Goal: Task Accomplishment & Management: Use online tool/utility

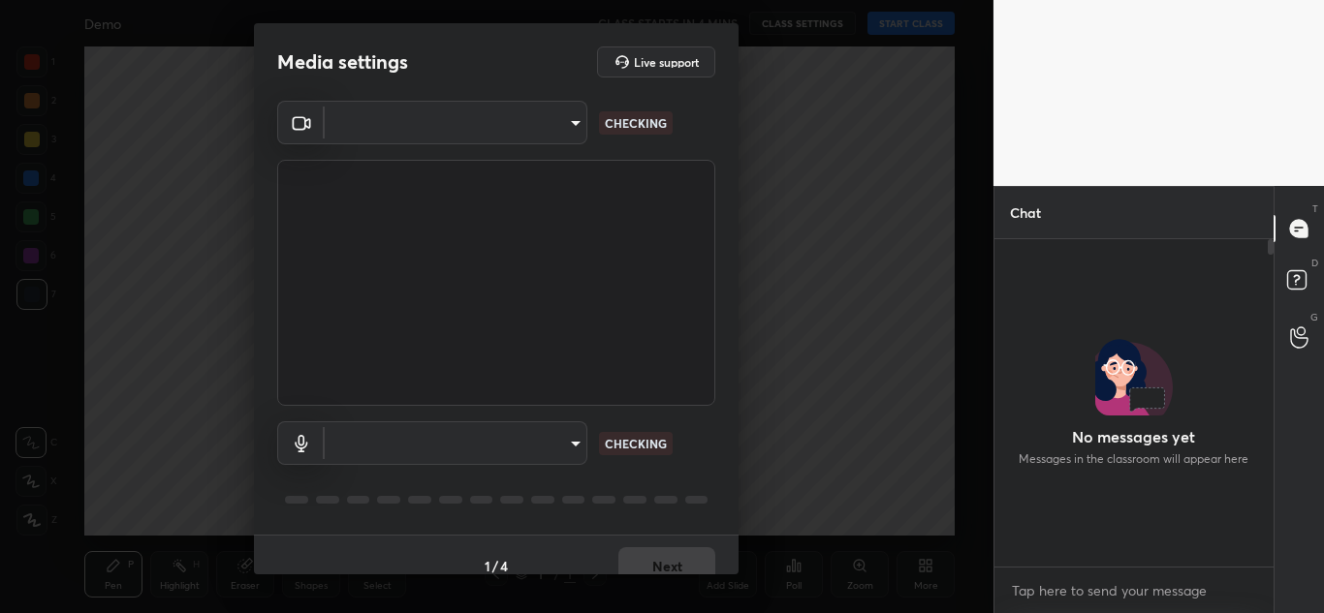
scroll to position [160, 273]
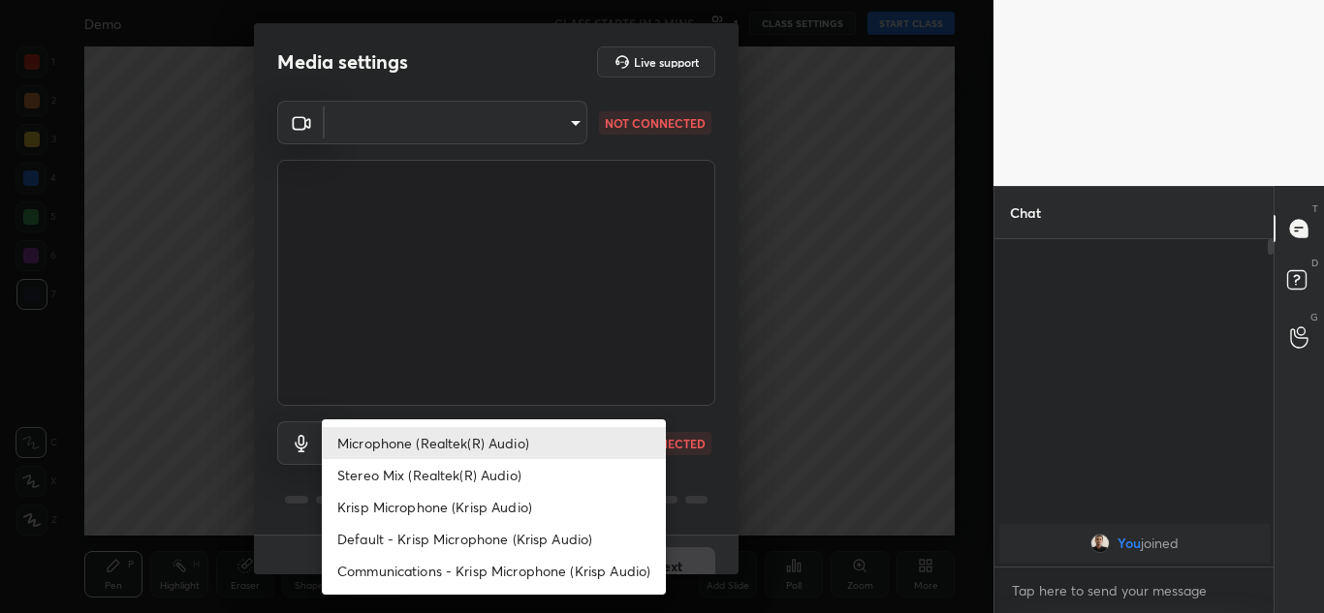
click at [572, 441] on body "1 2 3 4 5 6 7 C X Z C X Z E E Erase all H H Demo CLASS STARTS IN 3 MINS 1 CLASS…" at bounding box center [662, 306] width 1324 height 613
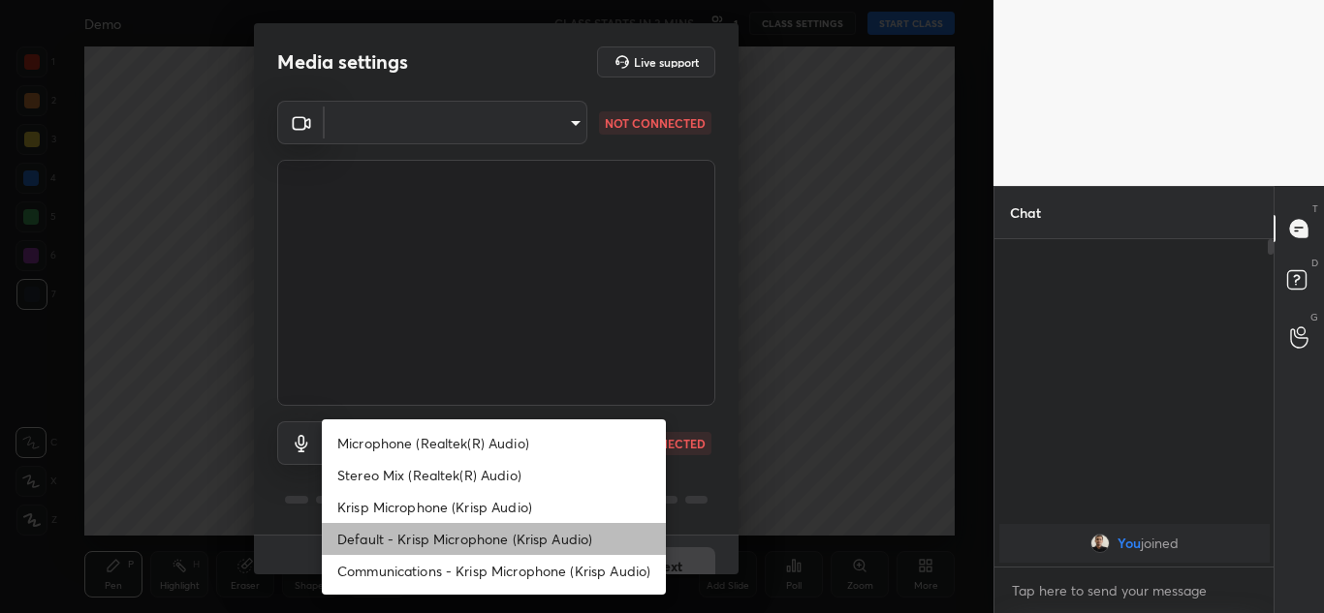
click at [410, 537] on li "Default - Krisp Microphone (Krisp Audio)" at bounding box center [494, 539] width 344 height 32
type input "default"
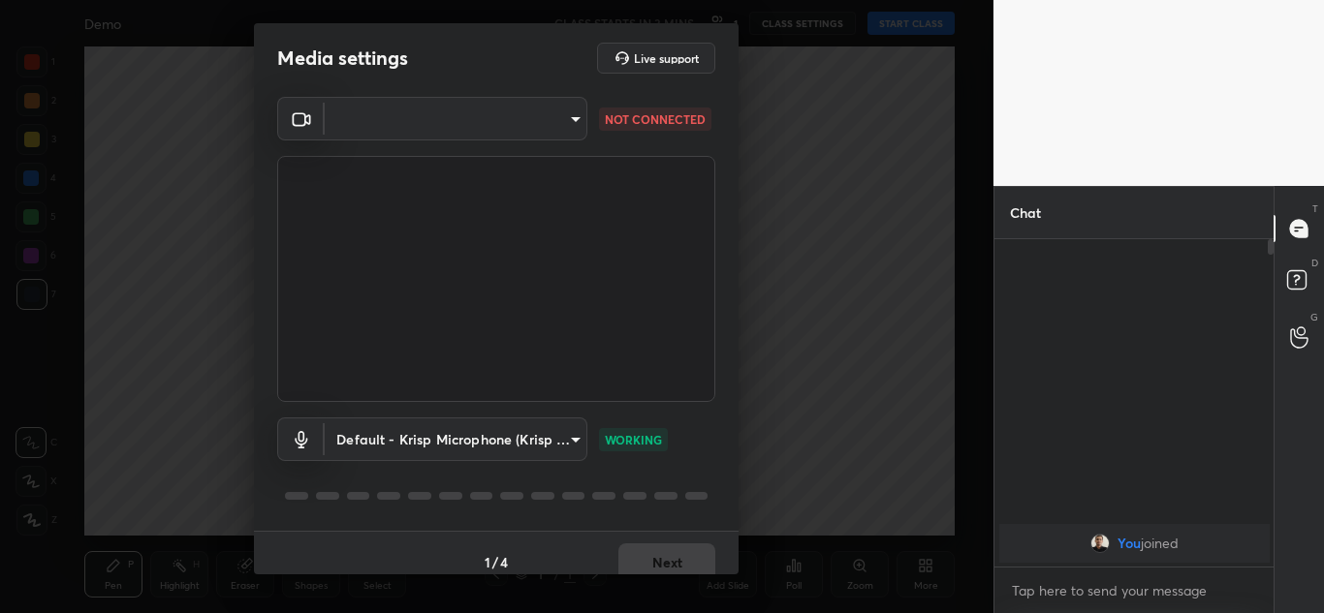
scroll to position [0, 0]
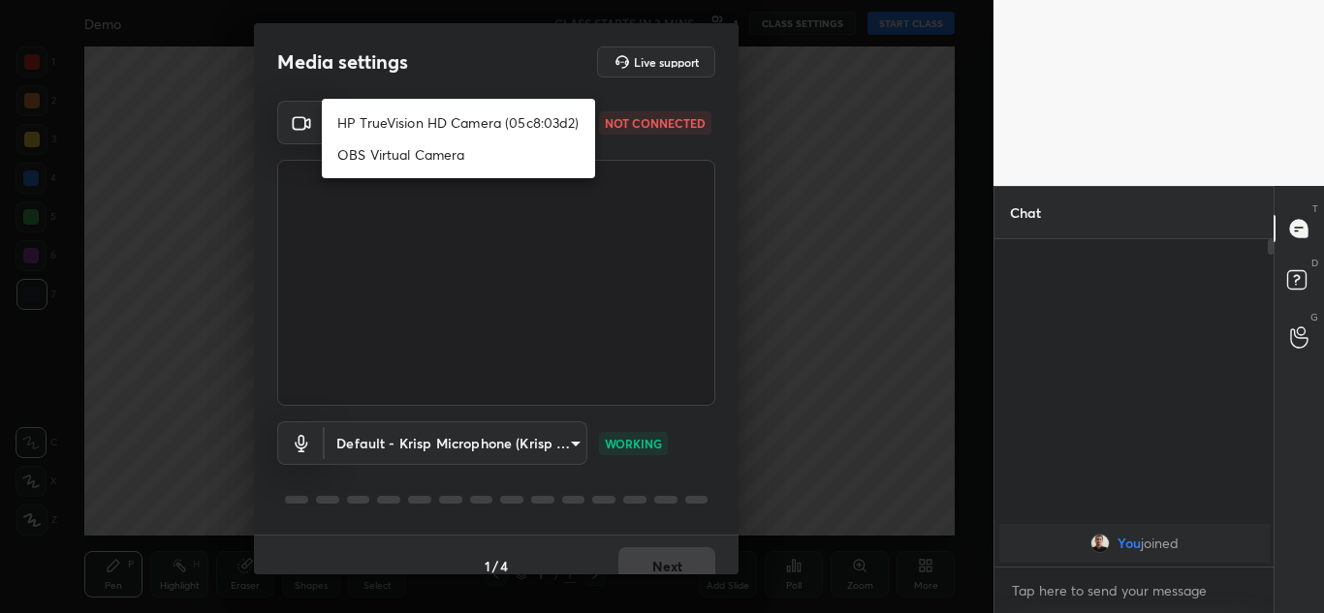
click at [566, 123] on body "1 2 3 4 5 6 7 C X Z C X Z E E Erase all H H Demo CLASS STARTS IN 3 MINS 1 CLASS…" at bounding box center [662, 306] width 1324 height 613
click at [392, 123] on li "HP TrueVision HD Camera (05c8:03d2)" at bounding box center [458, 123] width 273 height 32
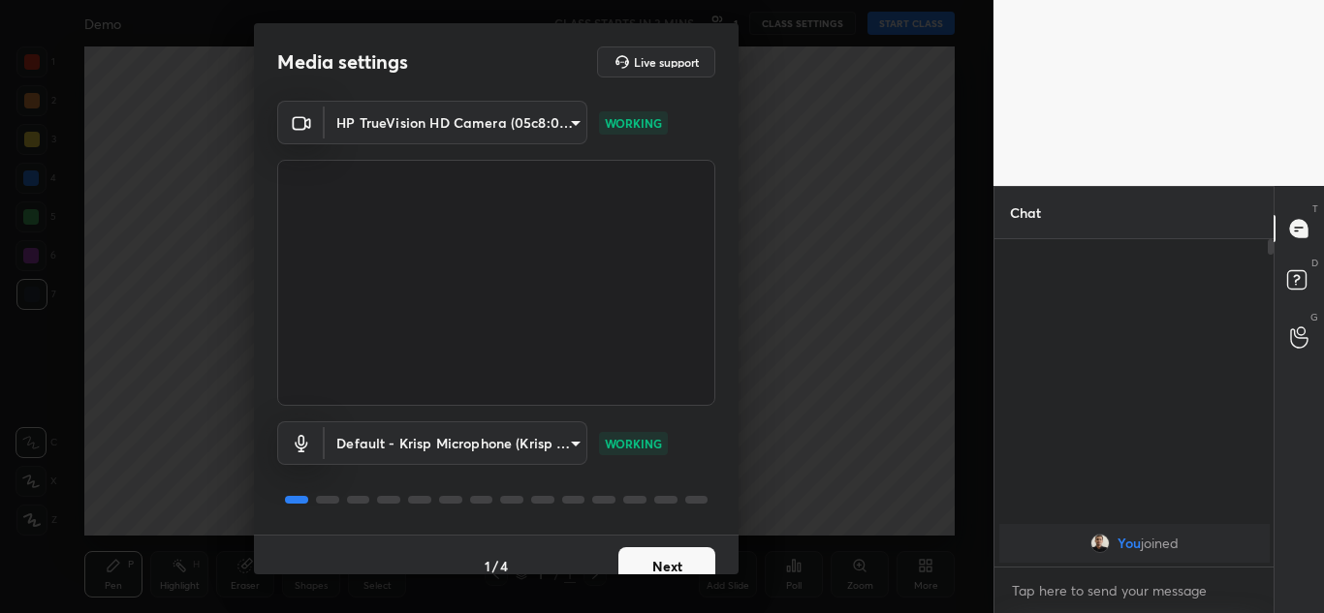
click at [566, 119] on body "1 2 3 4 5 6 7 C X Z C X Z E E Erase all H H Demo CLASS STARTS IN 3 MINS 1 CLASS…" at bounding box center [662, 306] width 1324 height 613
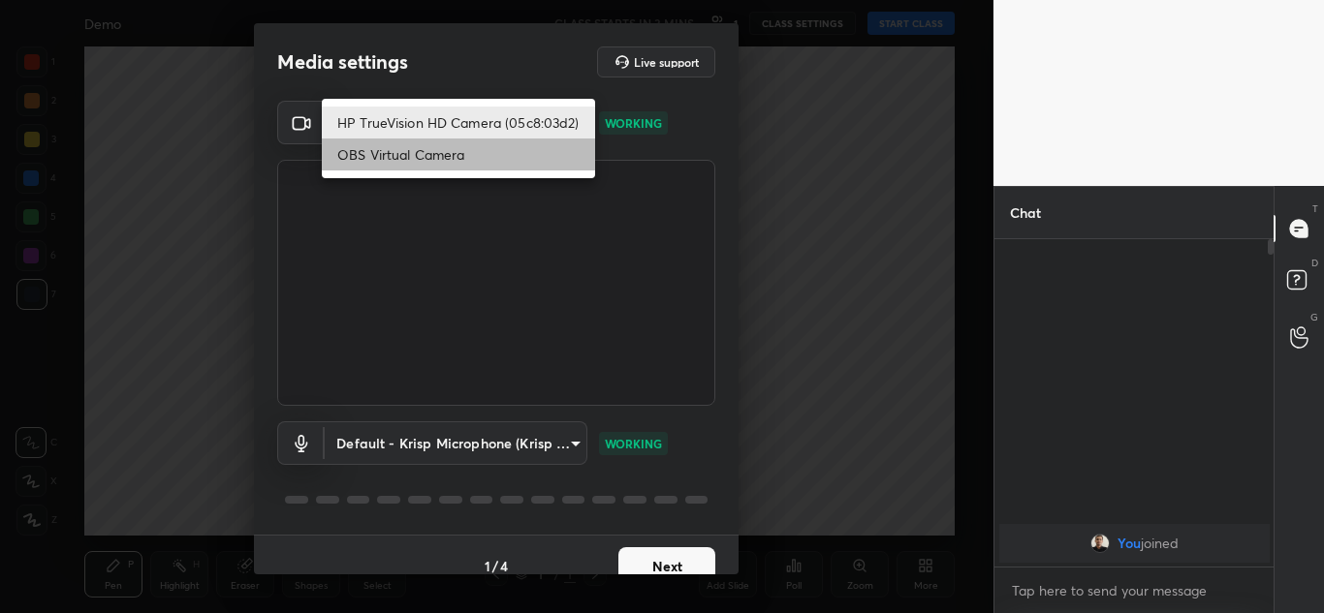
click at [426, 149] on li "OBS Virtual Camera" at bounding box center [458, 155] width 273 height 32
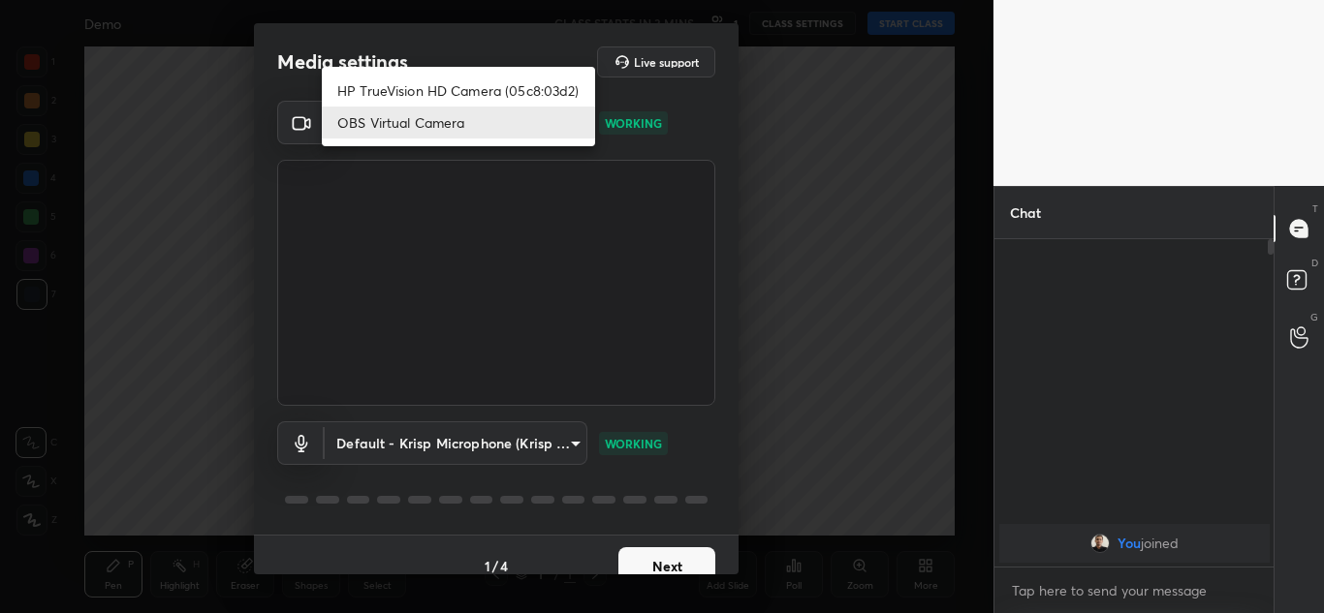
click at [569, 127] on body "1 2 3 4 5 6 7 C X Z C X Z E E Erase all H H Demo CLASS STARTS IN 3 MINS 1 CLASS…" at bounding box center [662, 306] width 1324 height 613
click at [434, 94] on li "HP TrueVision HD Camera (05c8:03d2)" at bounding box center [458, 91] width 273 height 32
type input "2c76ec36753aed9607a2e8c70996ca26fef3f50575db9cd9c579c543016b3abc"
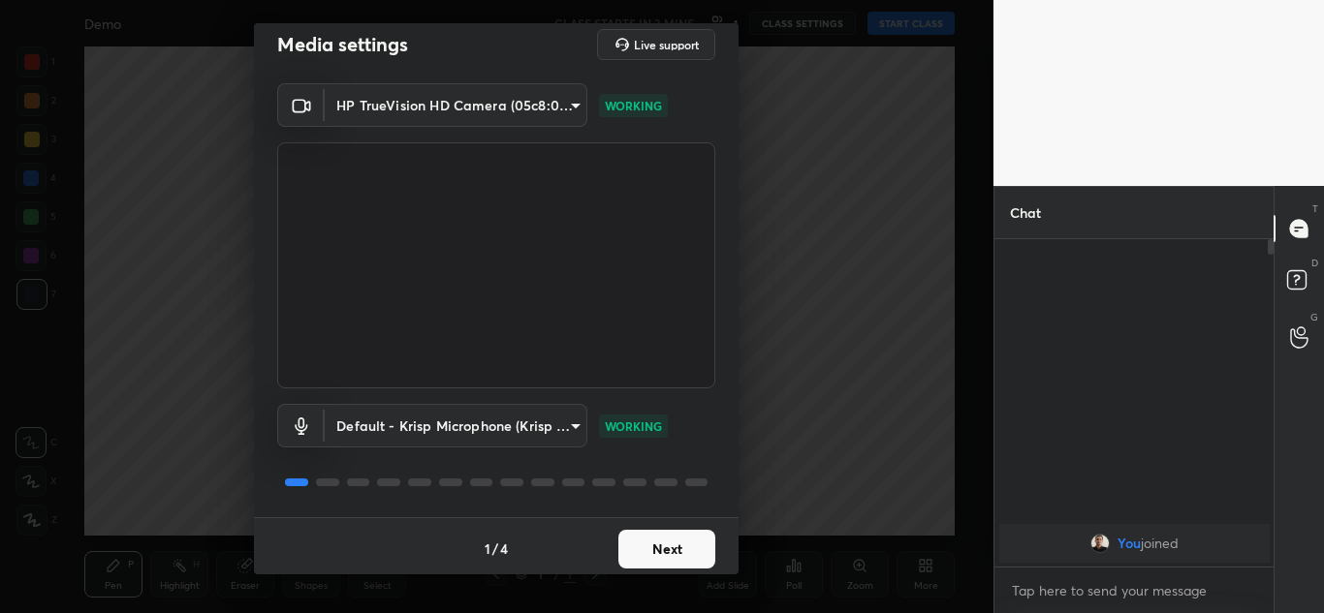
scroll to position [22, 0]
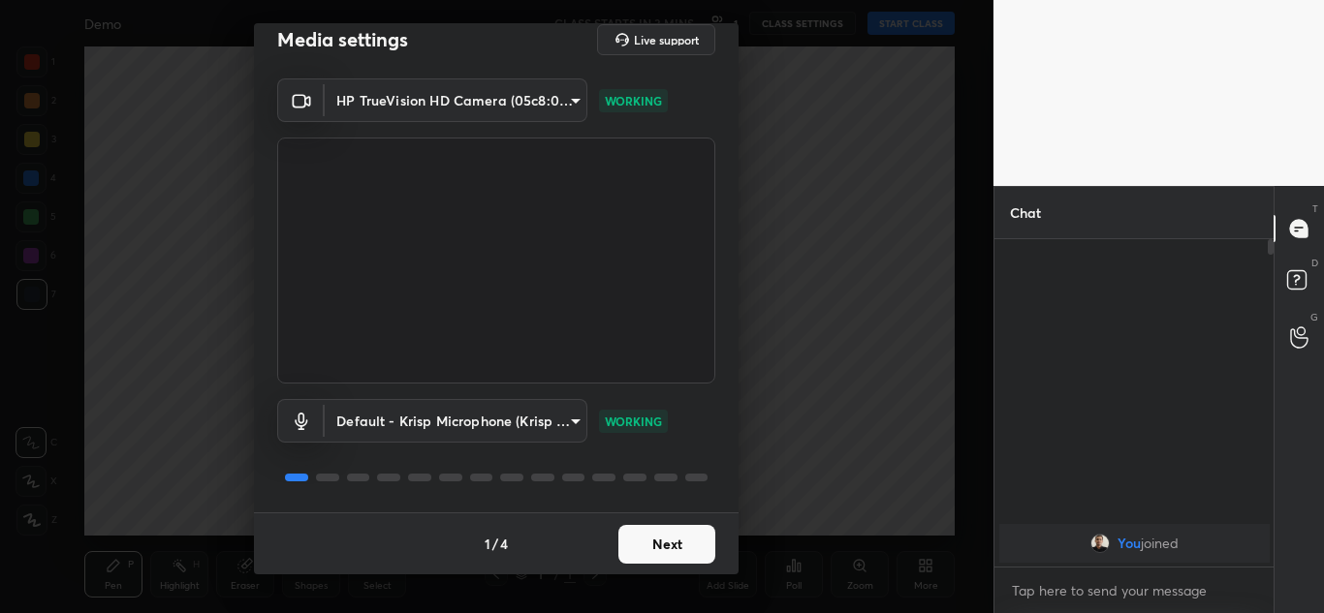
click at [643, 543] on button "Next" at bounding box center [666, 544] width 97 height 39
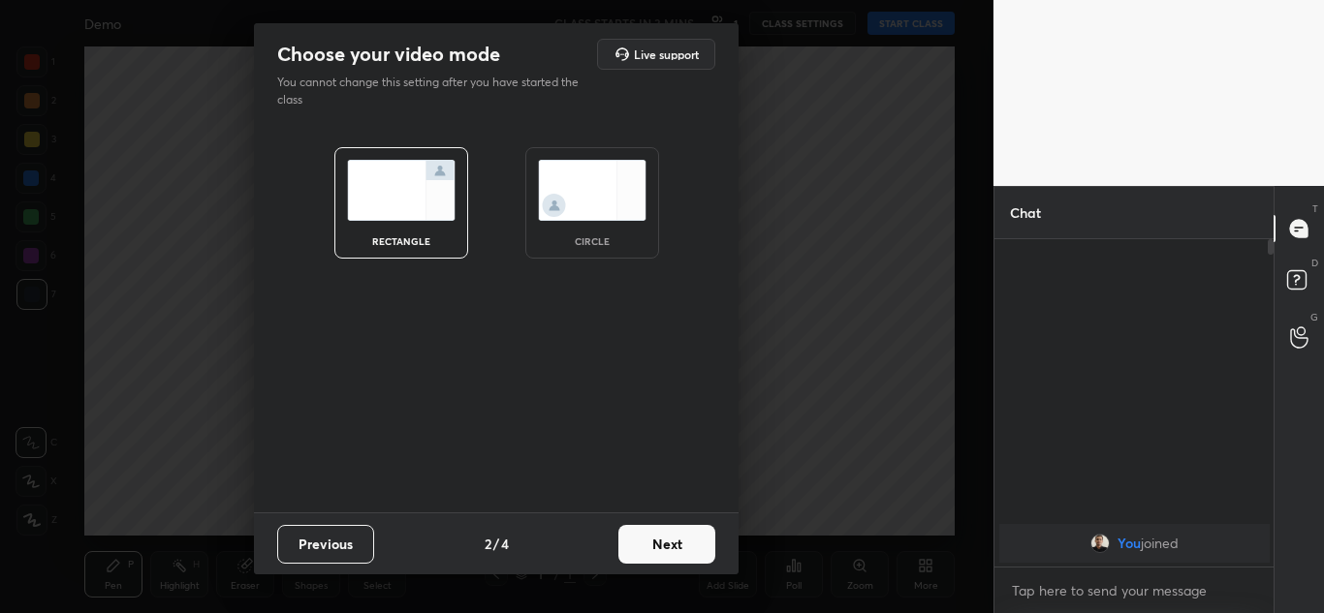
scroll to position [0, 0]
click at [604, 198] on img at bounding box center [592, 190] width 109 height 61
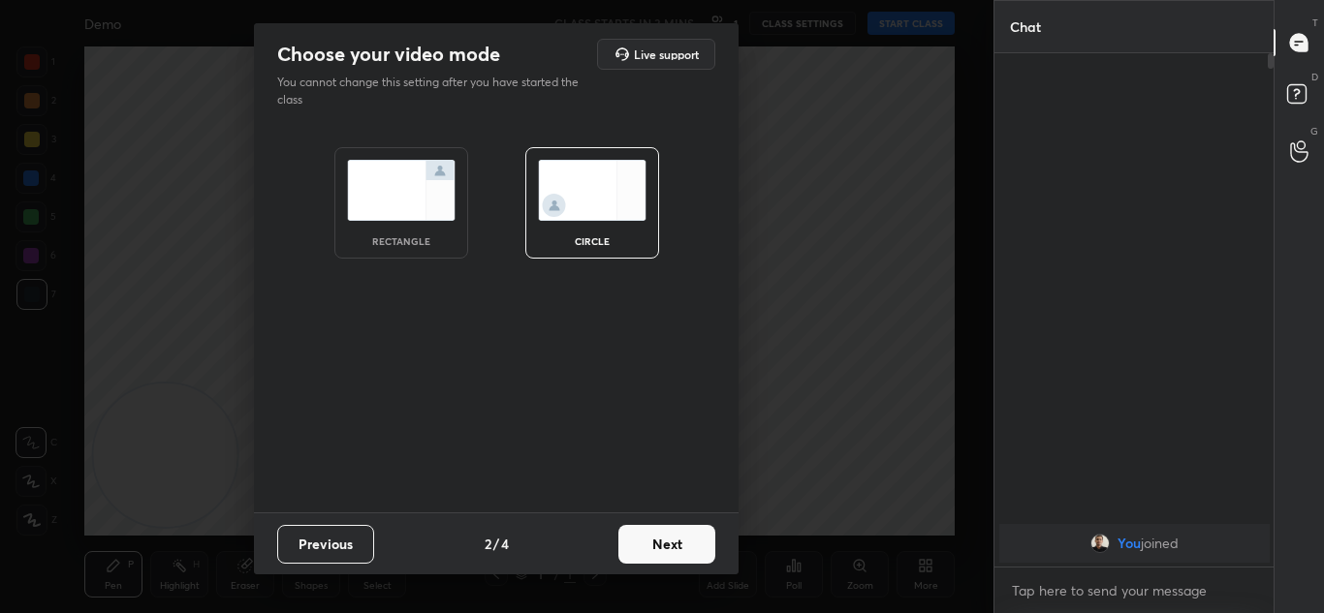
scroll to position [347, 273]
click at [446, 207] on img at bounding box center [401, 190] width 109 height 61
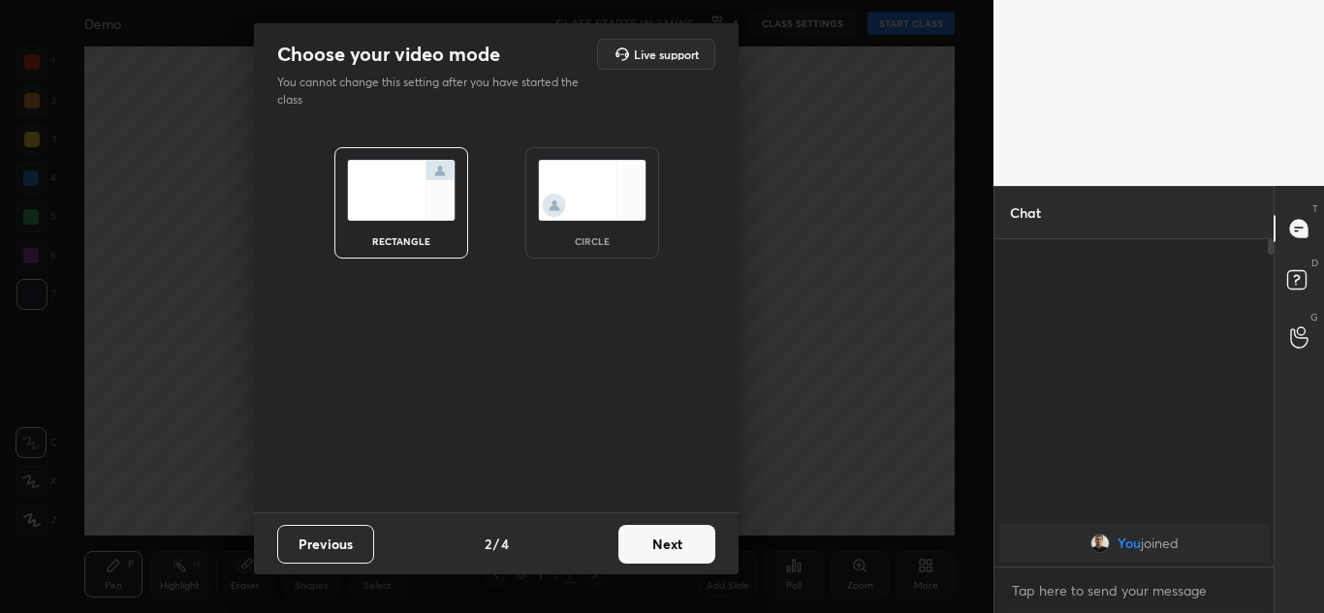
scroll to position [160, 273]
click at [585, 179] on img at bounding box center [592, 190] width 109 height 61
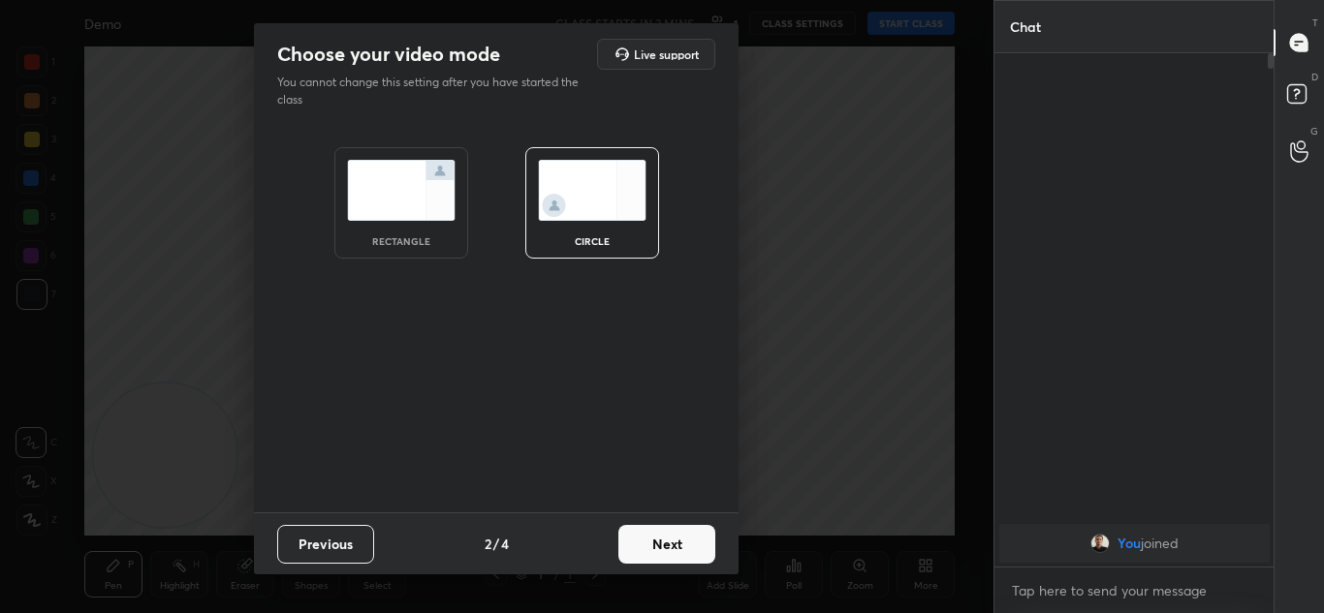
scroll to position [347, 273]
click at [155, 450] on div "Choose your video mode Live support You cannot change this setting after you ha…" at bounding box center [496, 306] width 993 height 613
drag, startPoint x: 155, startPoint y: 450, endPoint x: 184, endPoint y: 386, distance: 70.3
click at [183, 392] on div "Choose your video mode Live support You cannot change this setting after you ha…" at bounding box center [496, 306] width 993 height 613
click at [421, 210] on img at bounding box center [401, 190] width 109 height 61
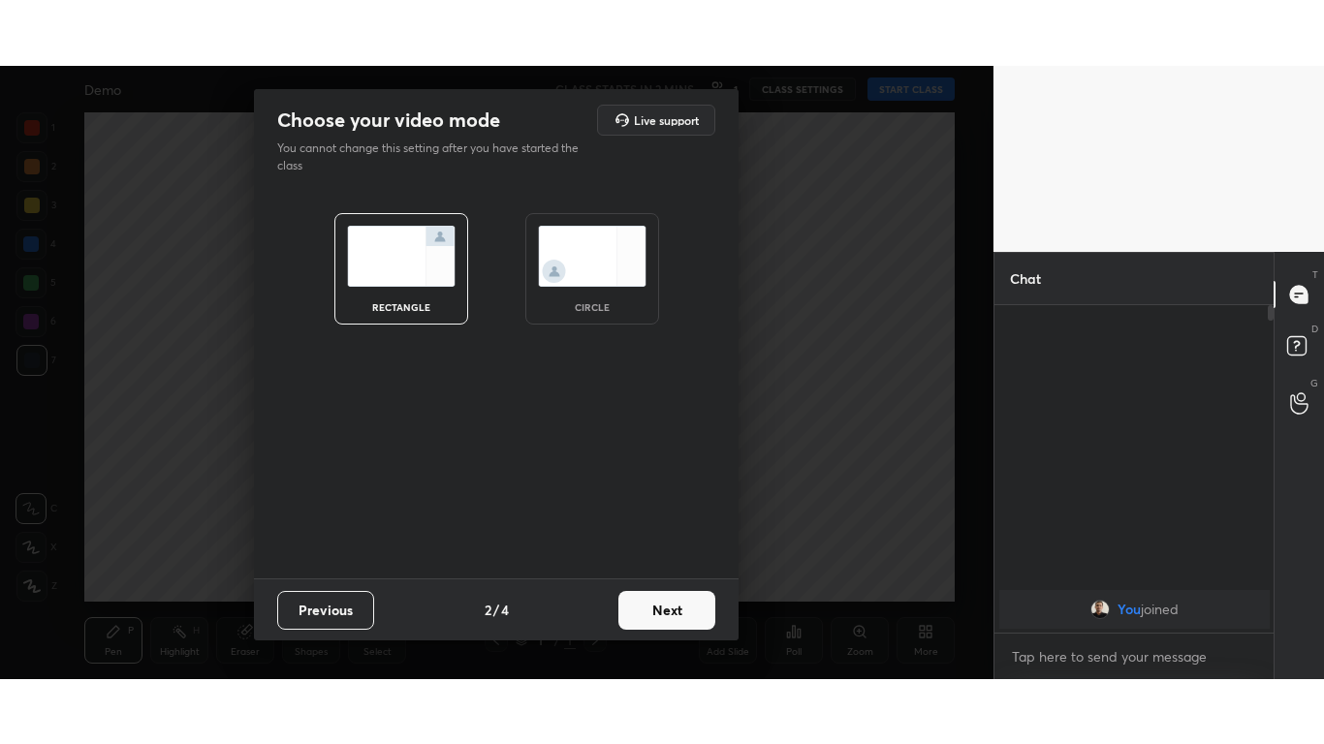
scroll to position [160, 273]
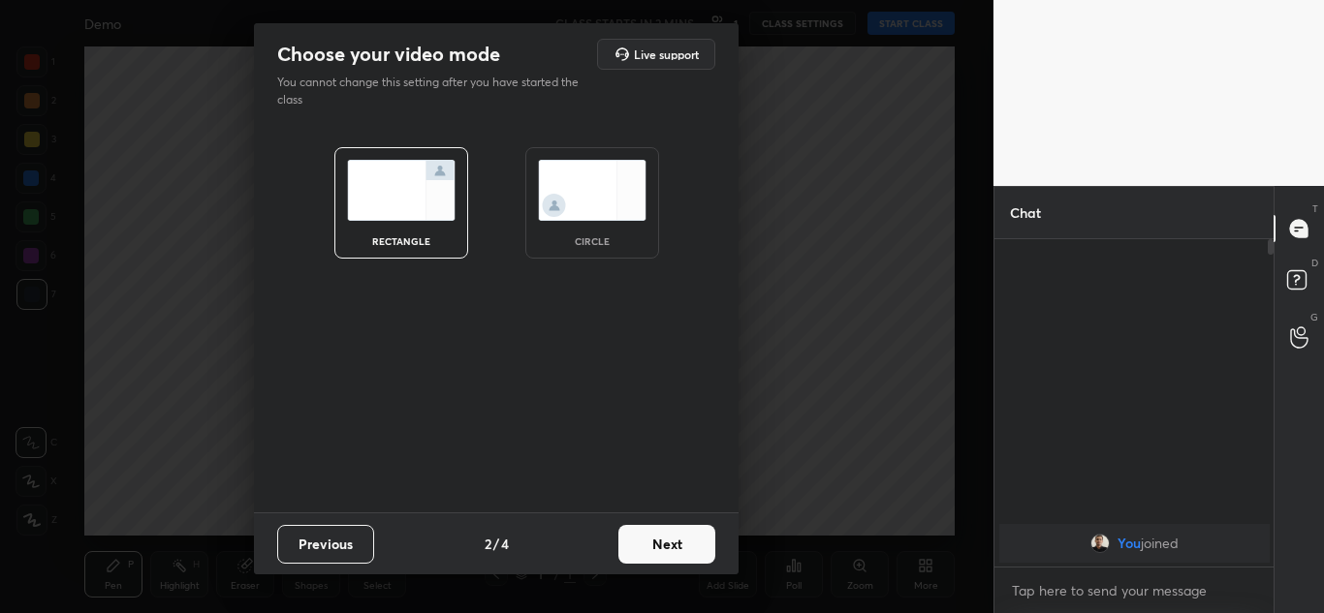
click at [683, 542] on button "Next" at bounding box center [666, 544] width 97 height 39
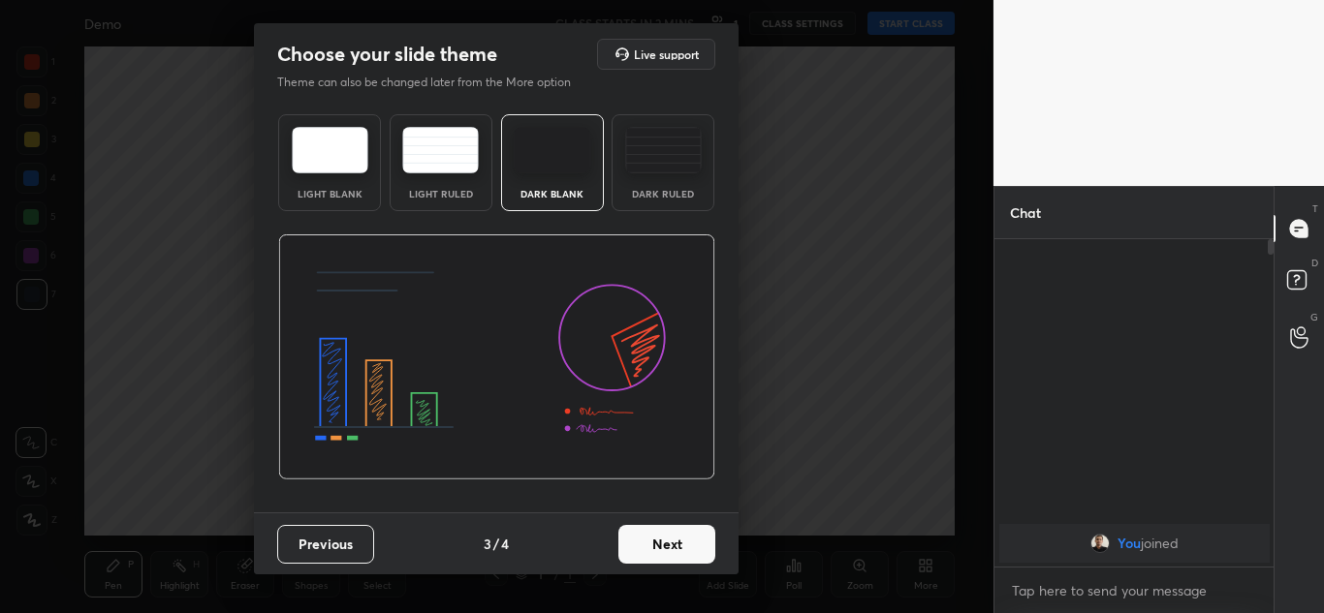
click at [686, 149] on img at bounding box center [663, 150] width 77 height 47
click at [644, 548] on button "Next" at bounding box center [666, 544] width 97 height 39
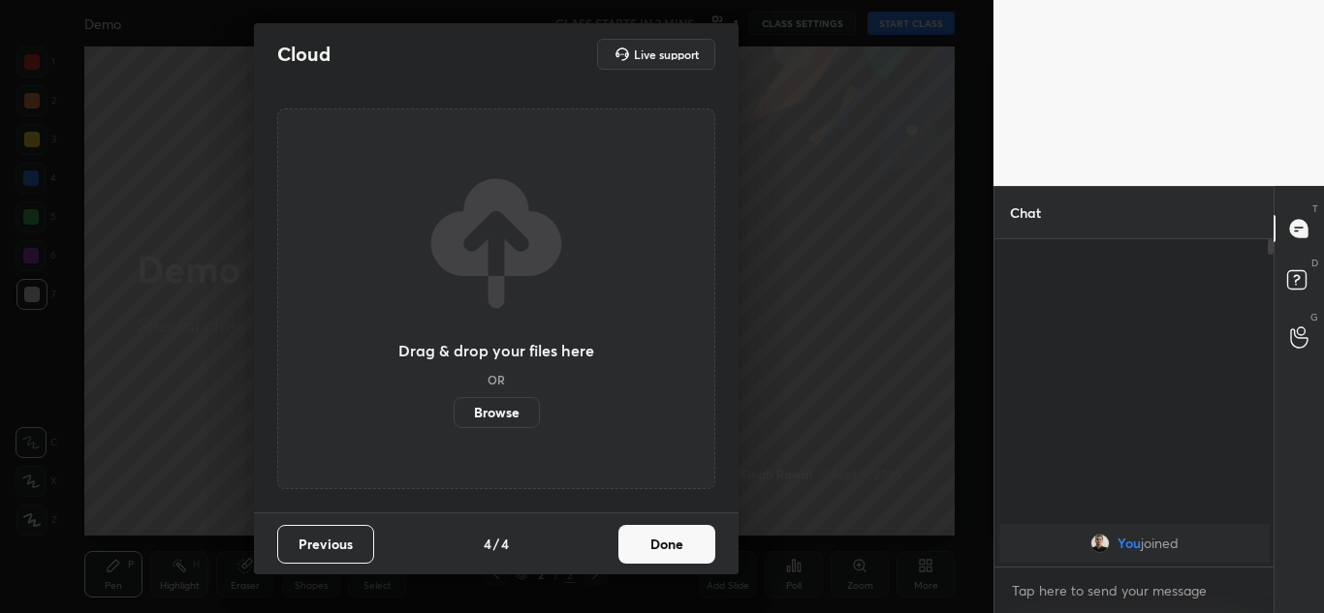
click at [640, 547] on button "Done" at bounding box center [666, 544] width 97 height 39
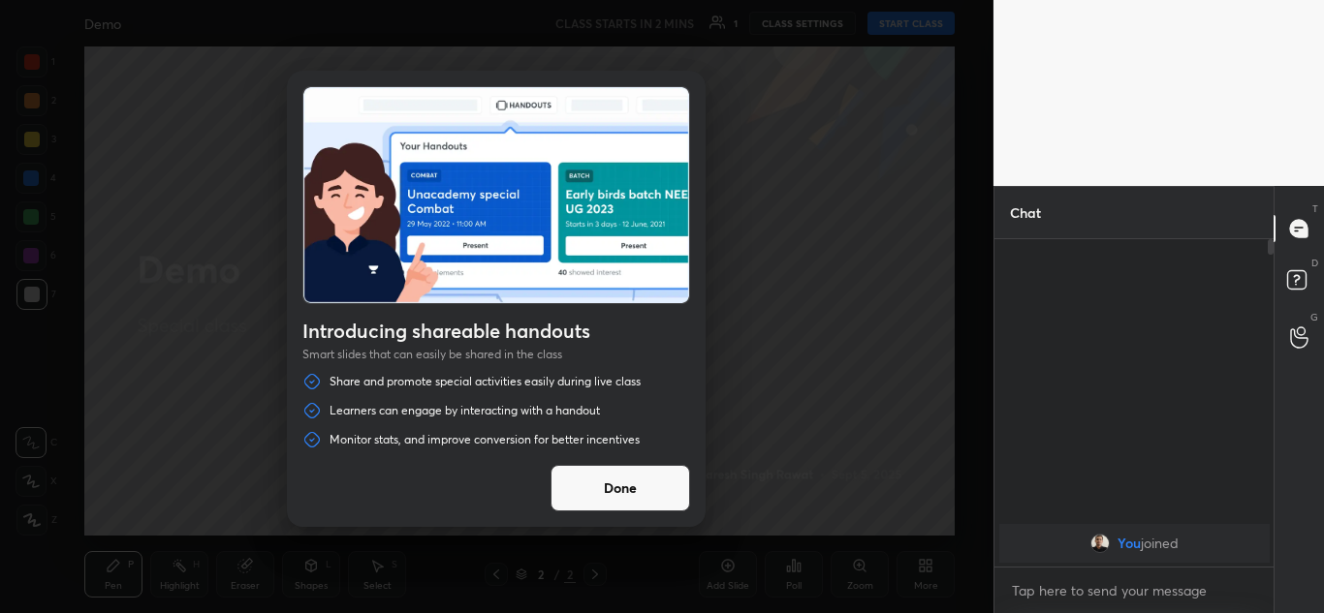
click at [643, 488] on button "Done" at bounding box center [620, 488] width 140 height 47
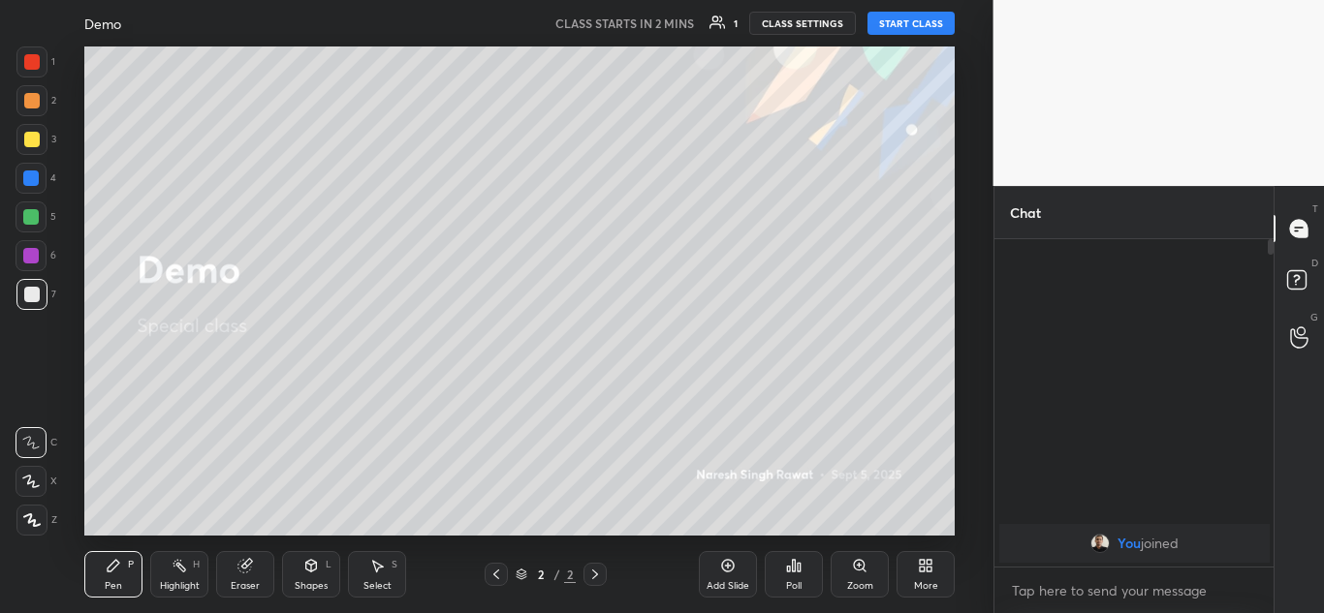
click at [927, 566] on icon at bounding box center [926, 566] width 16 height 16
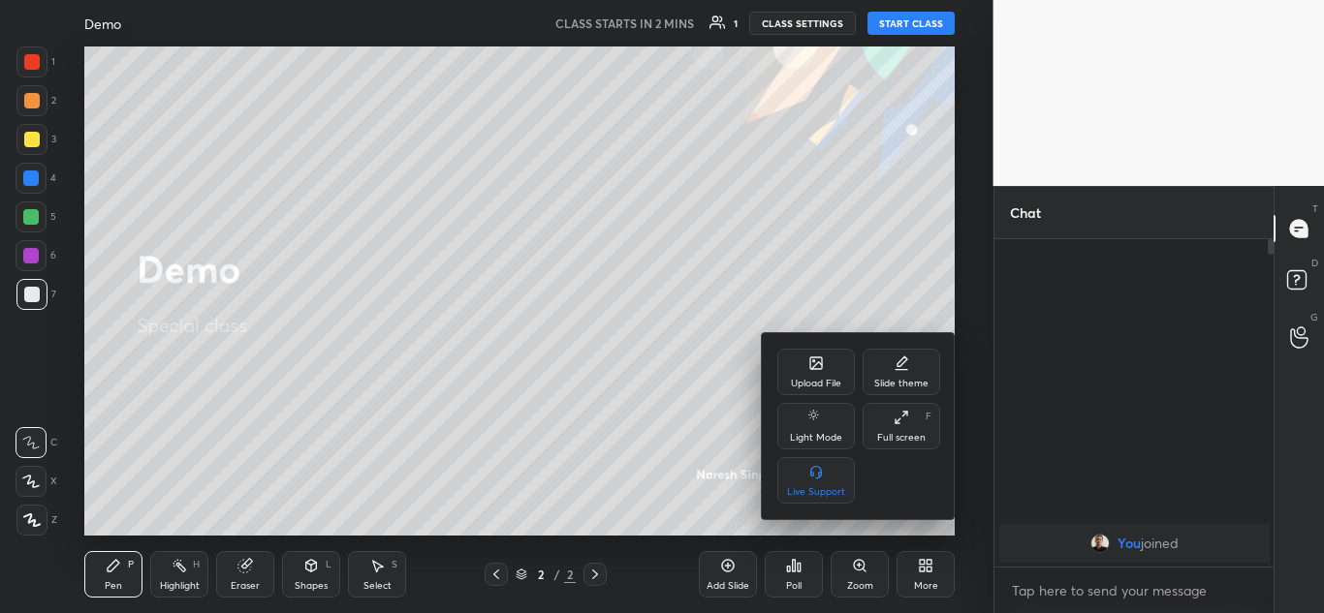
click at [911, 426] on div "Full screen F" at bounding box center [902, 426] width 78 height 47
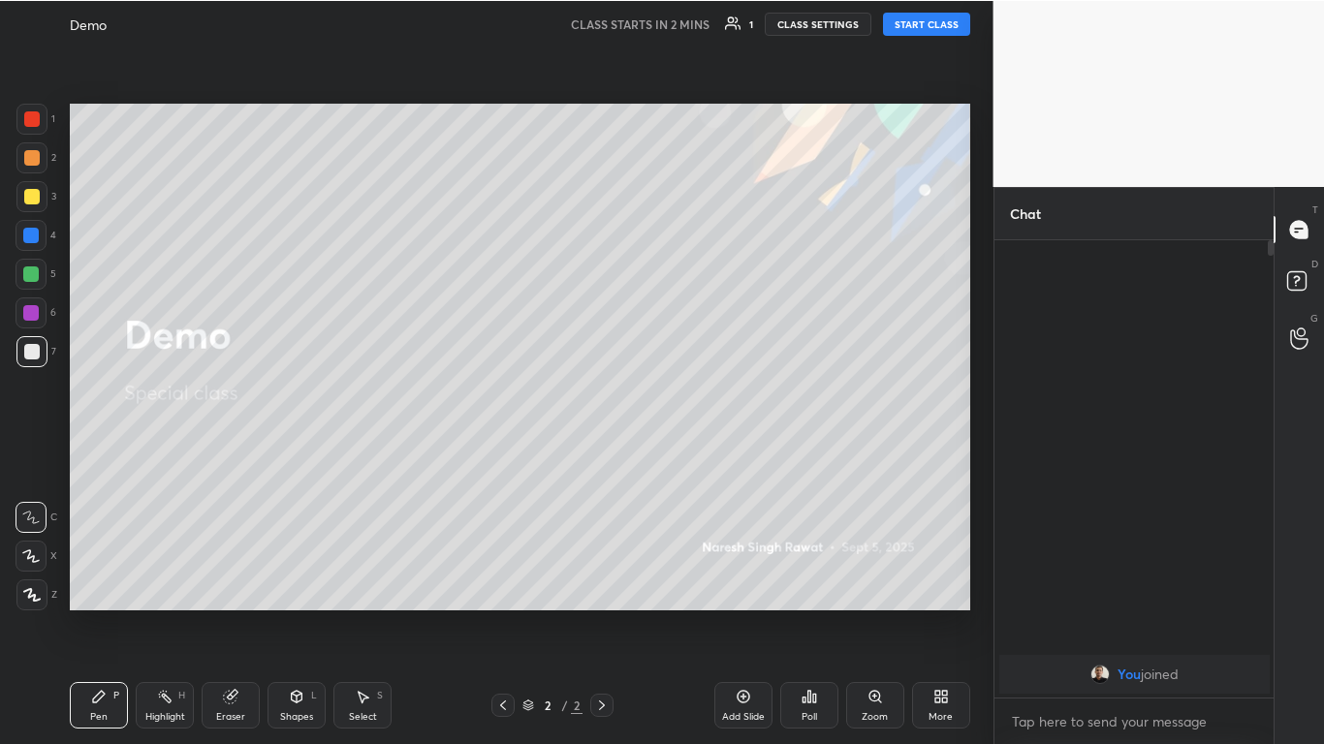
scroll to position [96299, 96002]
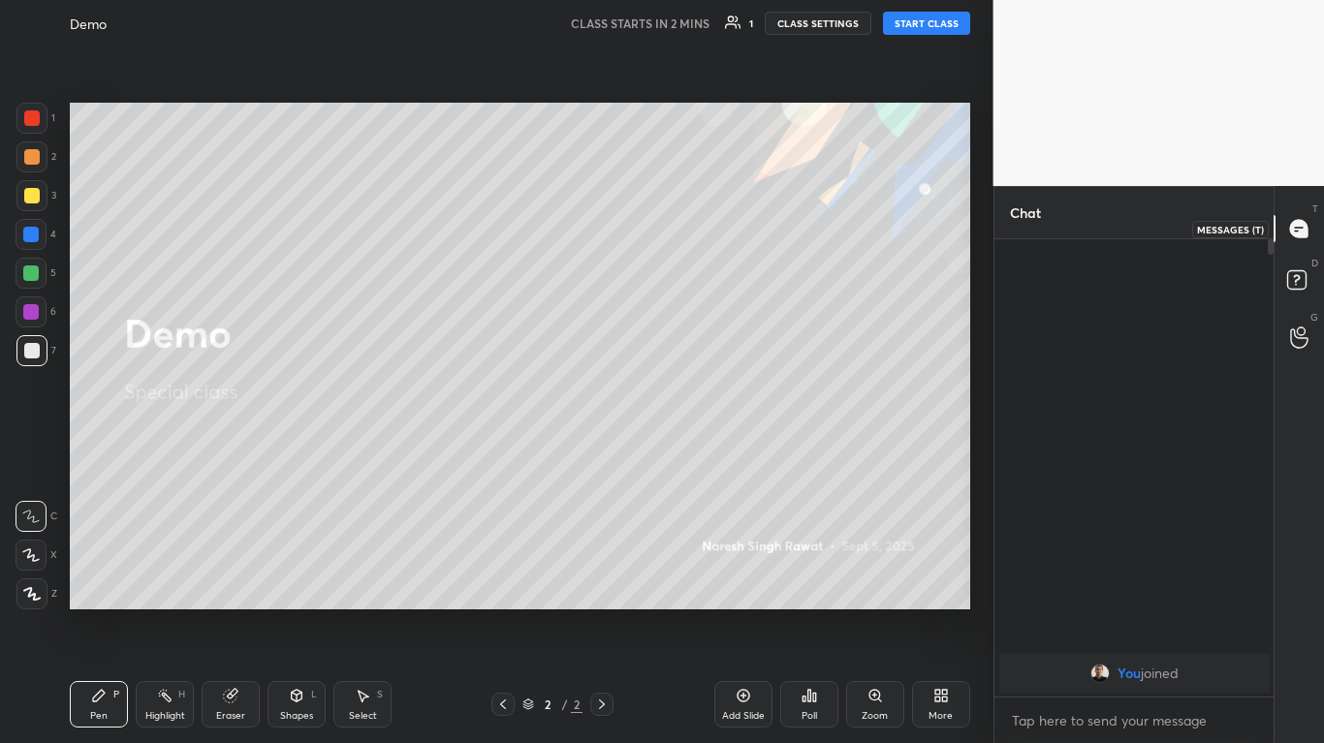
click at [1306, 226] on icon at bounding box center [1298, 228] width 17 height 17
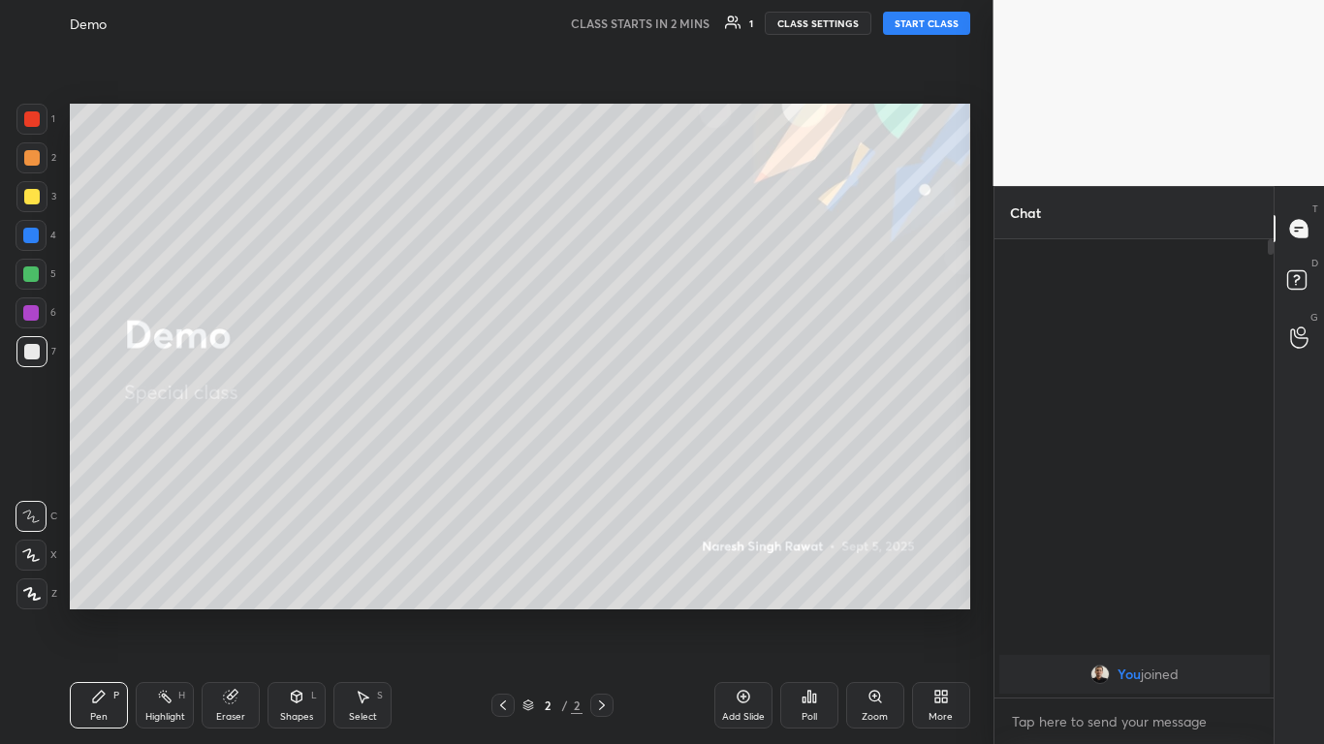
scroll to position [291, 273]
click at [1306, 335] on icon at bounding box center [1299, 338] width 18 height 22
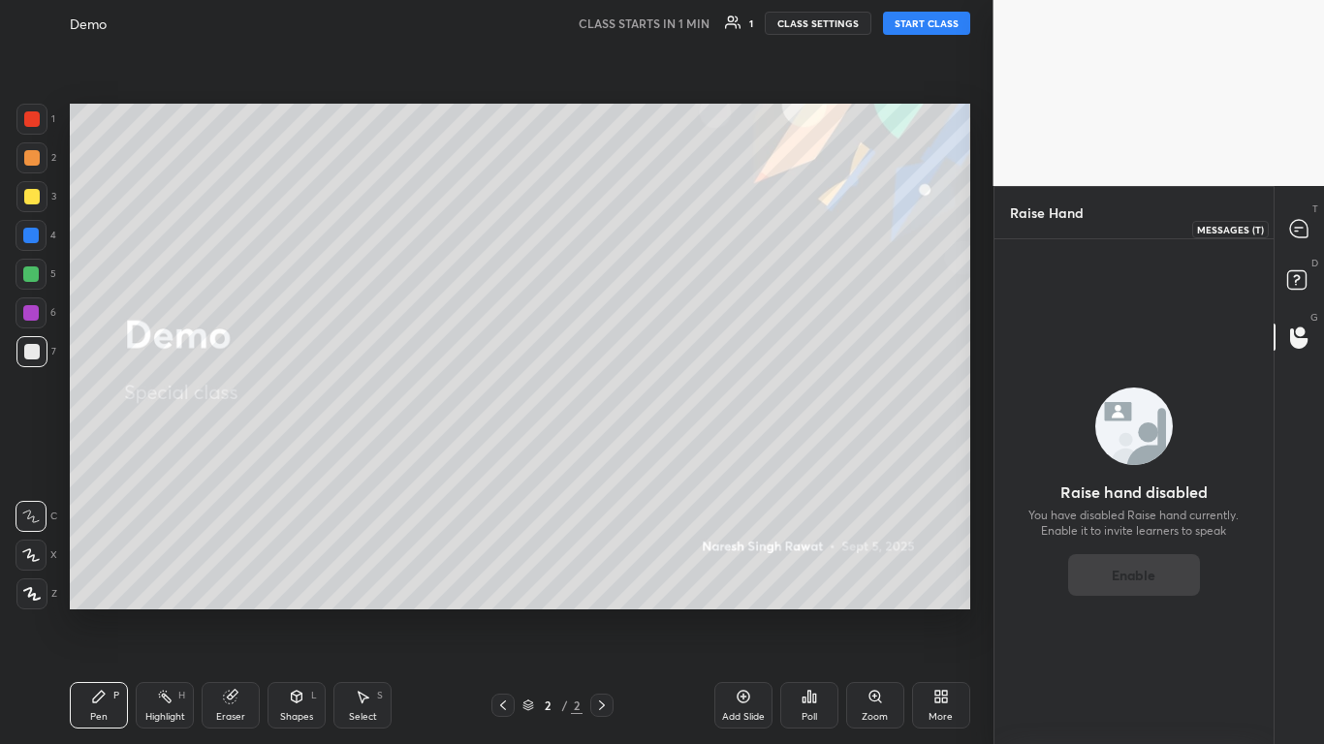
click at [1298, 217] on div at bounding box center [1299, 228] width 39 height 35
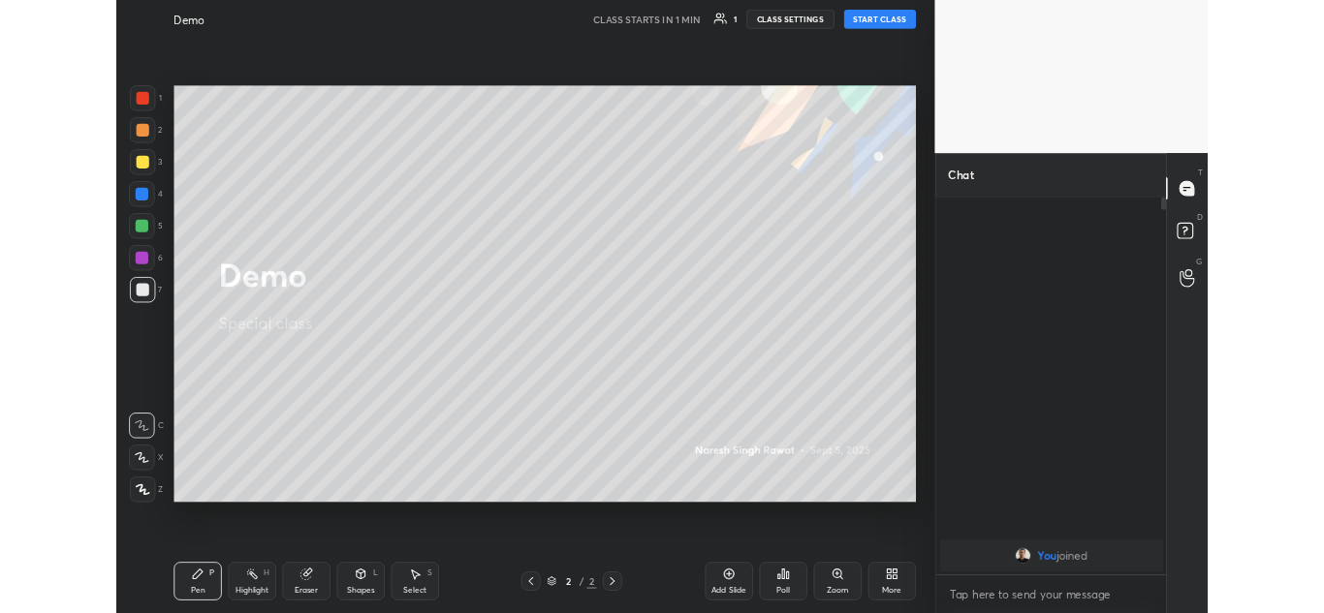
scroll to position [453, 273]
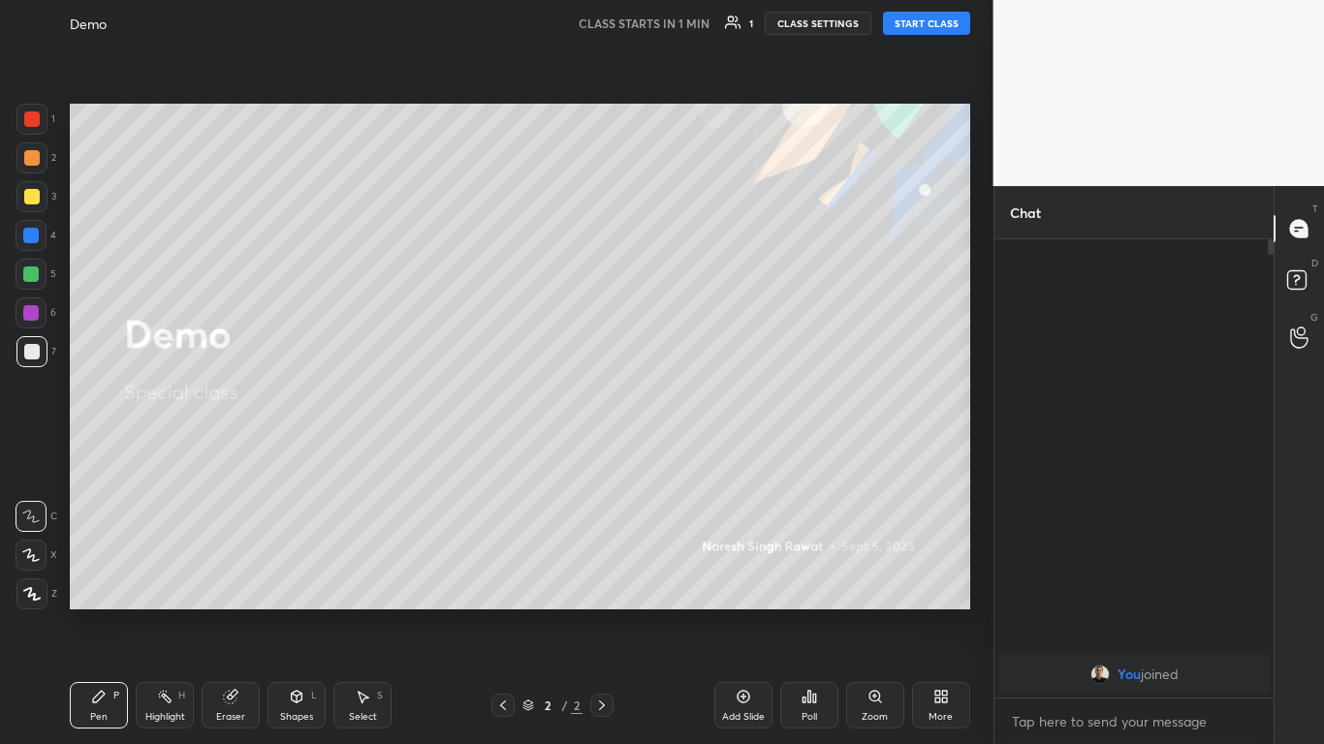
click at [172, 613] on div "Highlight H" at bounding box center [165, 705] width 58 height 47
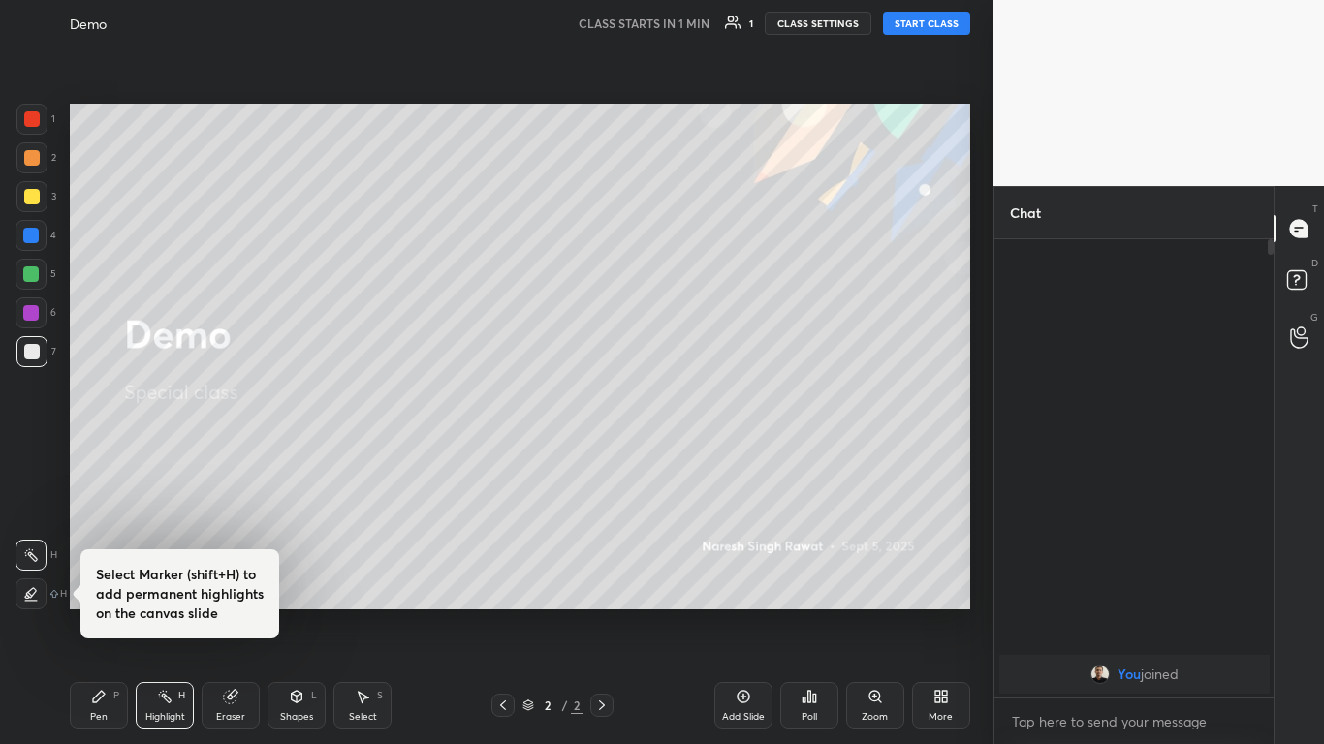
click at [224, 613] on icon at bounding box center [230, 697] width 13 height 13
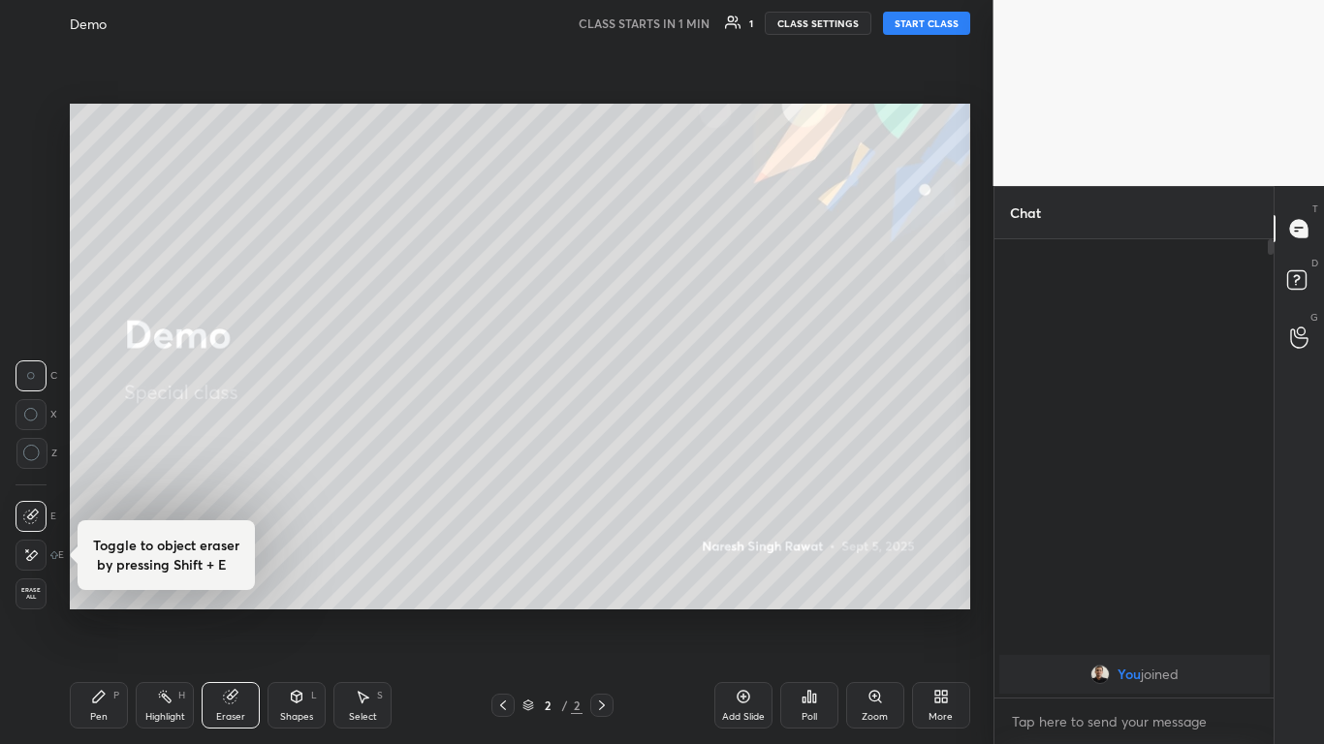
click at [298, 613] on icon at bounding box center [297, 697] width 11 height 12
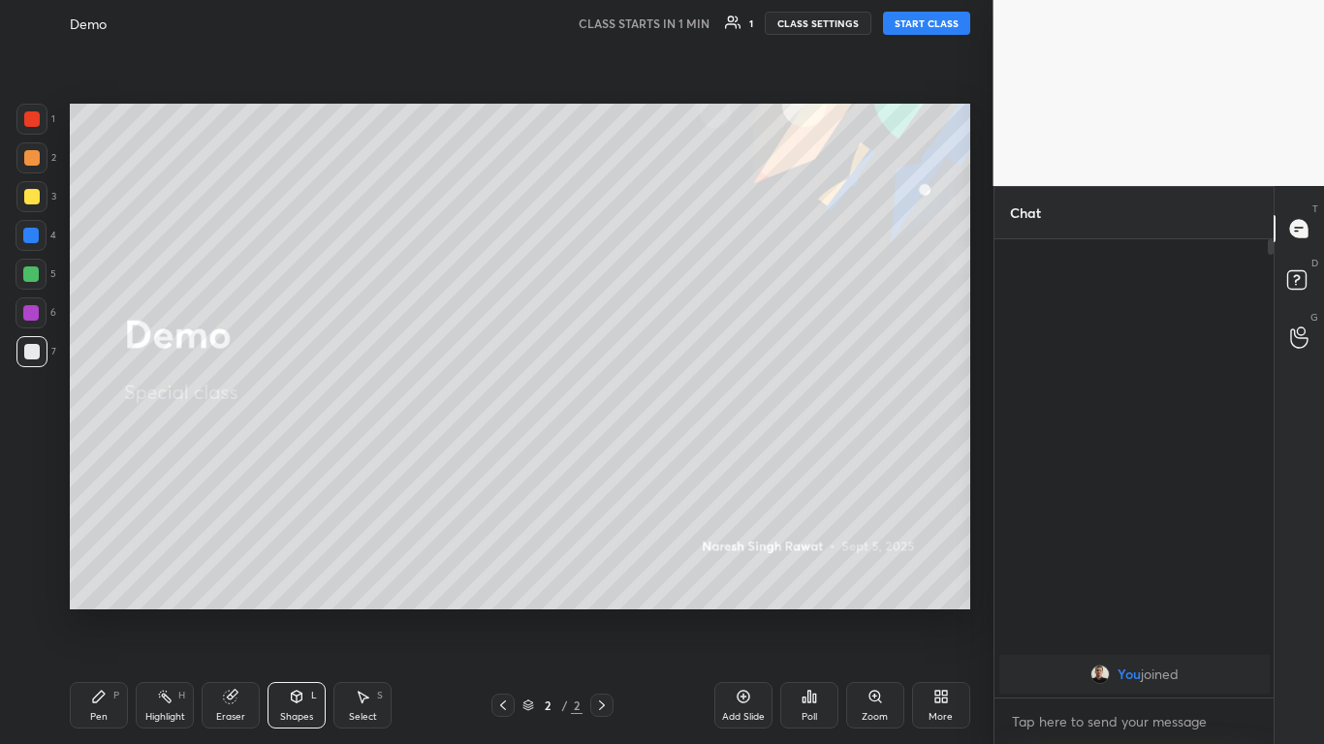
click at [595, 613] on icon at bounding box center [602, 706] width 16 height 16
click at [734, 613] on div "Add Slide" at bounding box center [743, 705] width 58 height 47
drag, startPoint x: 301, startPoint y: 699, endPoint x: 297, endPoint y: 686, distance: 13.5
click at [298, 613] on icon at bounding box center [297, 697] width 11 height 12
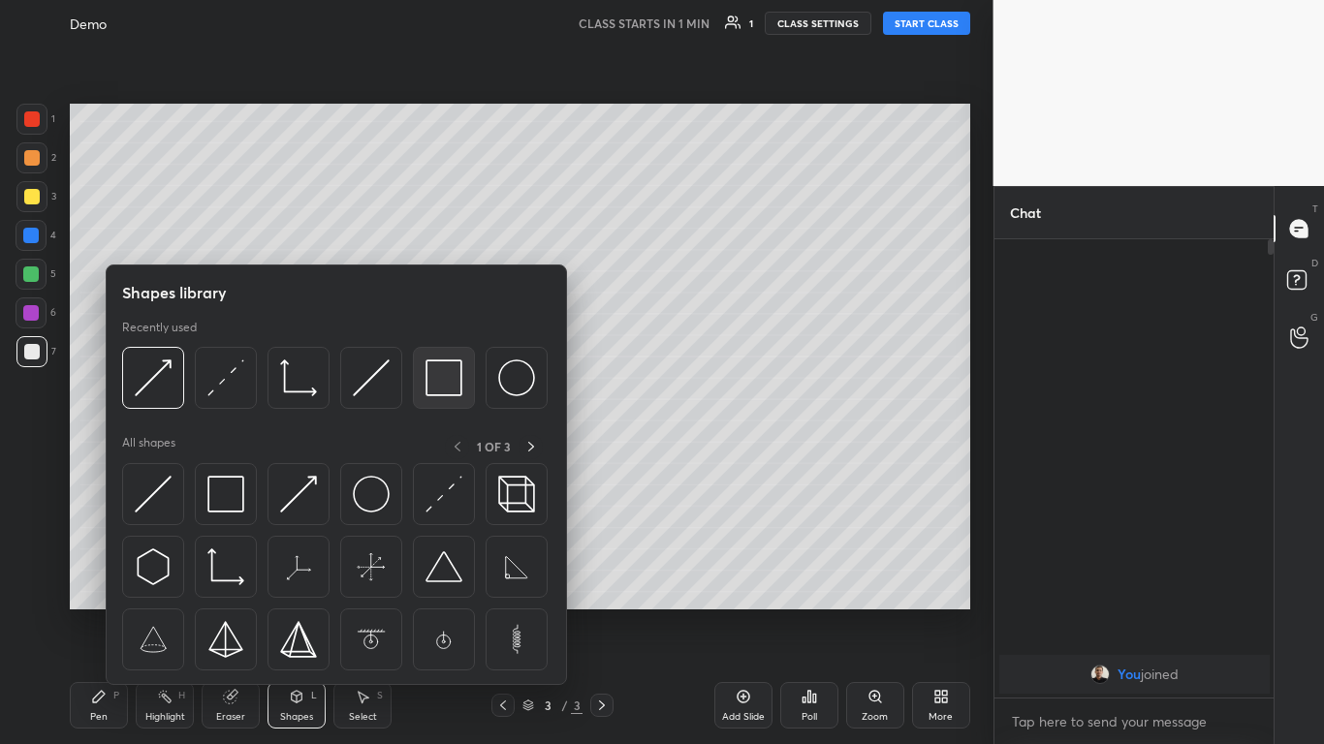
click at [441, 381] on img at bounding box center [443, 378] width 37 height 37
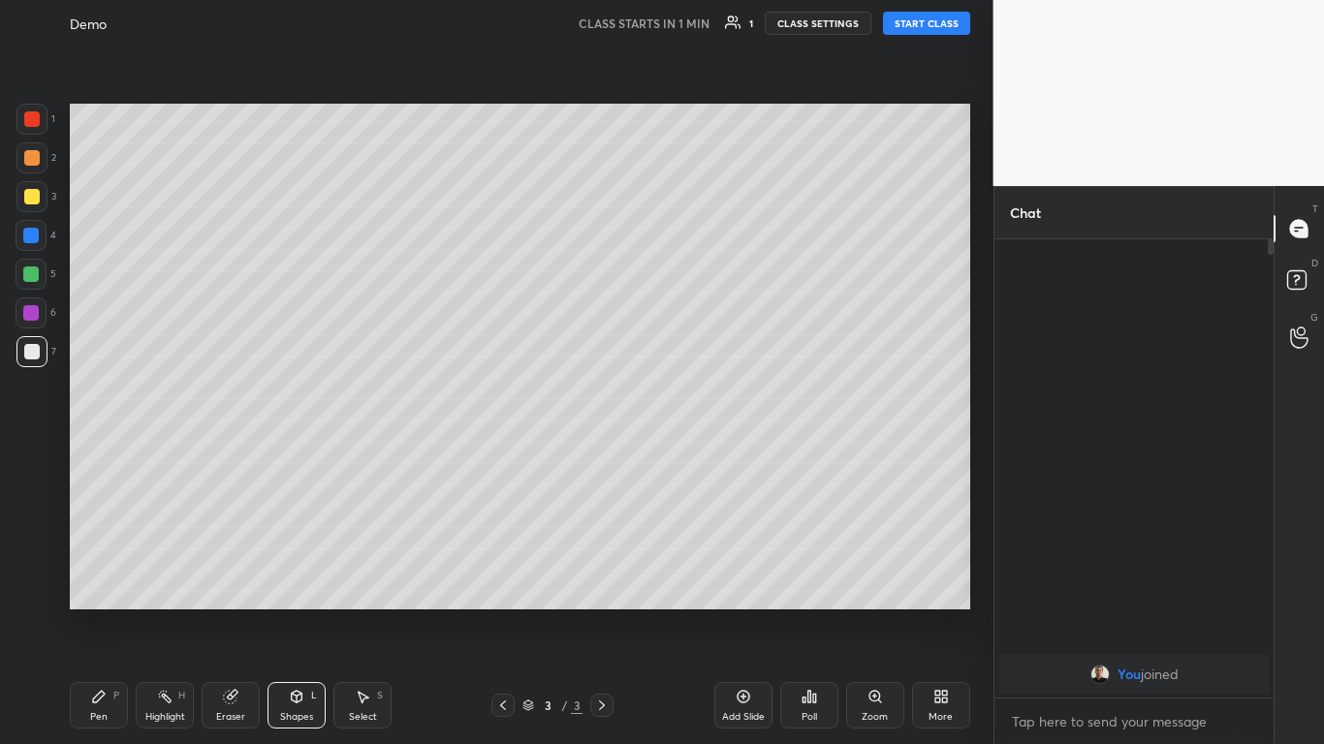
click at [362, 613] on icon at bounding box center [363, 697] width 16 height 16
click at [361, 351] on div "0 ° Undo Copy Duplicate Duplicate to new slide Delete" at bounding box center [520, 357] width 900 height 506
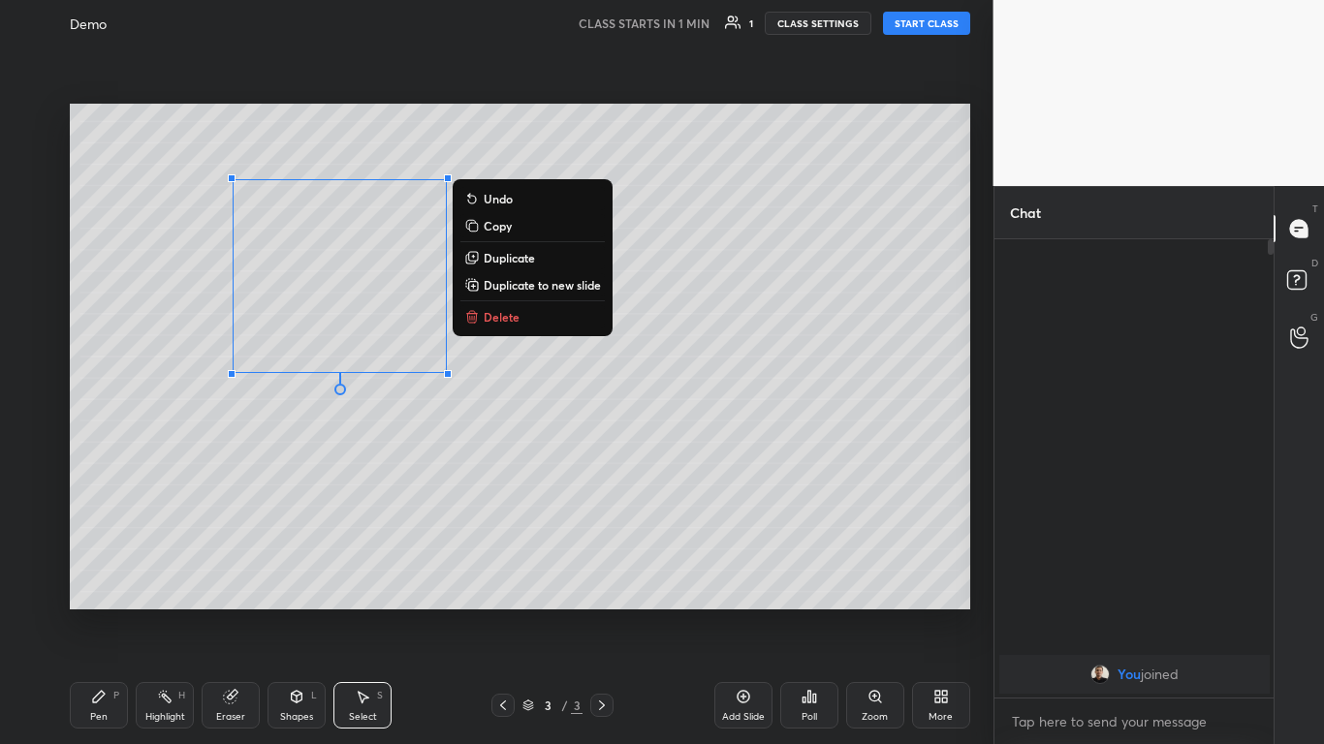
click at [511, 198] on p "Undo" at bounding box center [498, 199] width 29 height 16
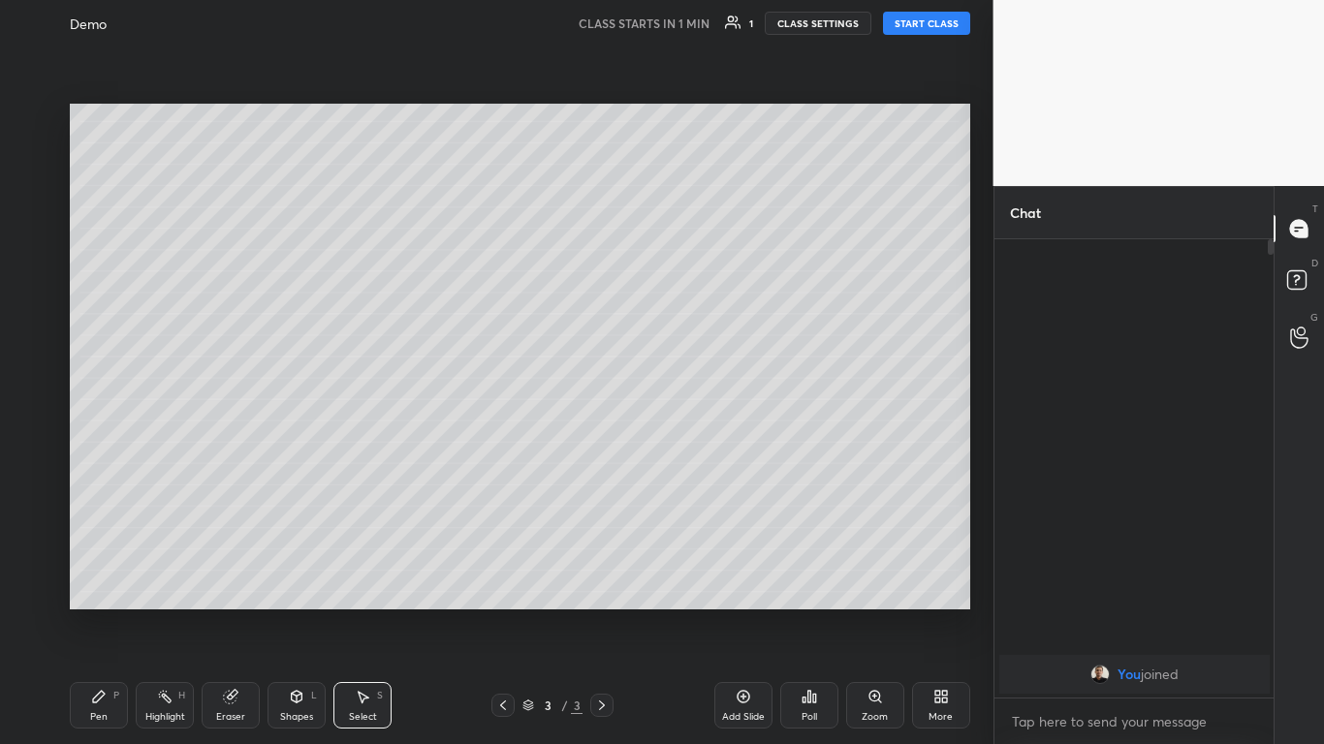
click at [162, 613] on icon at bounding box center [165, 697] width 16 height 16
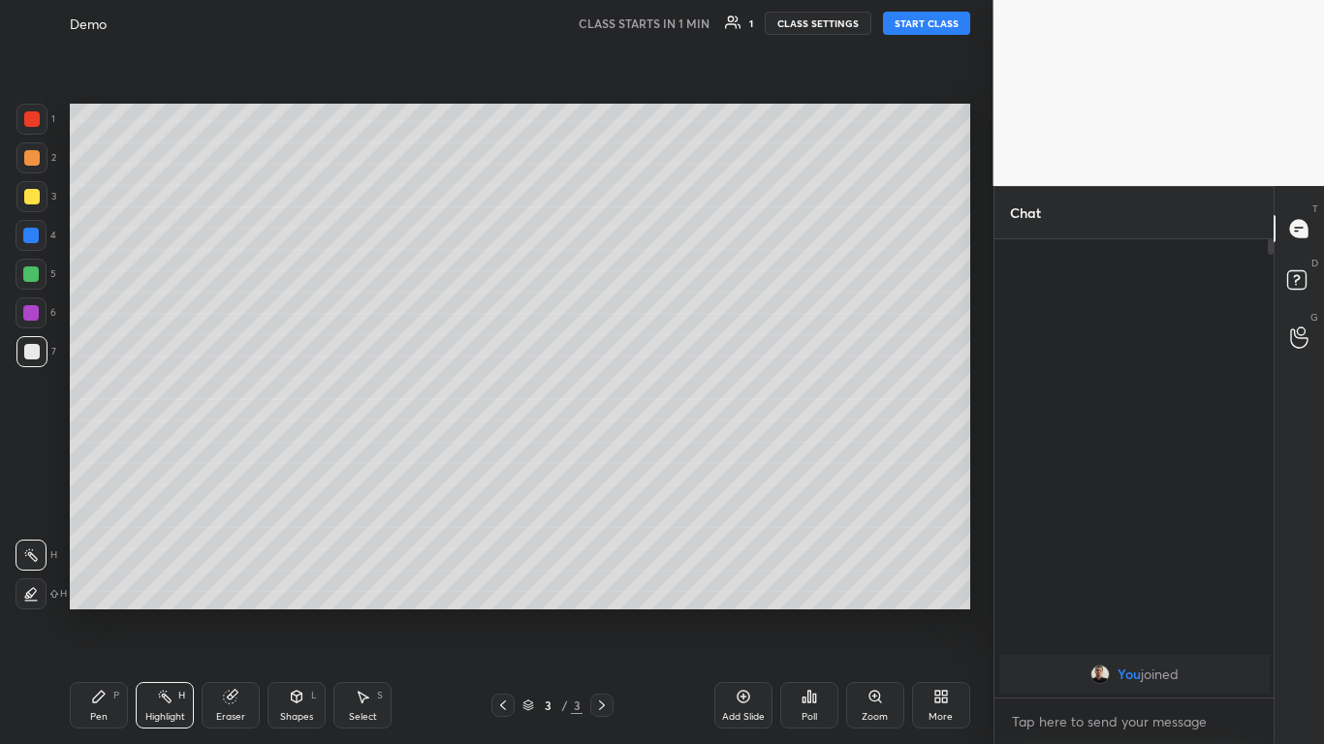
click at [30, 592] on icon at bounding box center [31, 594] width 16 height 16
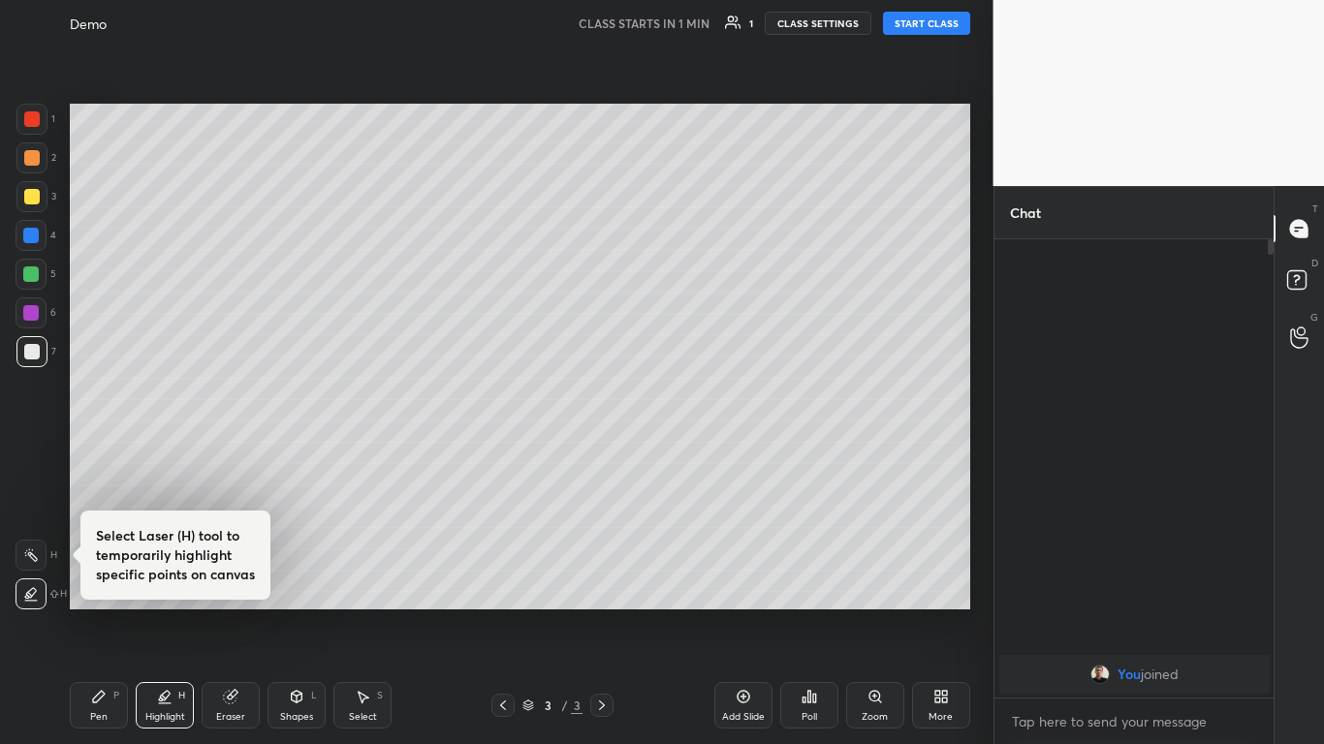
click at [96, 613] on icon at bounding box center [99, 697] width 12 height 12
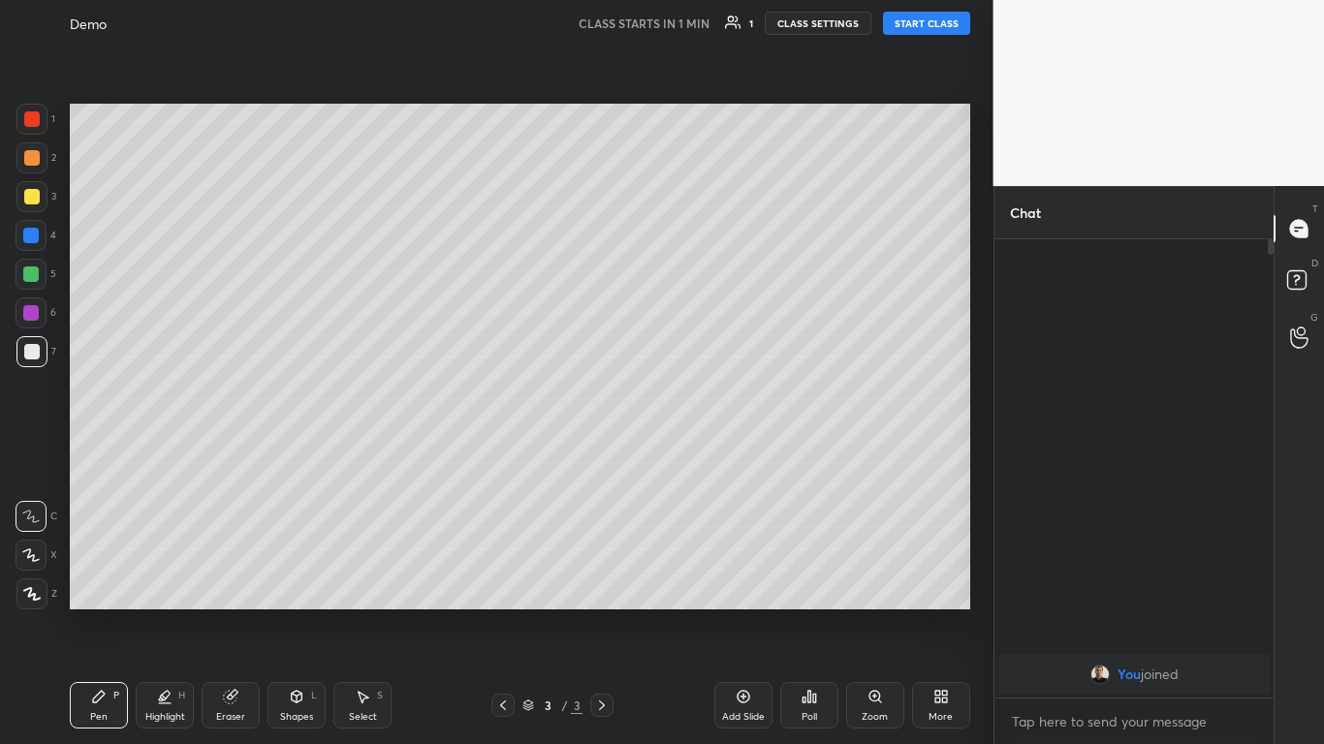
click at [31, 197] on div at bounding box center [32, 197] width 16 height 16
click at [34, 557] on icon at bounding box center [31, 556] width 16 height 12
click at [28, 595] on icon at bounding box center [32, 594] width 16 height 12
click at [939, 613] on icon at bounding box center [937, 693] width 5 height 5
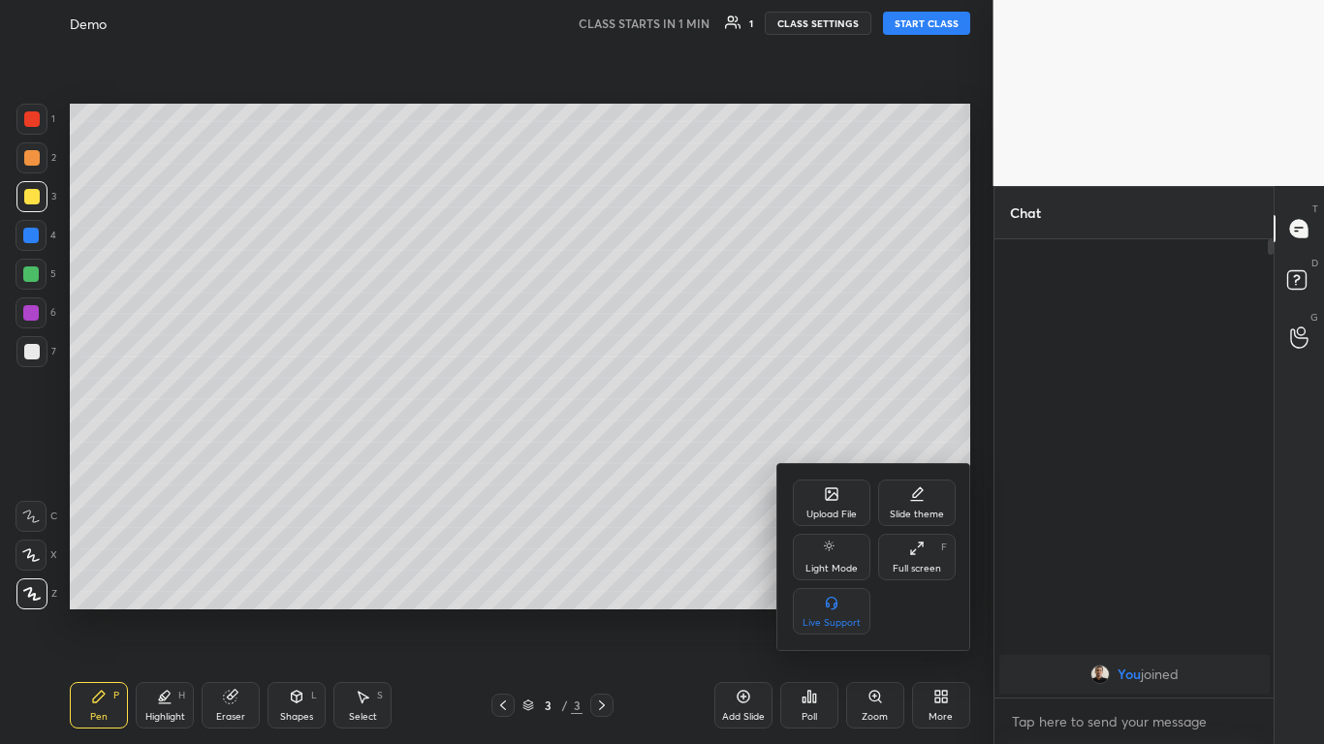
click at [922, 551] on icon at bounding box center [917, 549] width 16 height 16
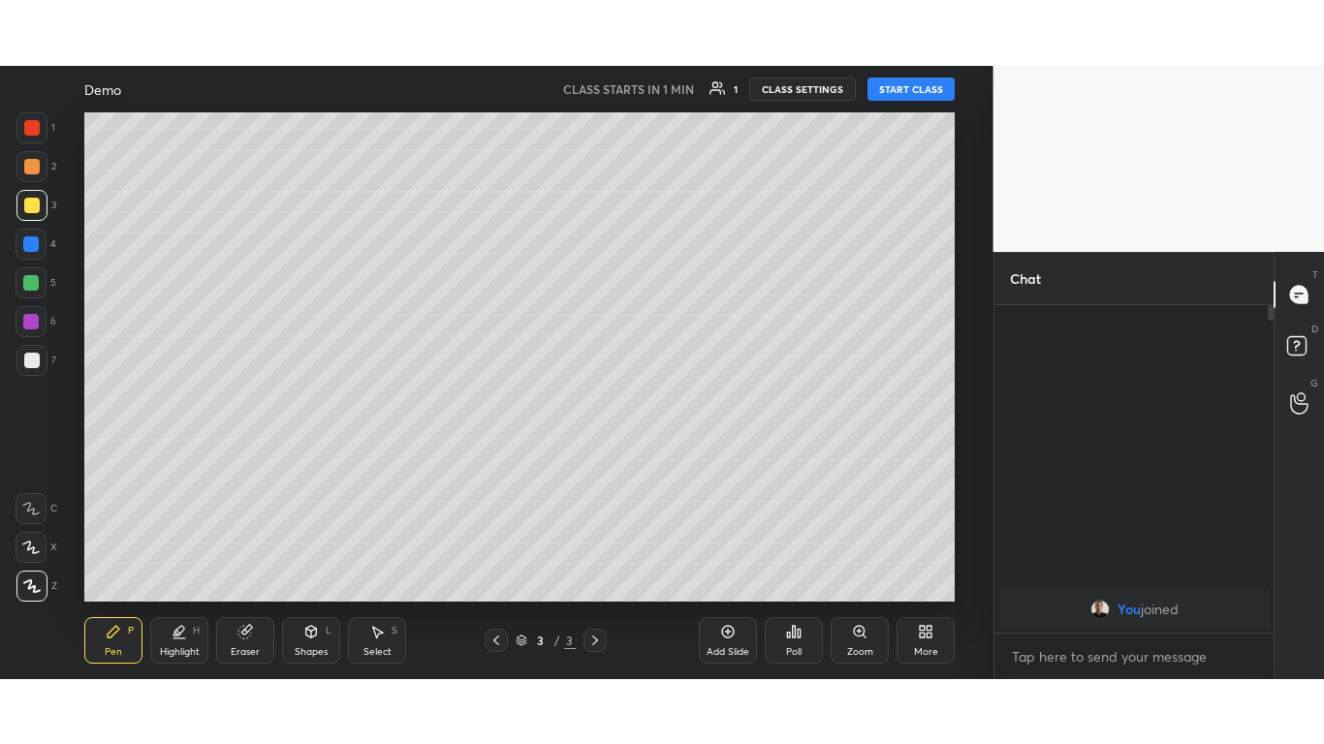
scroll to position [96429, 96002]
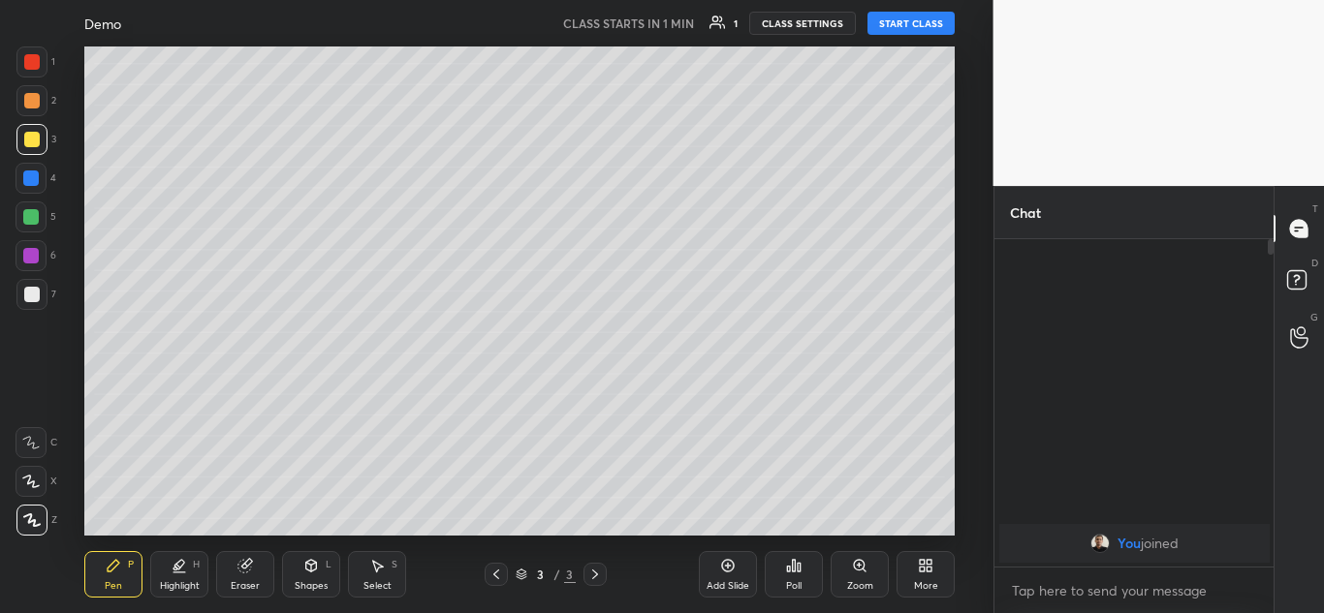
click at [928, 565] on icon at bounding box center [929, 562] width 5 height 5
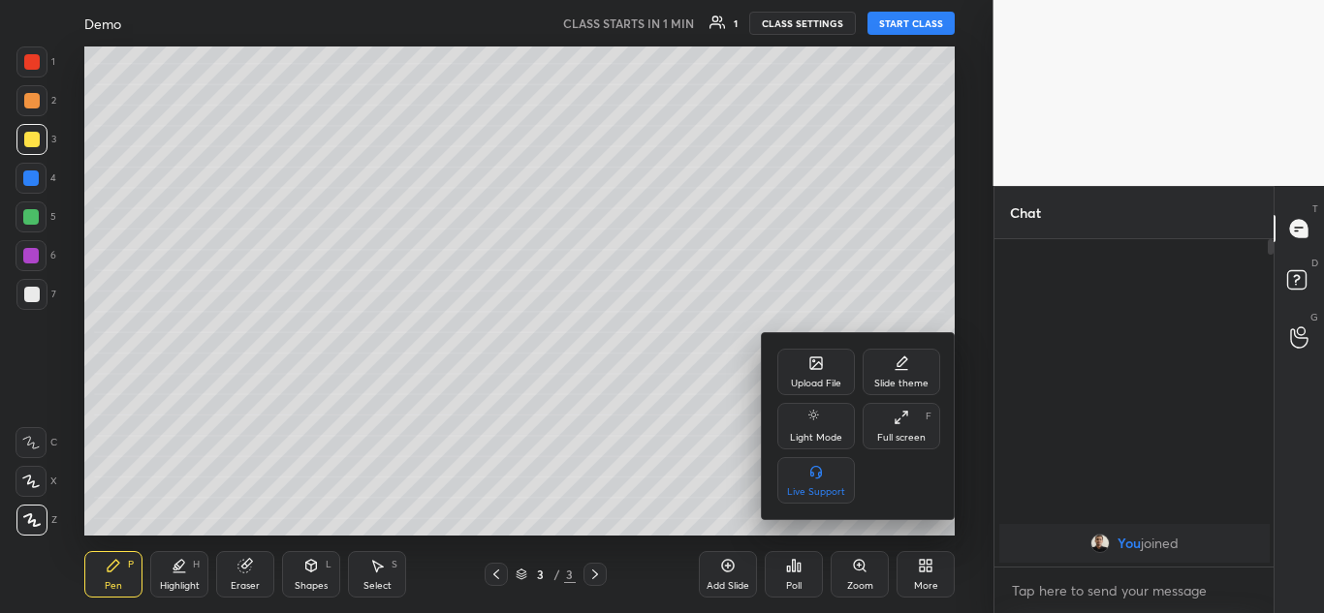
click at [895, 420] on icon at bounding box center [902, 418] width 16 height 16
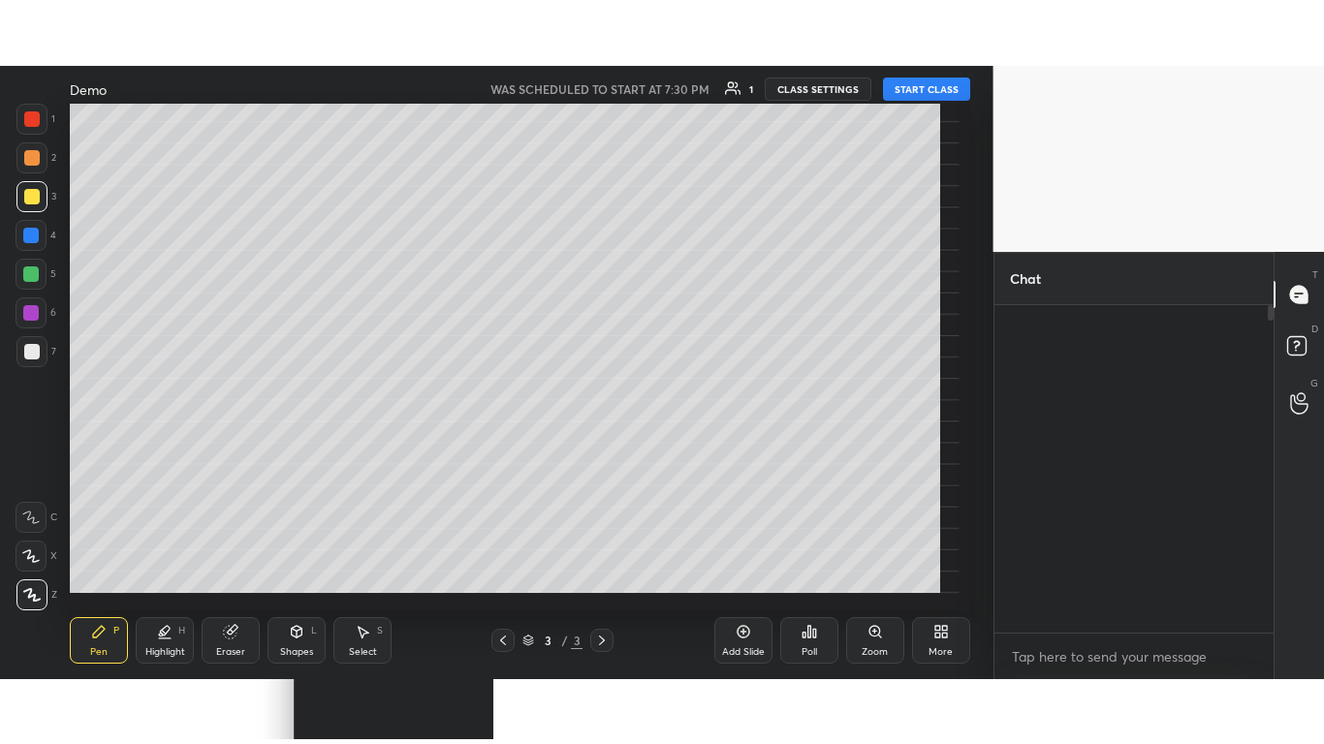
scroll to position [291, 273]
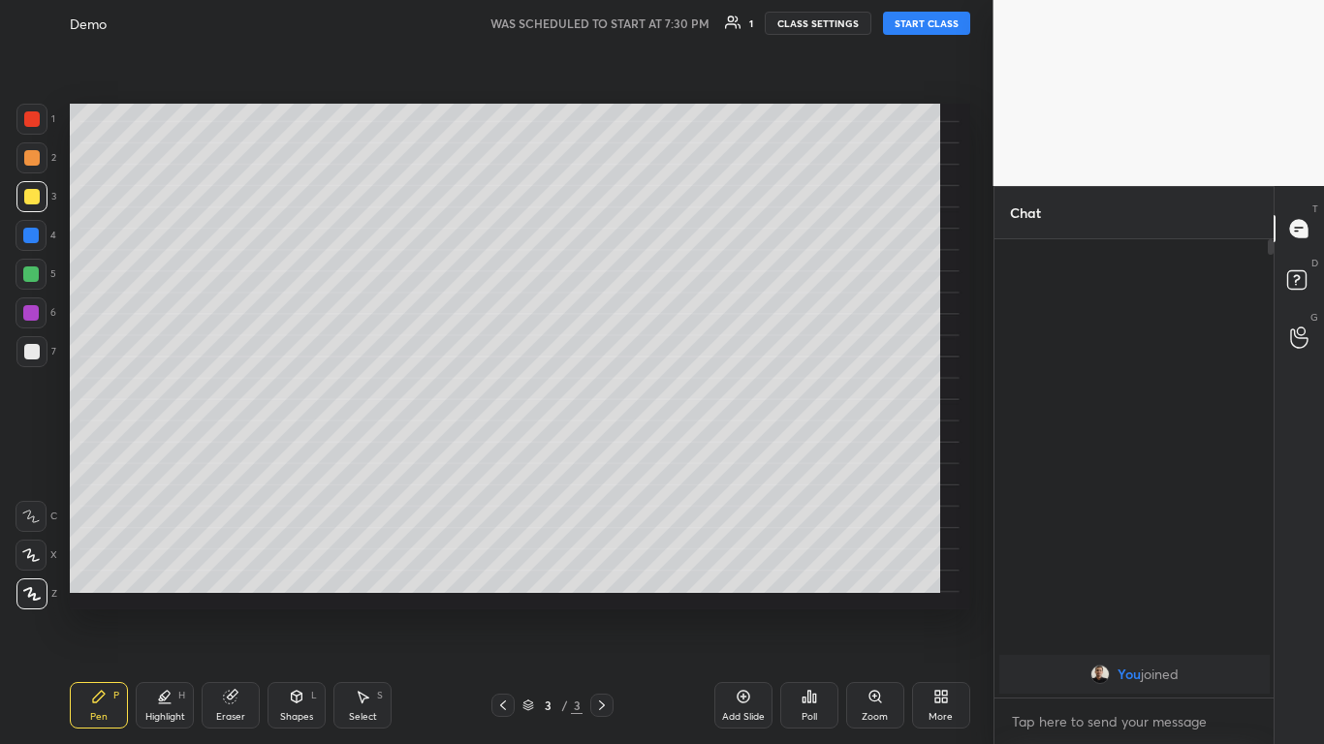
type textarea "x"
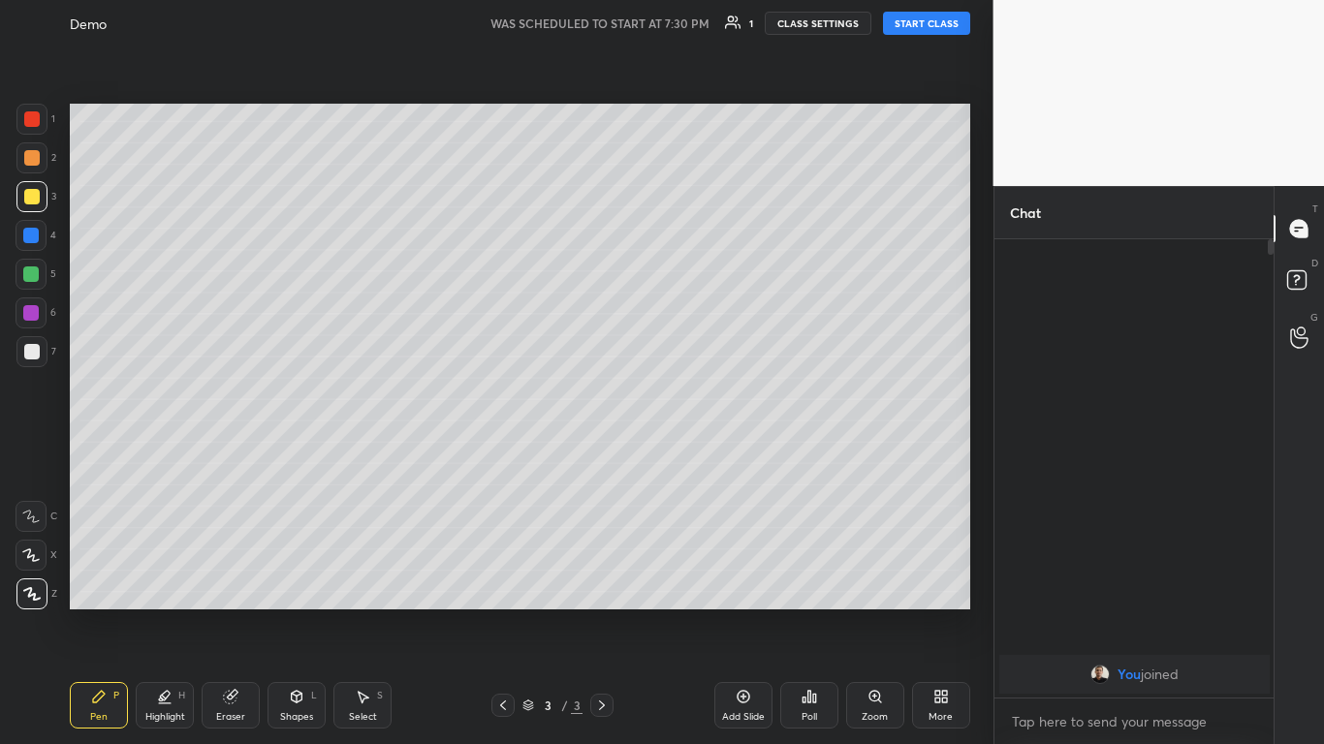
click at [1261, 92] on video at bounding box center [1158, 93] width 331 height 186
click at [1301, 225] on icon at bounding box center [1298, 228] width 17 height 17
click at [1297, 279] on icon at bounding box center [1296, 279] width 7 height 8
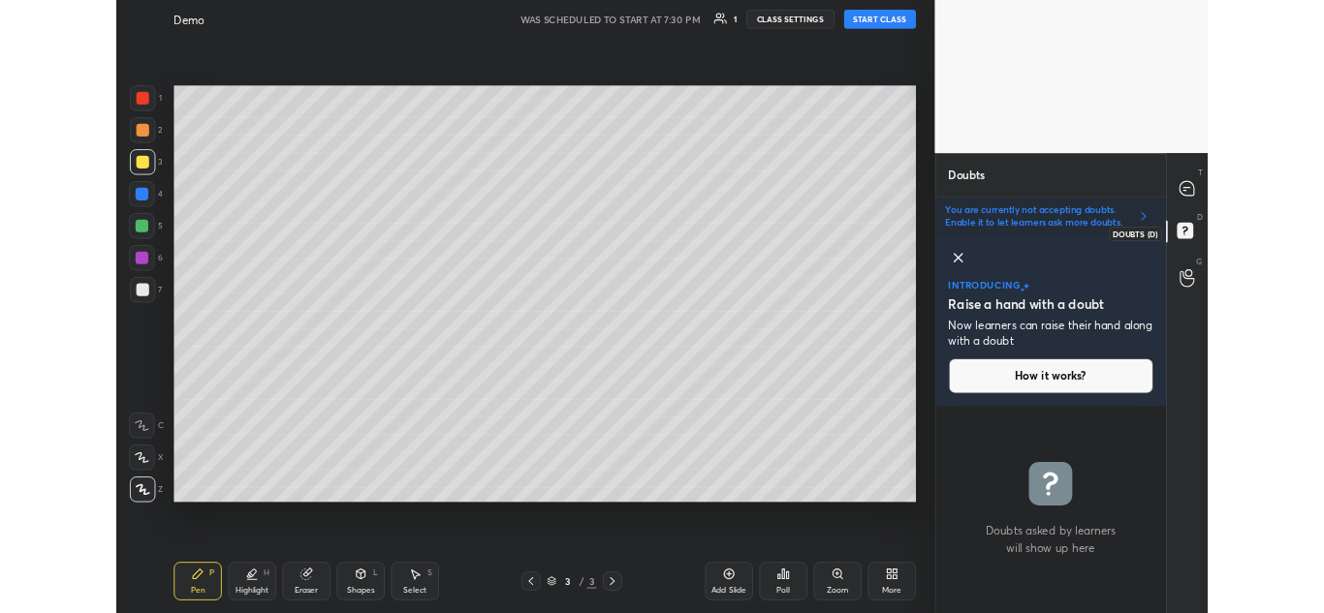
scroll to position [244, 273]
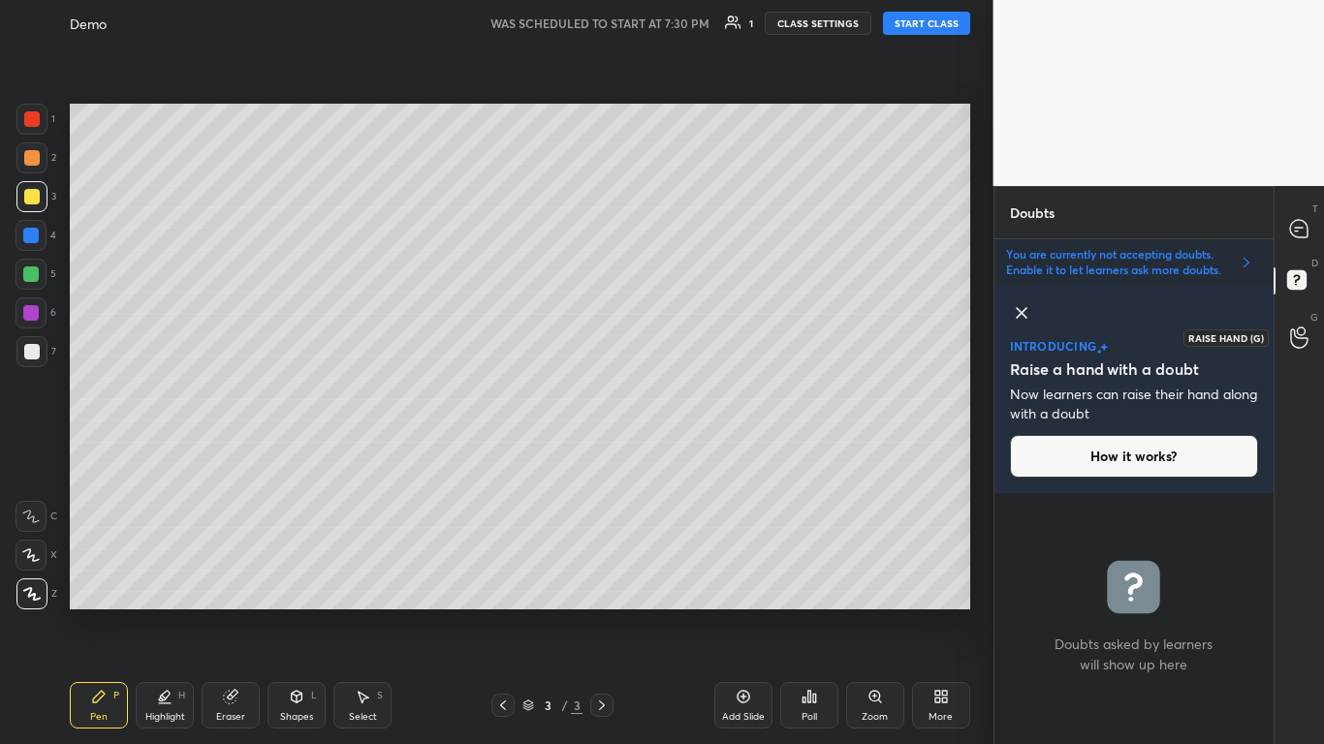
click at [1301, 337] on icon at bounding box center [1298, 338] width 17 height 19
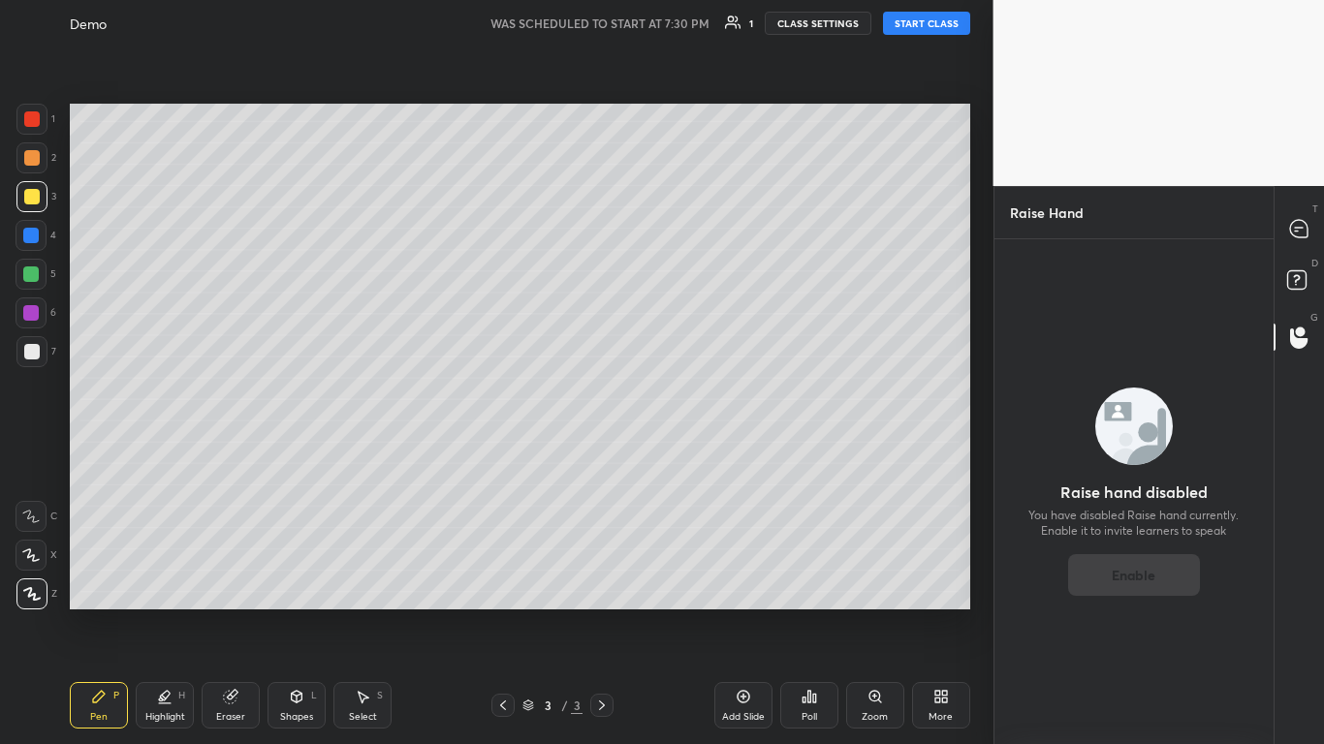
click at [936, 613] on icon at bounding box center [937, 693] width 5 height 5
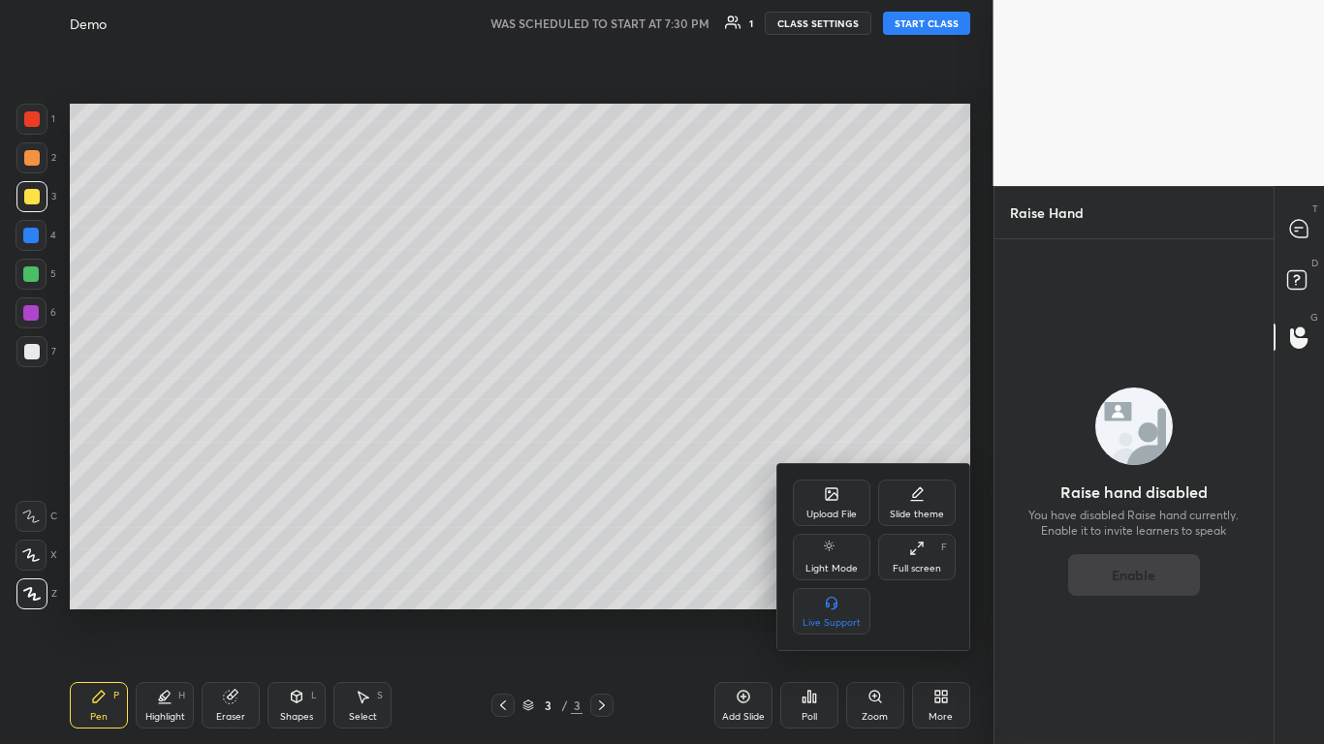
click at [845, 553] on div "Light Mode" at bounding box center [832, 557] width 78 height 47
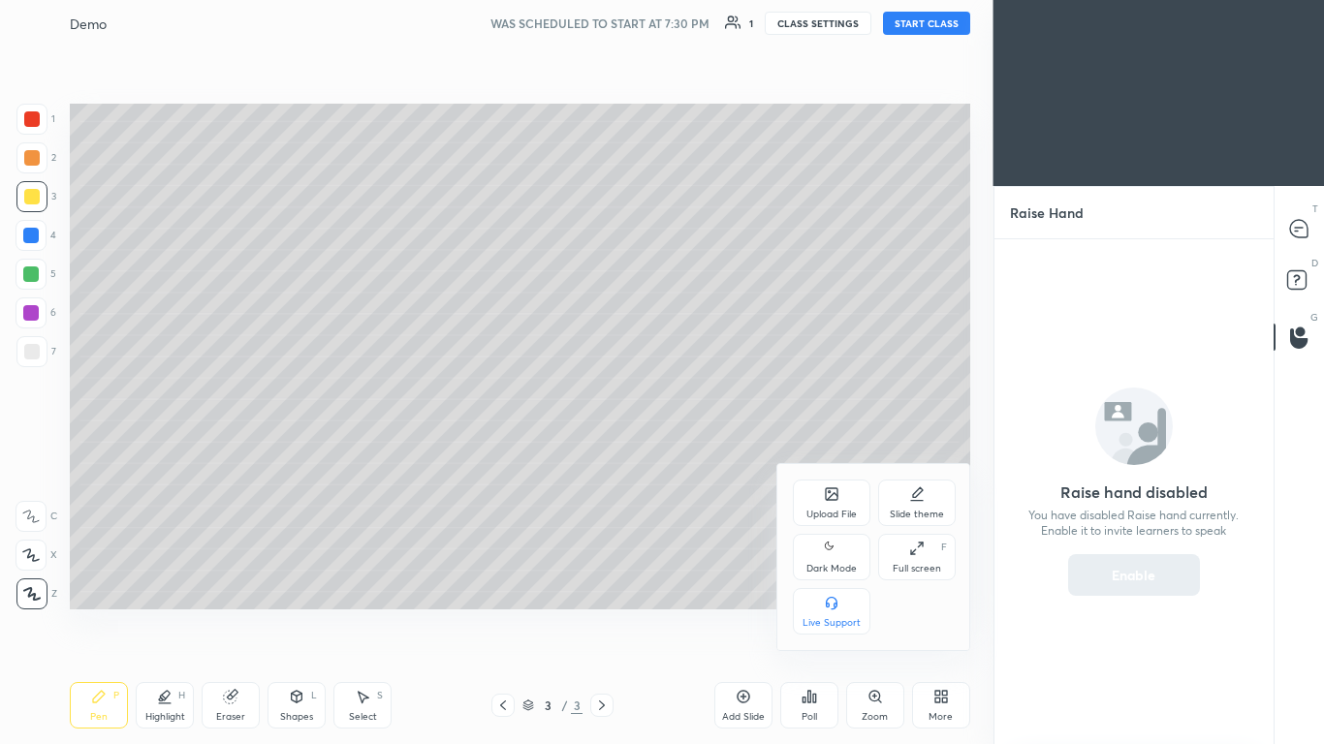
click at [842, 551] on div "Dark Mode" at bounding box center [832, 557] width 78 height 47
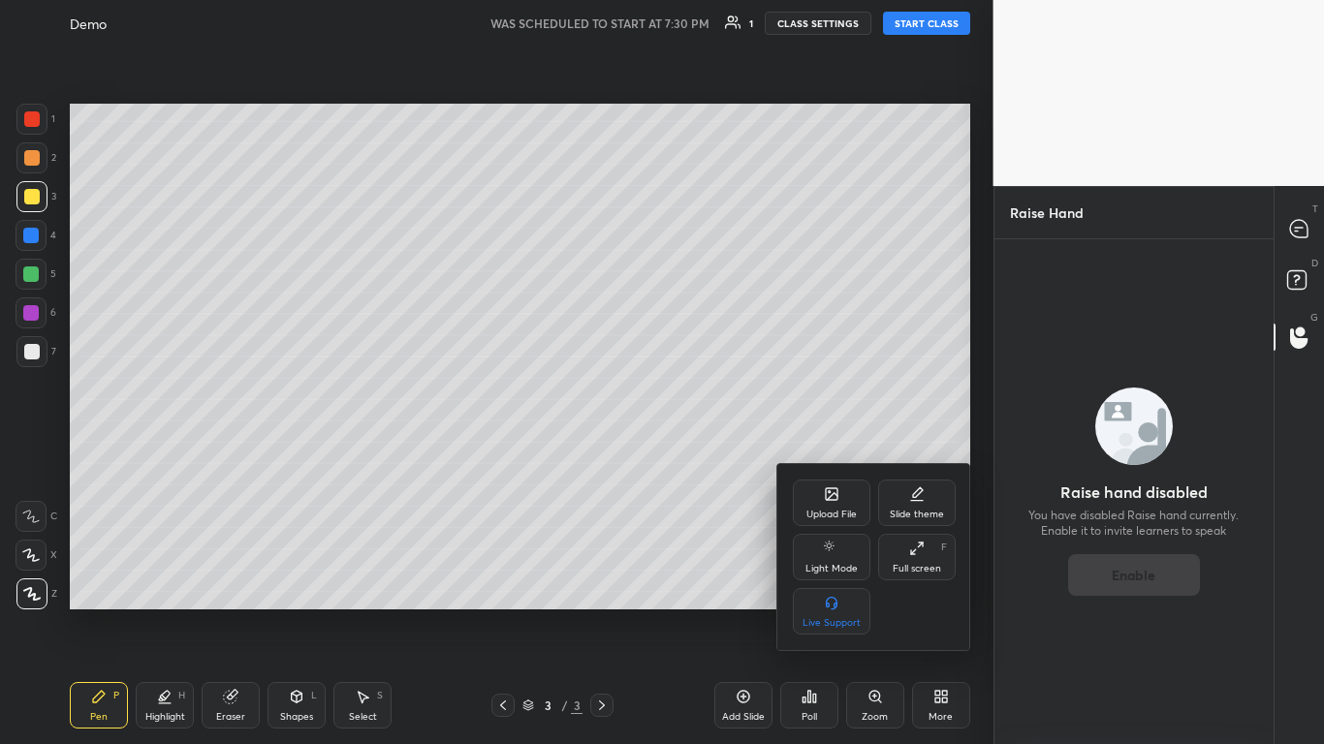
click at [910, 550] on icon at bounding box center [917, 549] width 16 height 16
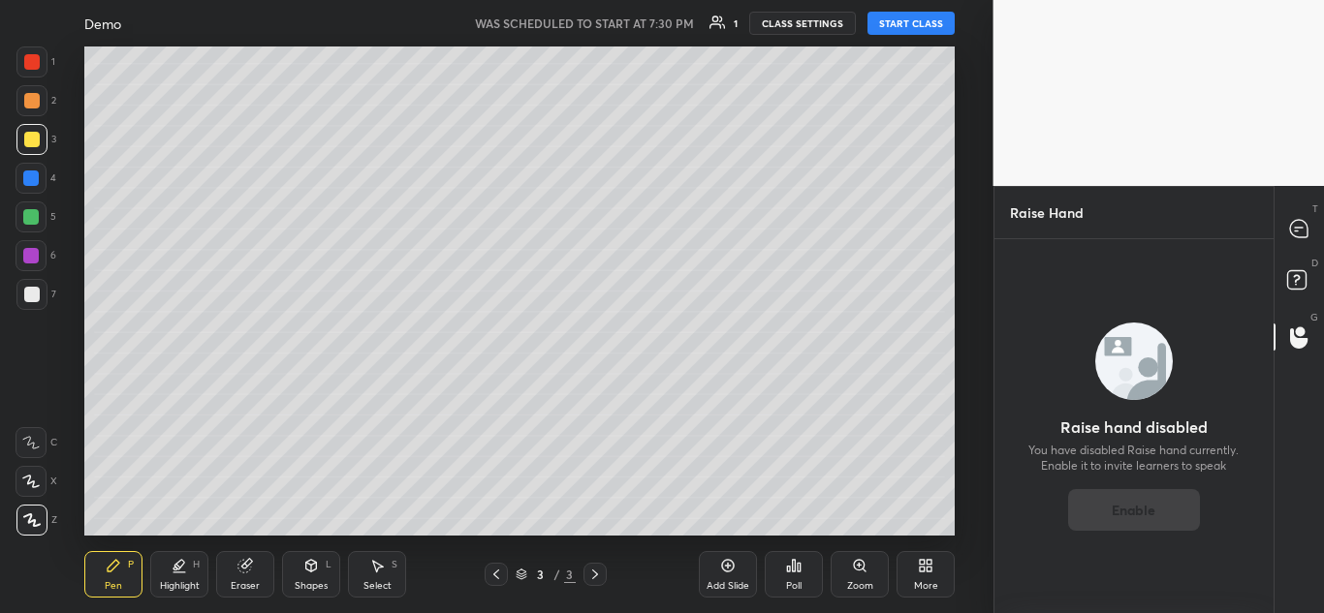
scroll to position [96429, 96002]
click at [891, 24] on button "START CLASS" at bounding box center [910, 23] width 87 height 23
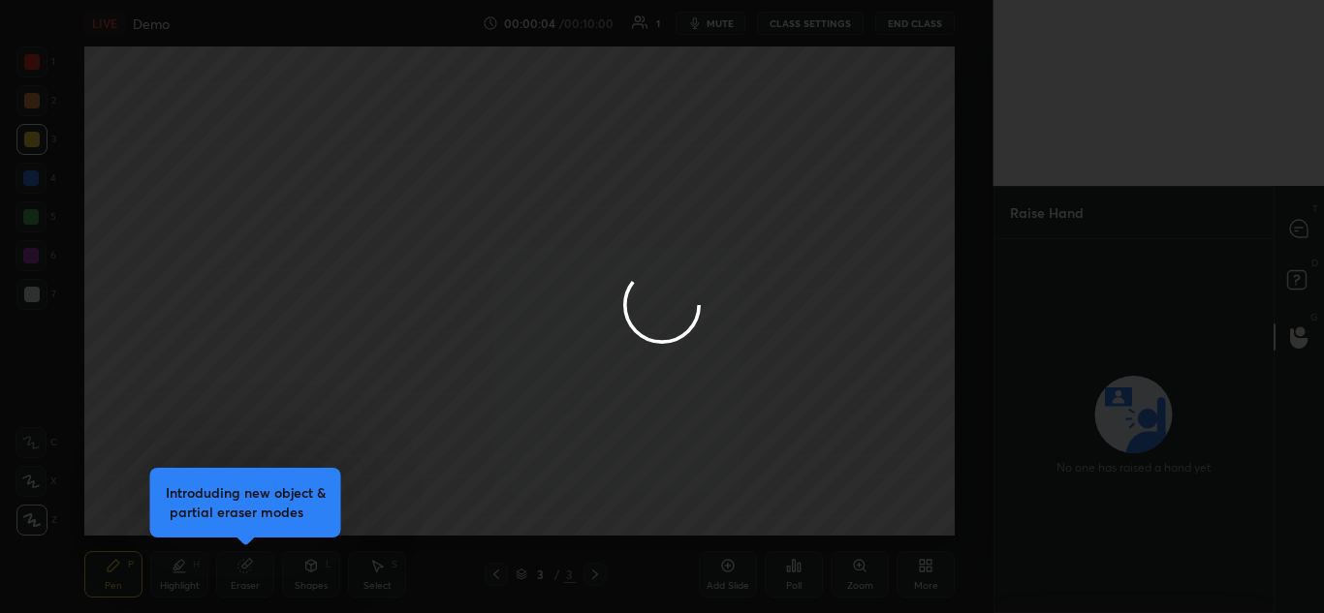
click at [839, 264] on div at bounding box center [662, 306] width 1324 height 613
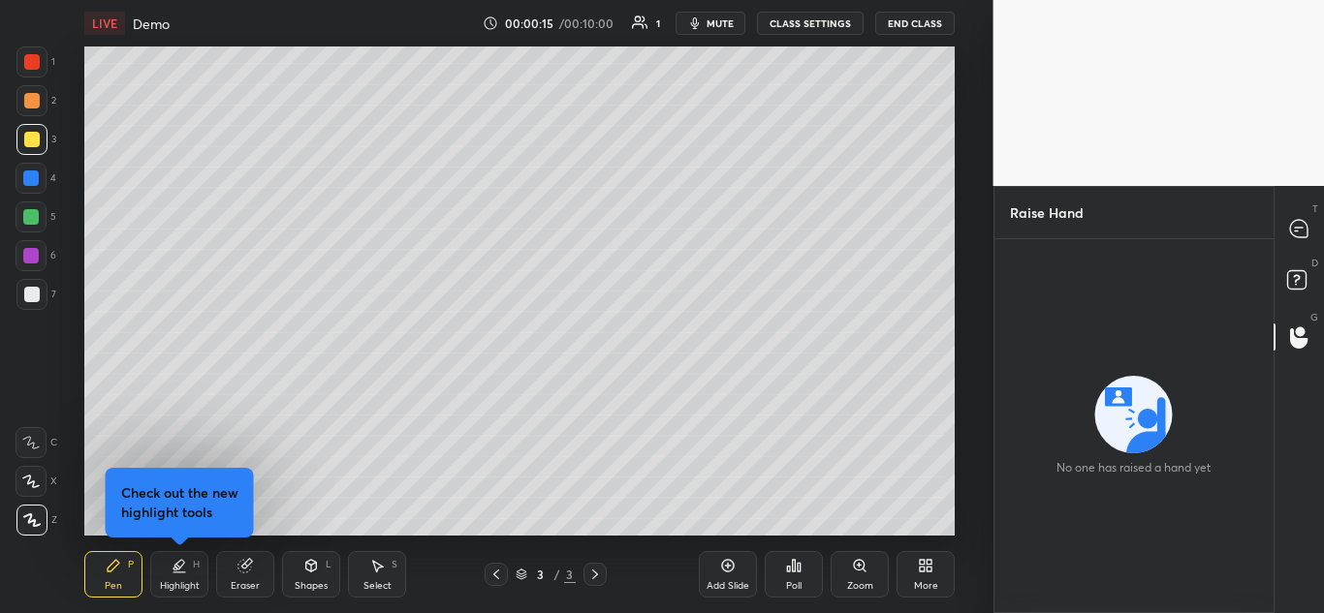
click at [37, 102] on div at bounding box center [32, 101] width 16 height 16
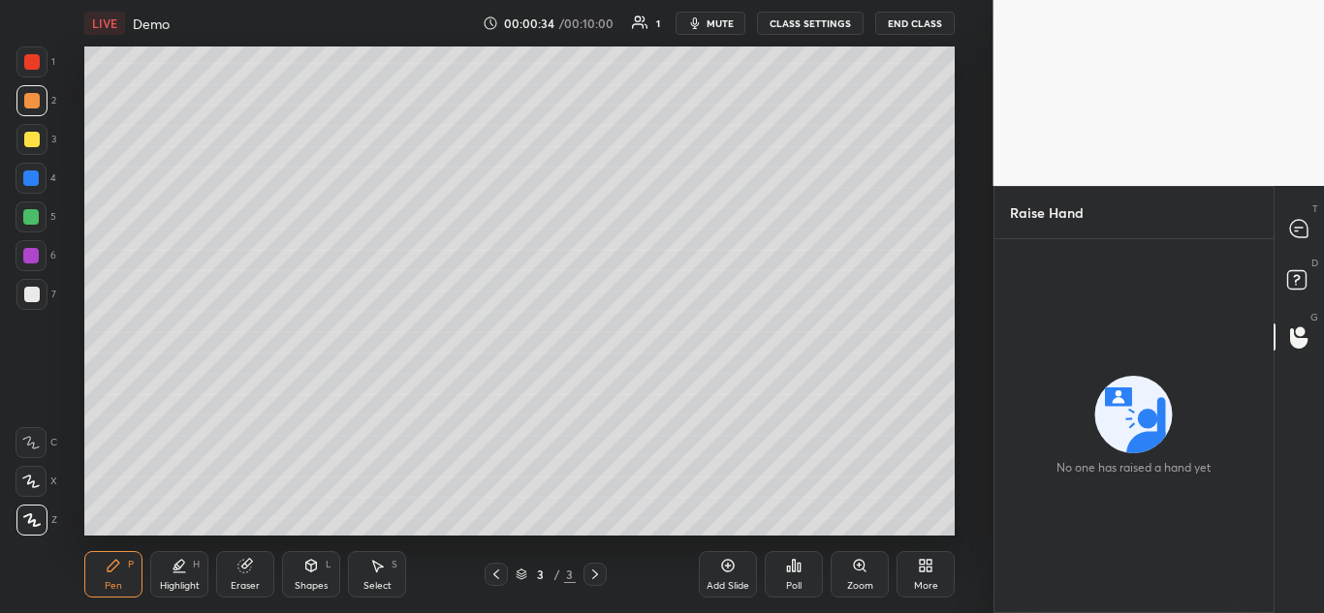
click at [32, 138] on div at bounding box center [32, 140] width 16 height 16
click at [248, 569] on icon at bounding box center [244, 566] width 13 height 13
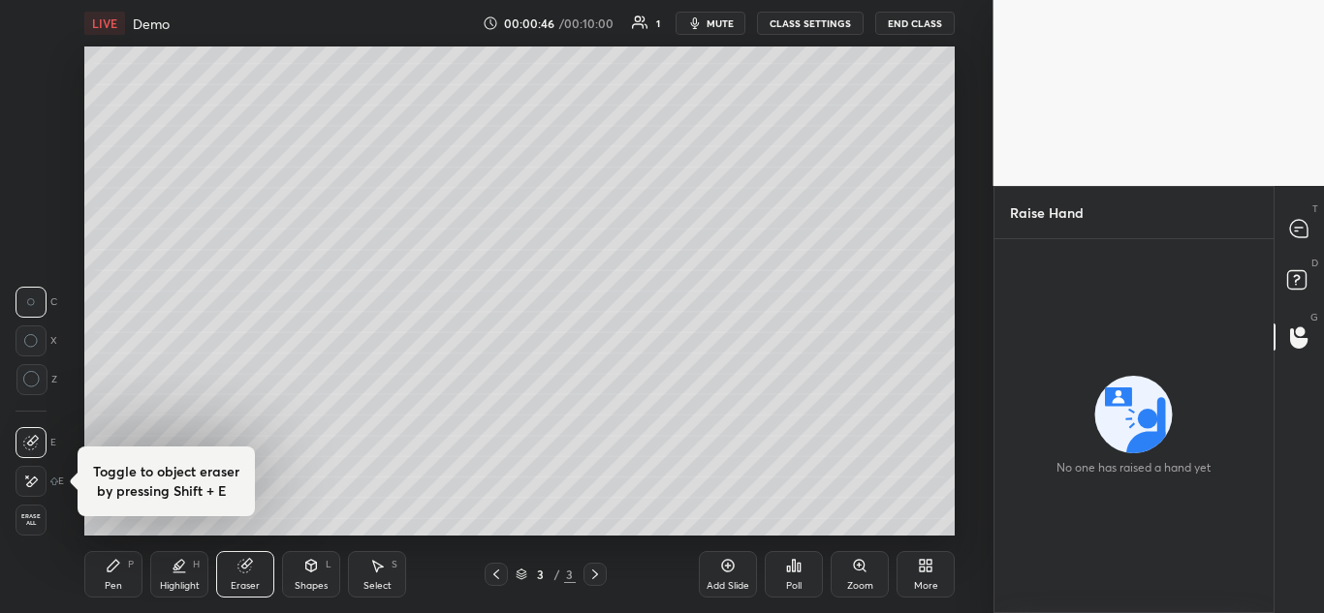
click at [246, 566] on icon at bounding box center [244, 566] width 13 height 13
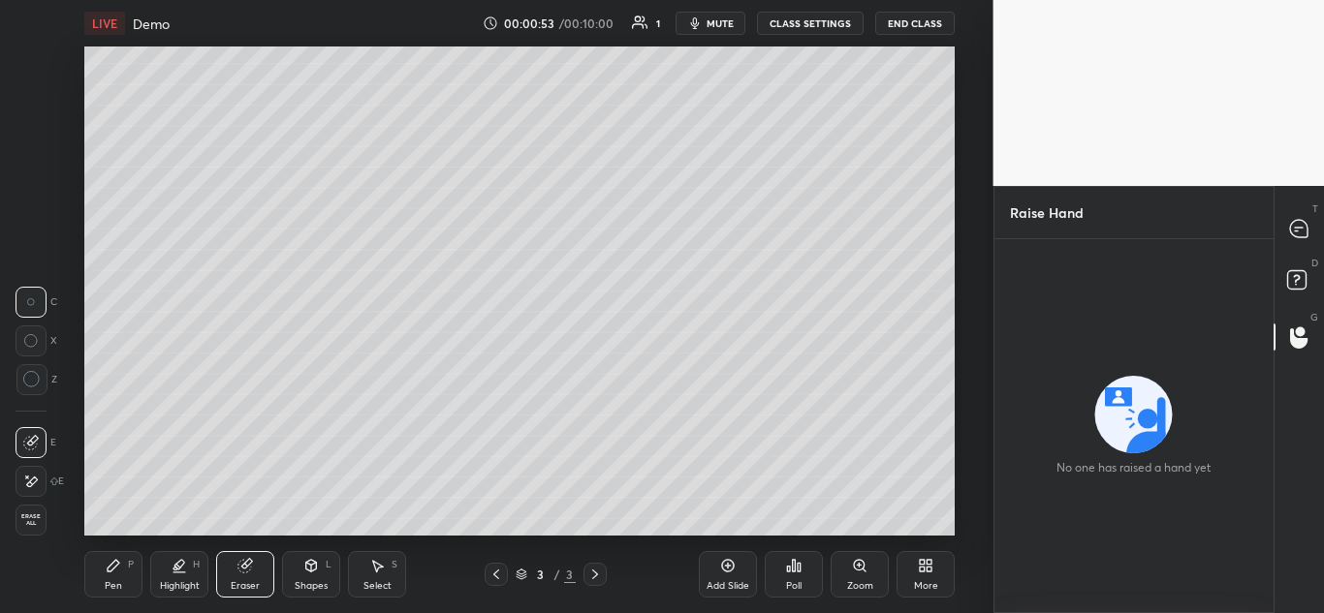
click at [34, 487] on icon at bounding box center [31, 482] width 16 height 16
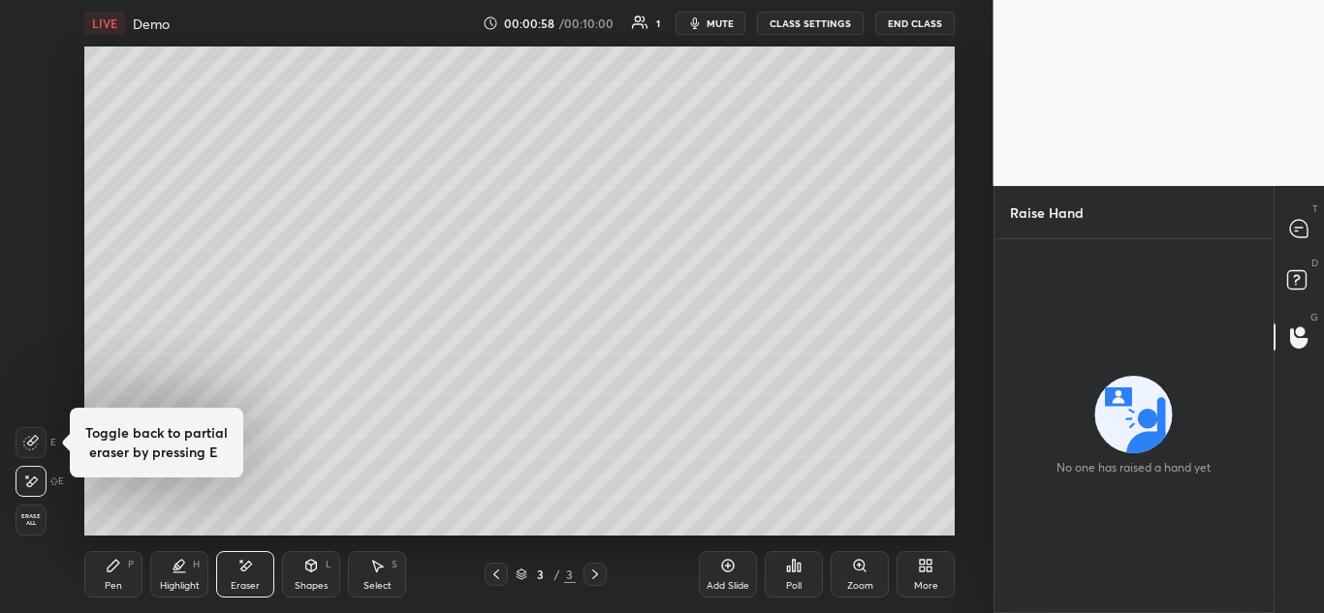
click at [31, 519] on span "Erase all" at bounding box center [30, 521] width 29 height 14
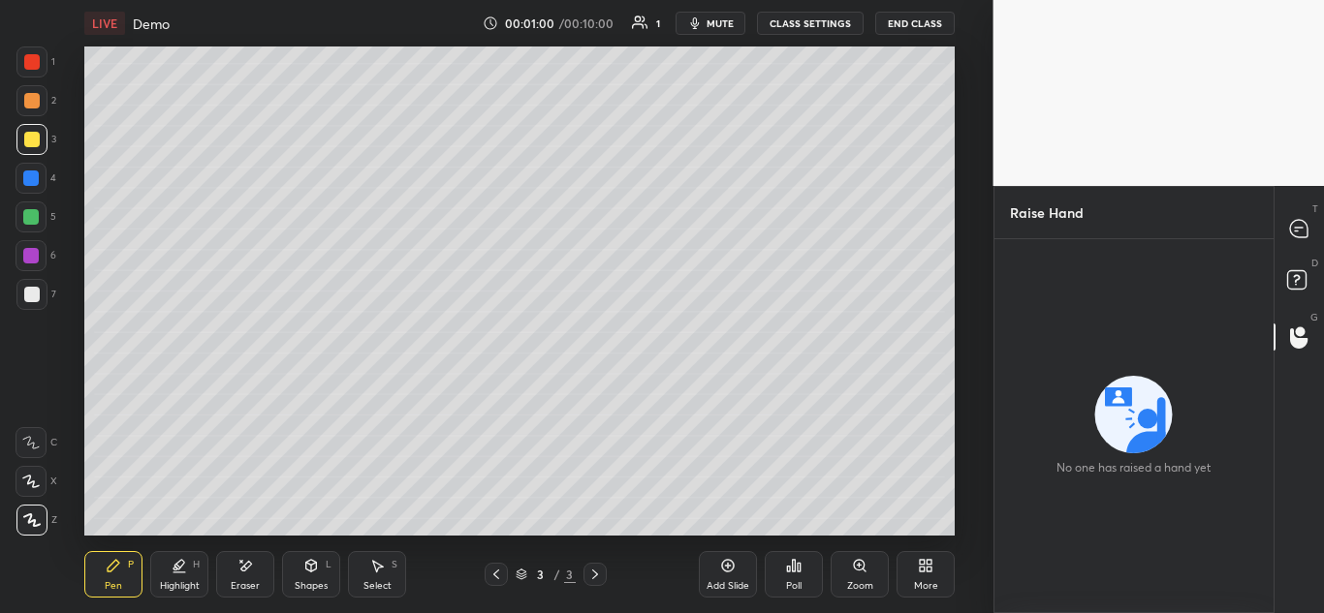
click at [29, 219] on div at bounding box center [31, 217] width 16 height 16
click at [176, 567] on icon at bounding box center [175, 568] width 4 height 3
click at [252, 571] on icon at bounding box center [245, 566] width 16 height 16
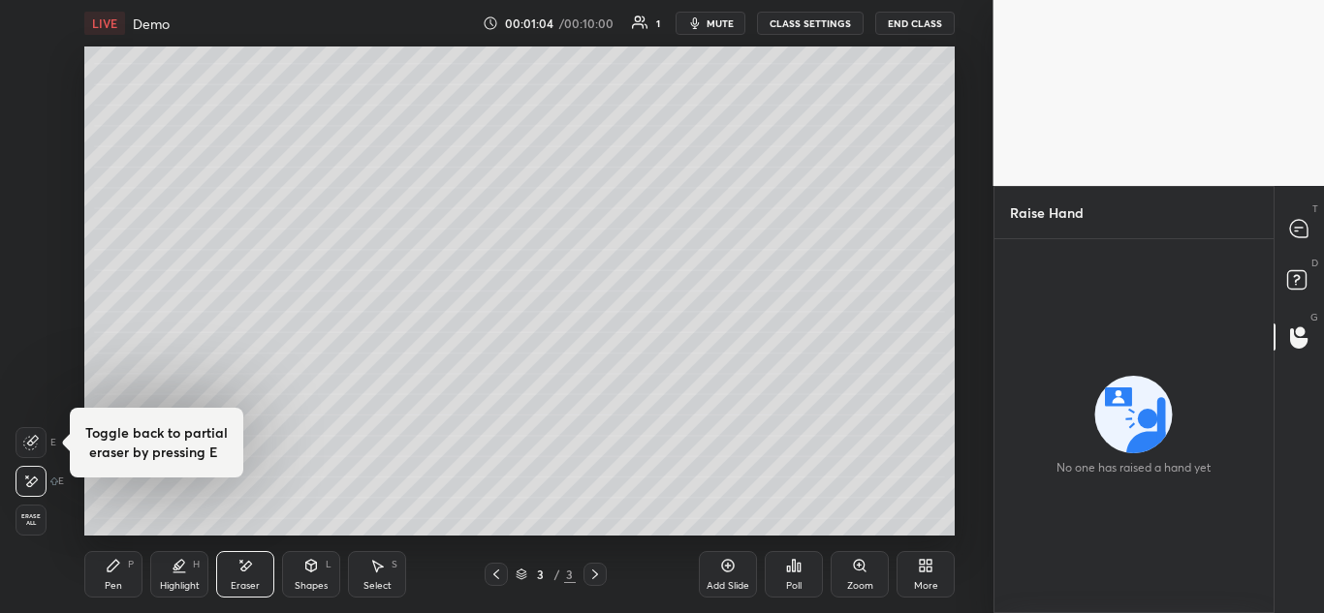
click at [303, 567] on icon at bounding box center [311, 566] width 16 height 16
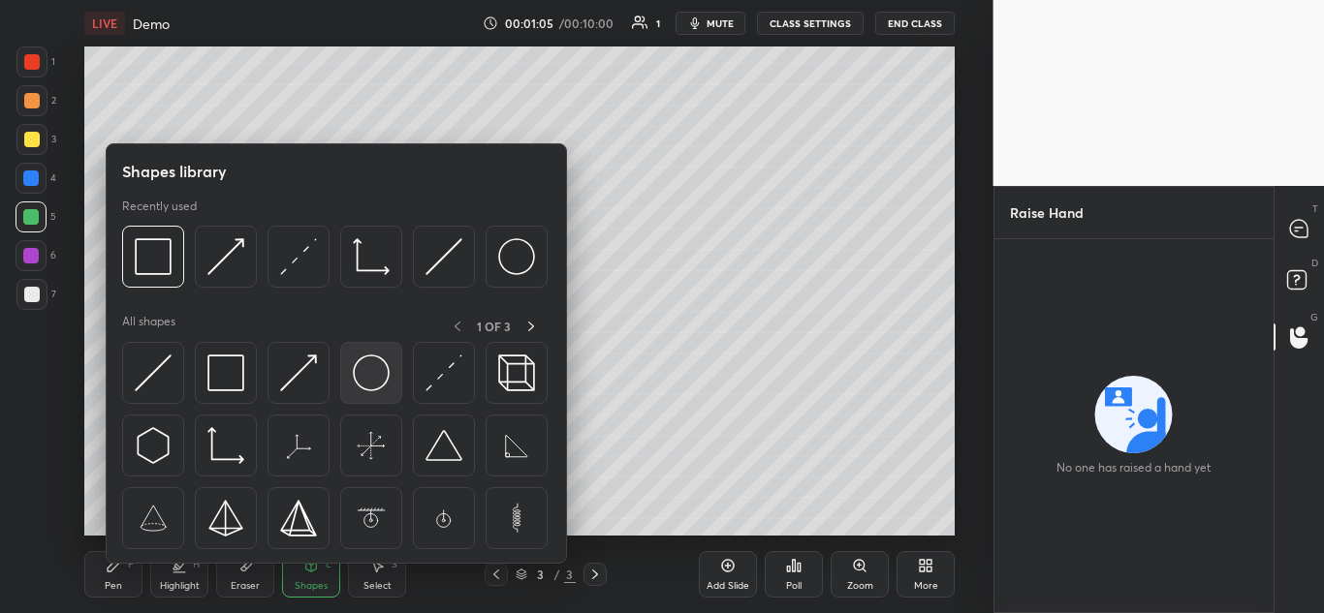
click at [371, 376] on img at bounding box center [371, 373] width 37 height 37
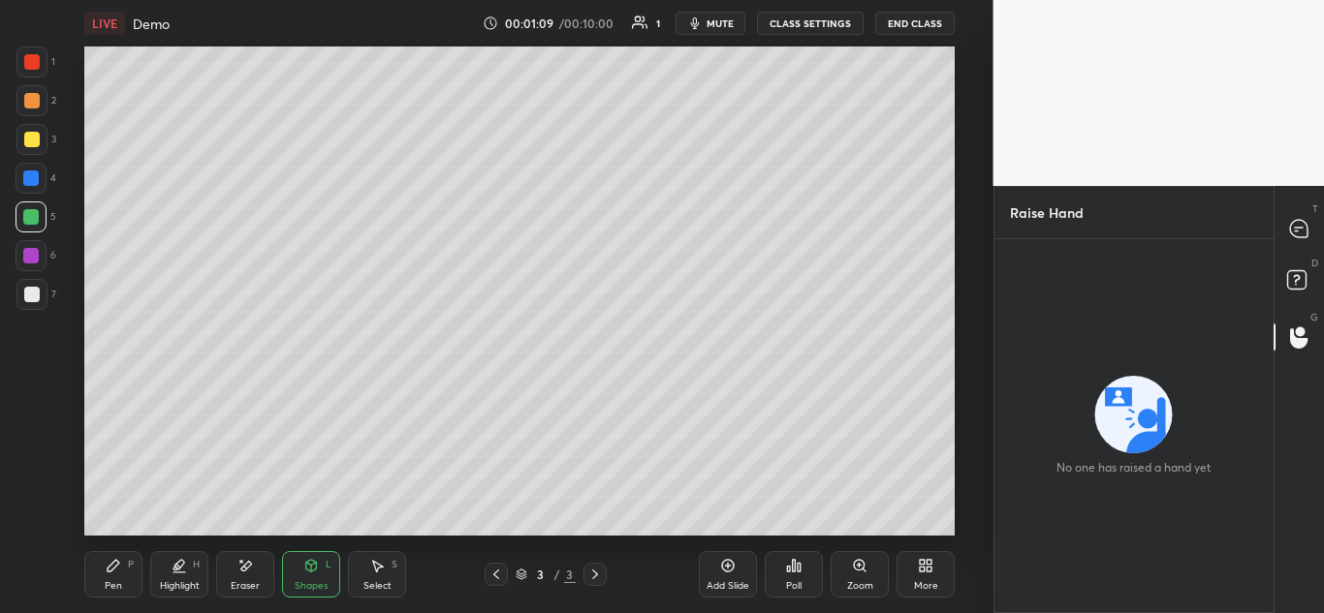
click at [244, 567] on icon at bounding box center [246, 566] width 11 height 10
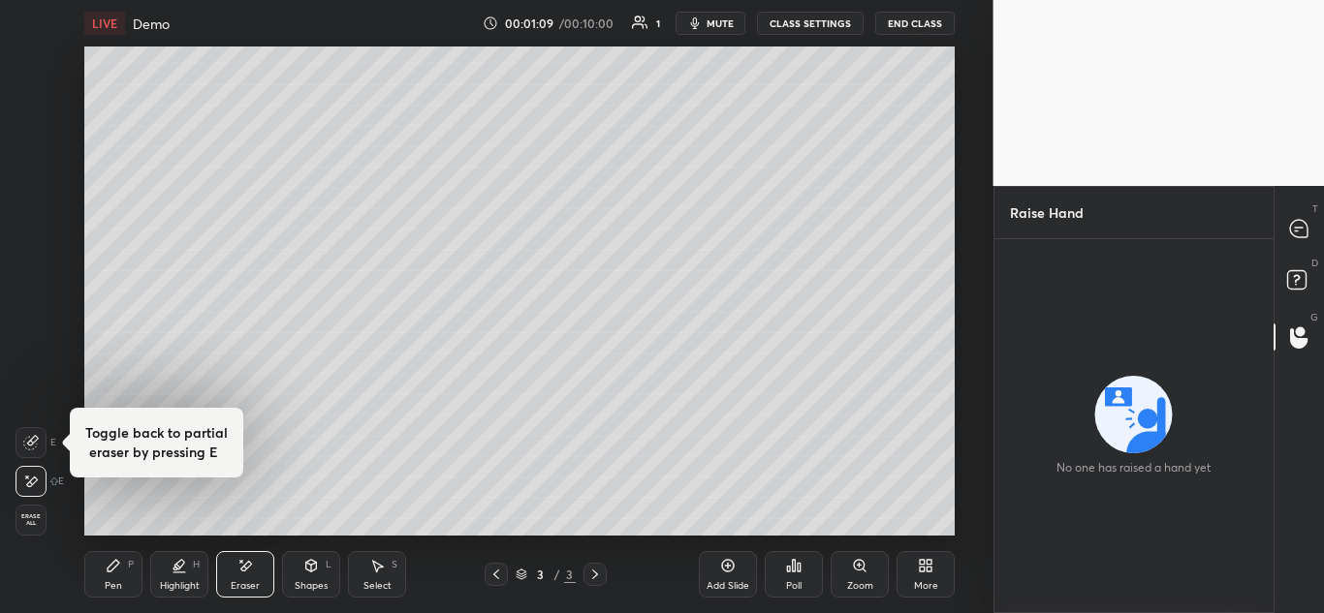
click at [310, 567] on icon at bounding box center [311, 566] width 11 height 12
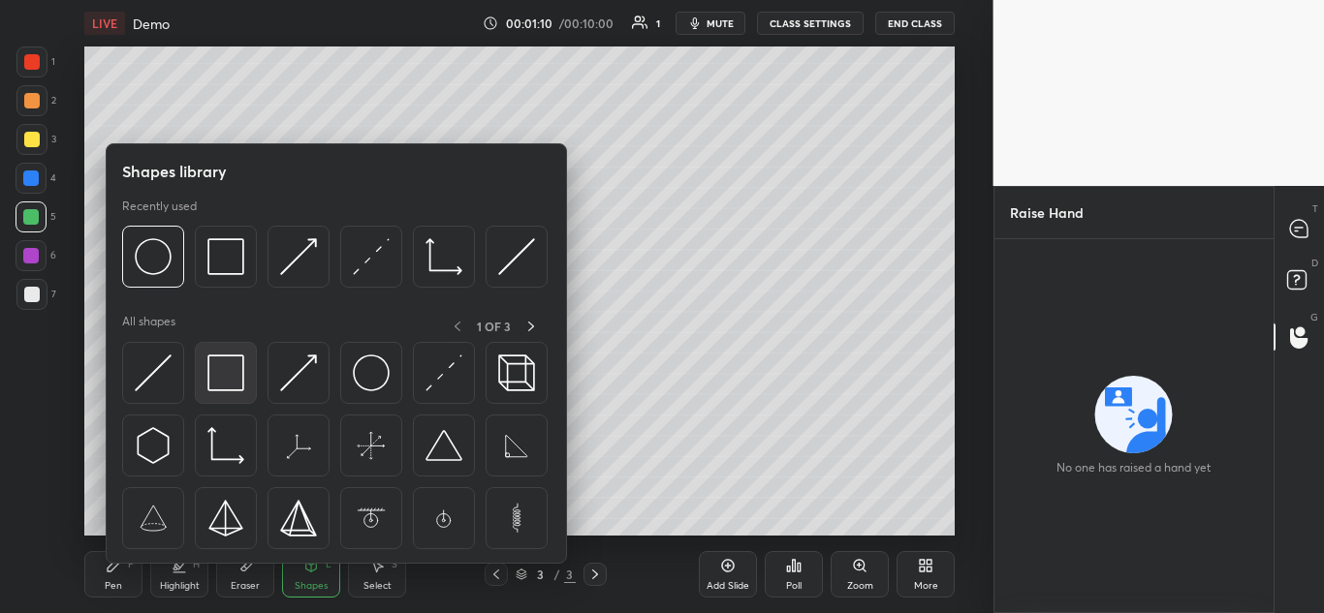
click at [226, 356] on img at bounding box center [225, 373] width 37 height 37
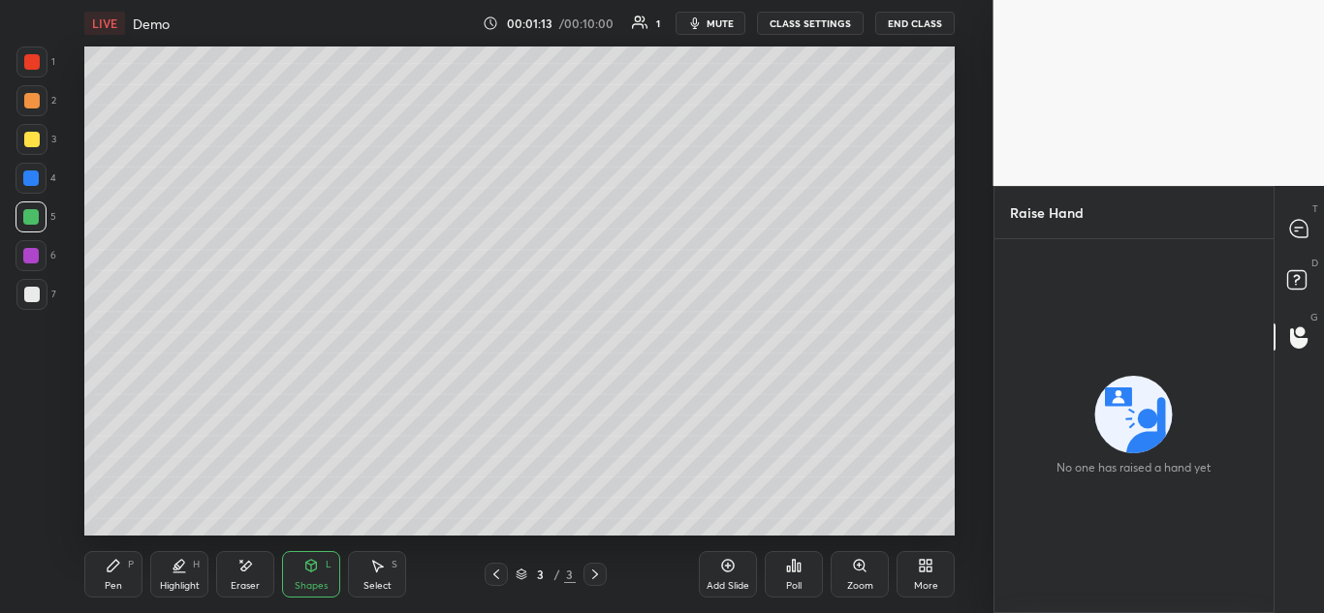
click at [798, 566] on icon at bounding box center [799, 567] width 3 height 9
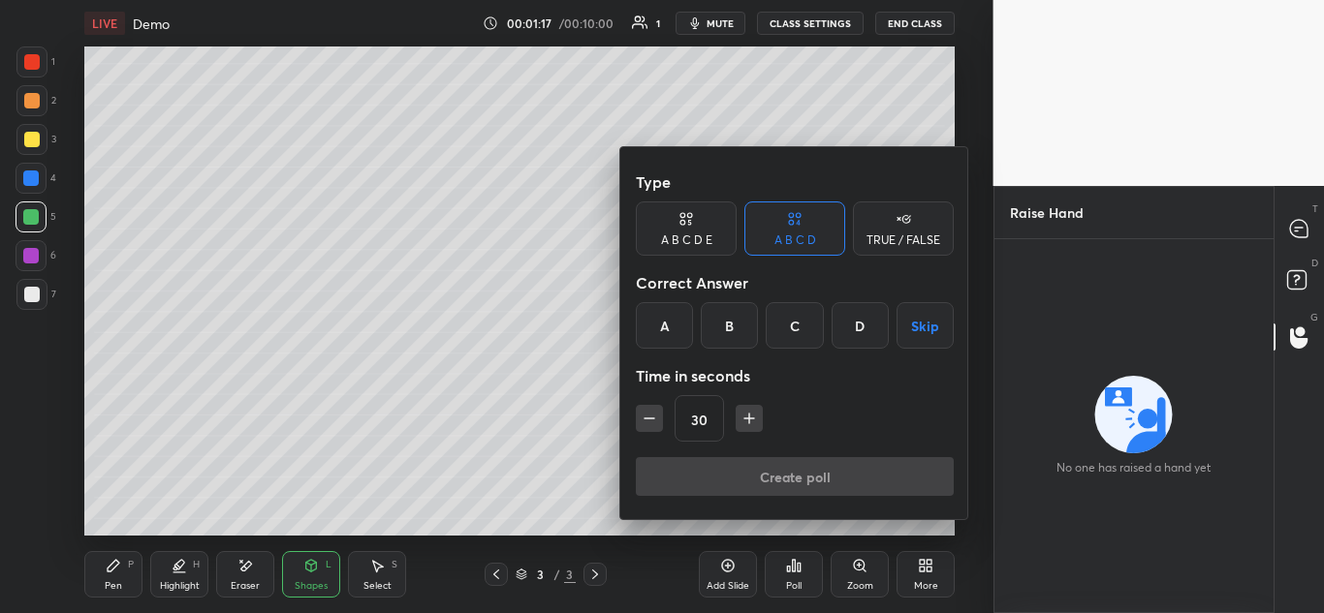
click at [690, 223] on icon at bounding box center [689, 223] width 4 height 6
click at [667, 317] on div "A" at bounding box center [659, 325] width 47 height 47
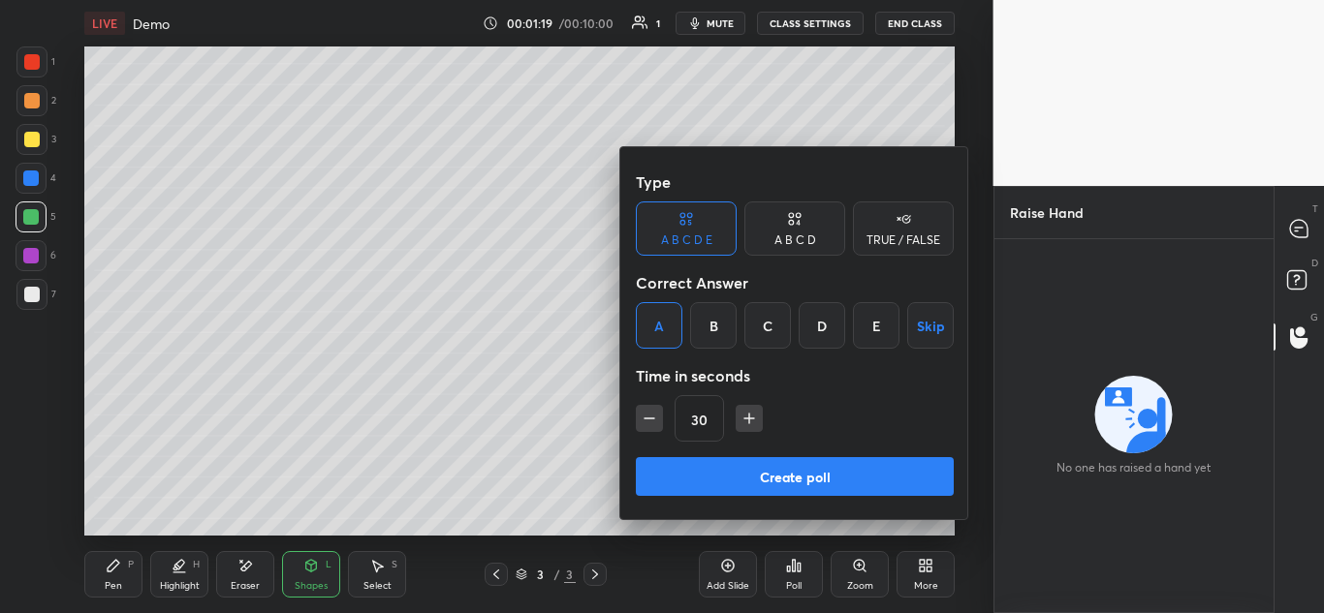
click at [725, 326] on div "B" at bounding box center [713, 325] width 47 height 47
click at [843, 334] on div "D" at bounding box center [822, 325] width 47 height 47
click at [761, 332] on div "C" at bounding box center [767, 325] width 47 height 47
click at [884, 236] on div "TRUE / FALSE" at bounding box center [903, 241] width 74 height 12
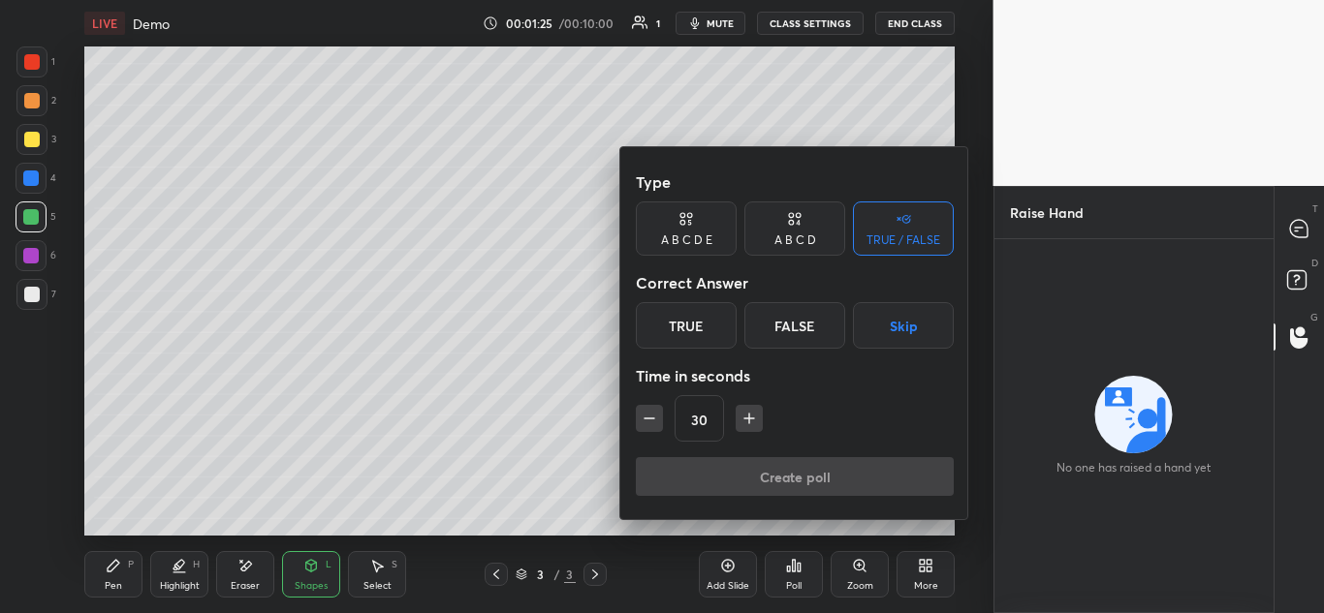
click at [889, 237] on div "TRUE / FALSE" at bounding box center [903, 241] width 74 height 12
click at [795, 236] on div "A B C D" at bounding box center [795, 241] width 42 height 12
click at [687, 229] on div "A B C D E" at bounding box center [686, 229] width 101 height 54
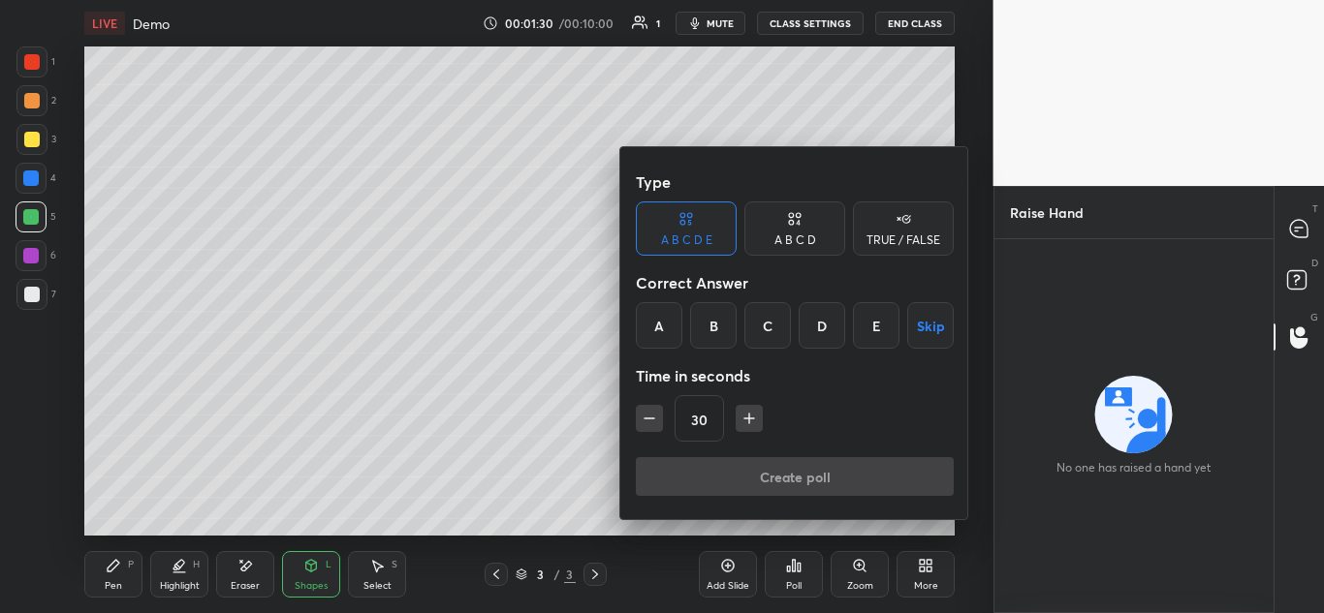
click at [535, 204] on div at bounding box center [662, 306] width 1324 height 613
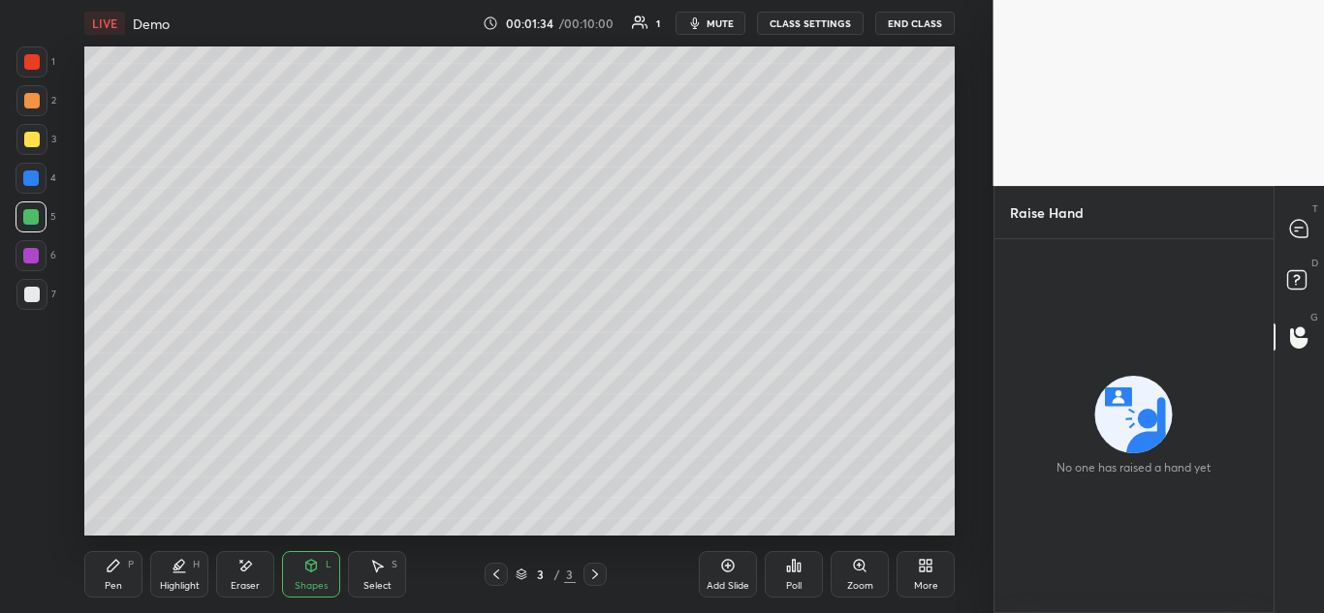
click at [827, 23] on button "CLASS SETTINGS" at bounding box center [810, 23] width 107 height 23
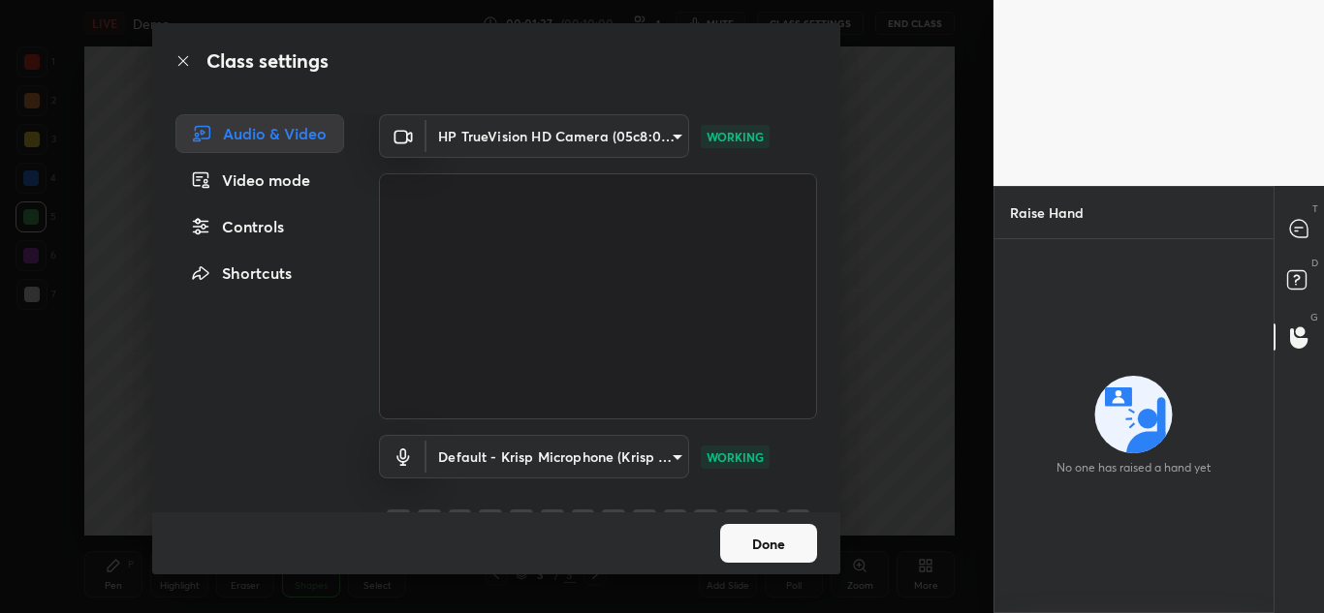
click at [276, 179] on div "Video mode" at bounding box center [259, 180] width 169 height 39
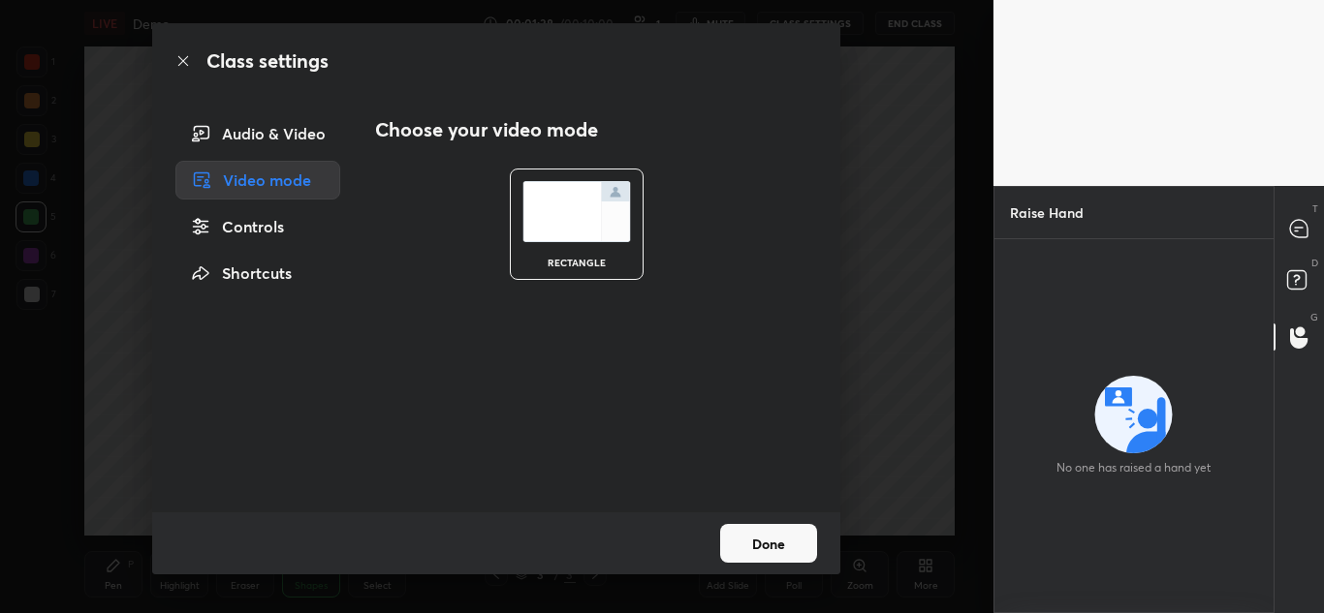
click at [581, 220] on img at bounding box center [576, 211] width 109 height 61
click at [577, 205] on img at bounding box center [576, 211] width 109 height 61
click at [605, 173] on div "rectangle" at bounding box center [577, 224] width 134 height 111
click at [456, 138] on h2 "Choose your video mode" at bounding box center [486, 129] width 223 height 25
click at [247, 231] on div "Controls" at bounding box center [257, 226] width 165 height 39
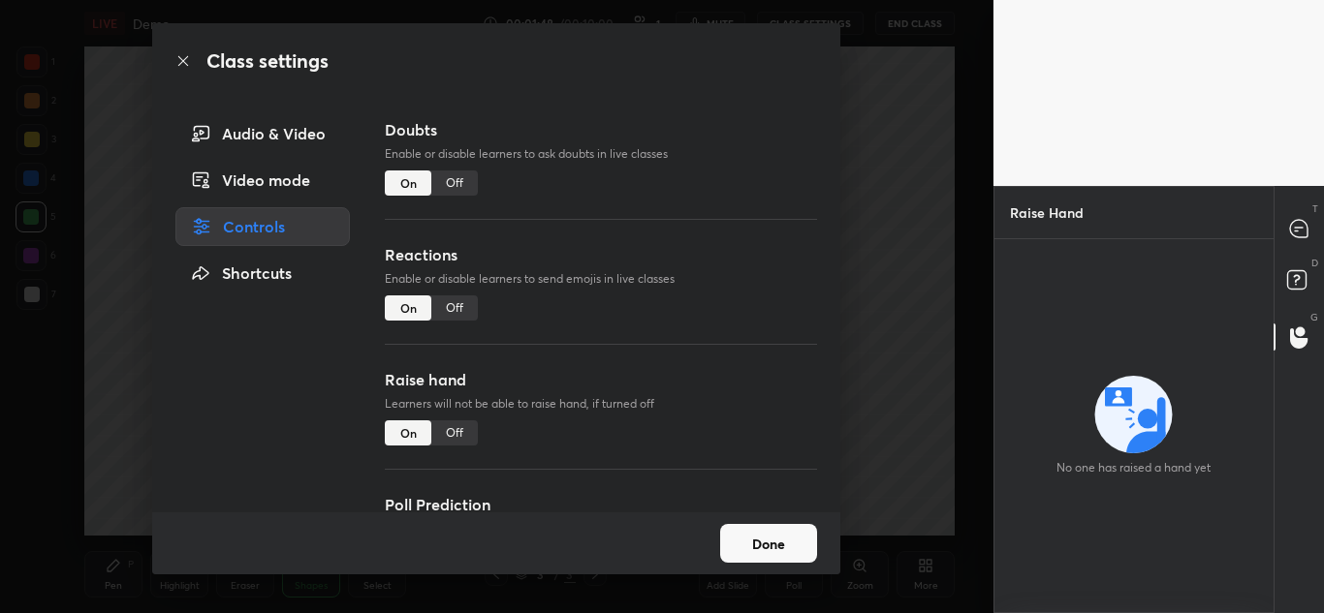
scroll to position [0, 0]
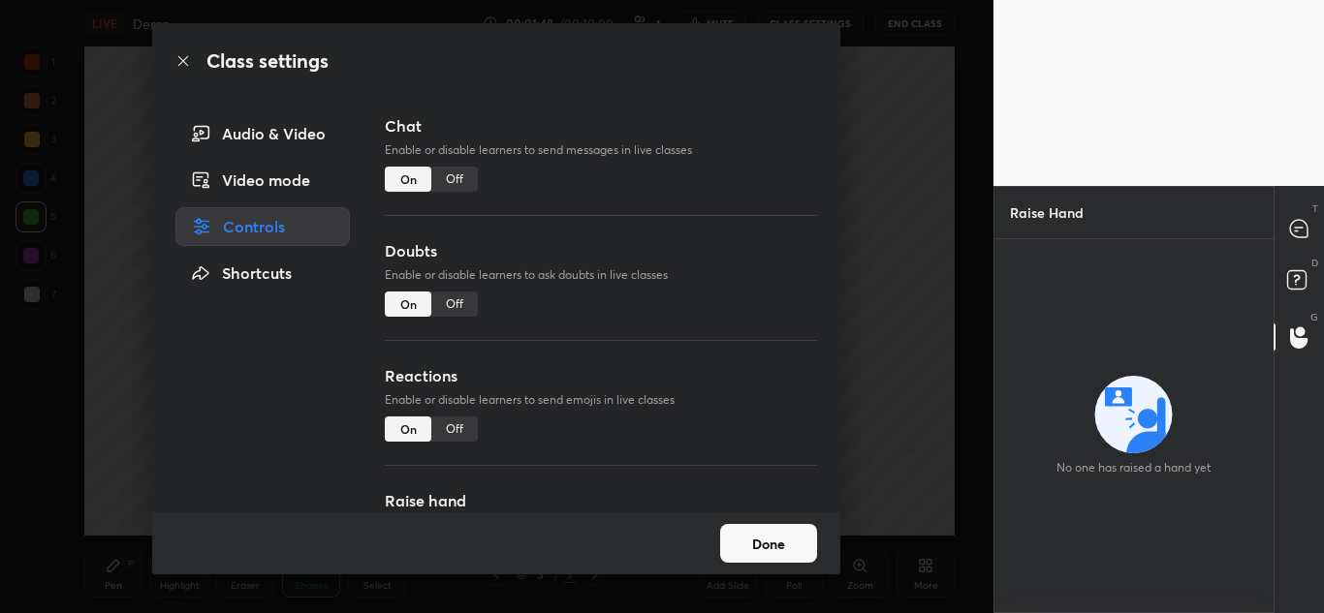
click at [279, 274] on div "Shortcuts" at bounding box center [262, 273] width 174 height 39
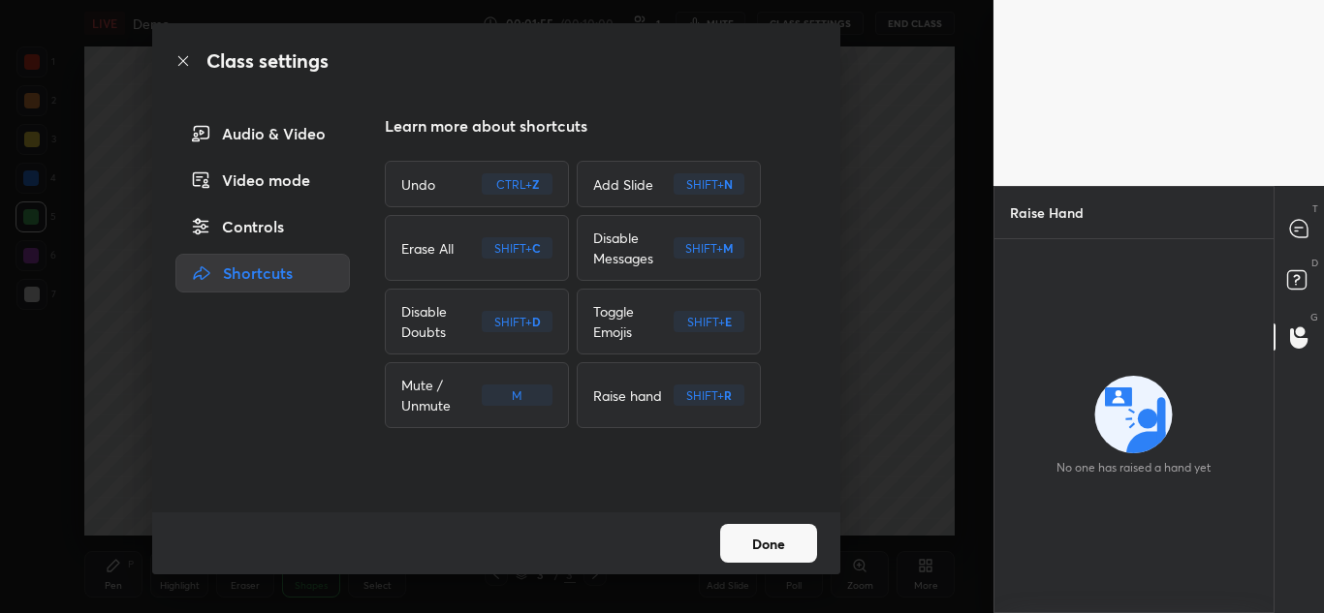
click at [234, 175] on div "Video mode" at bounding box center [262, 180] width 174 height 39
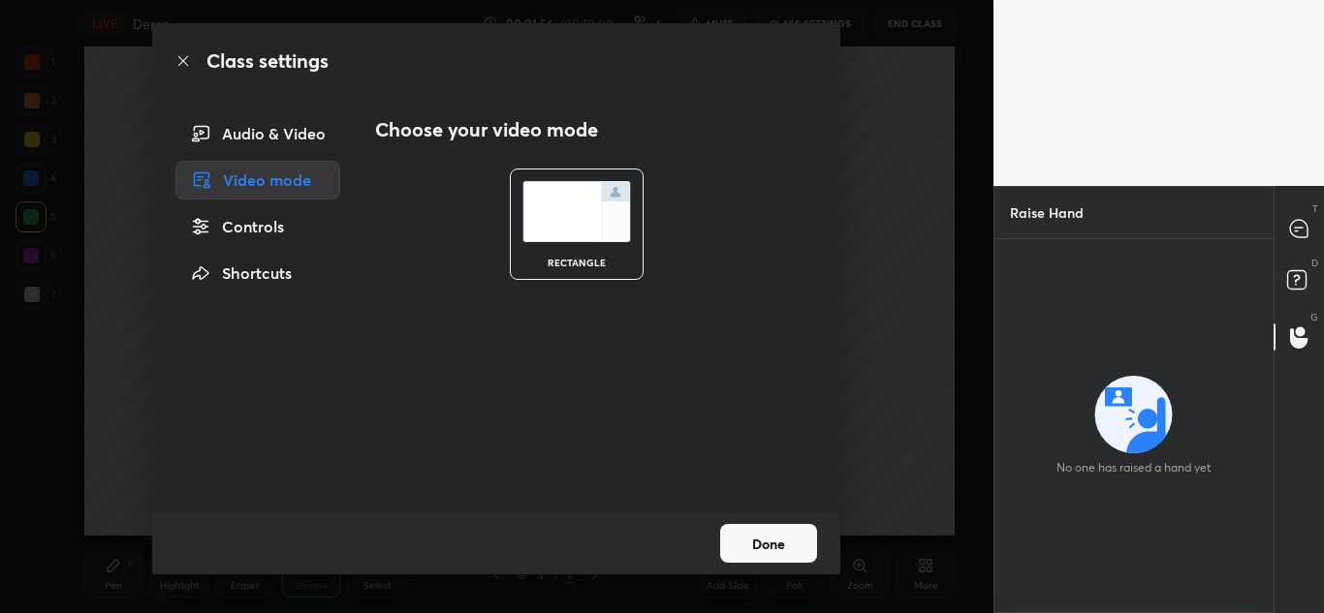
click at [267, 136] on div "Audio & Video" at bounding box center [257, 133] width 165 height 39
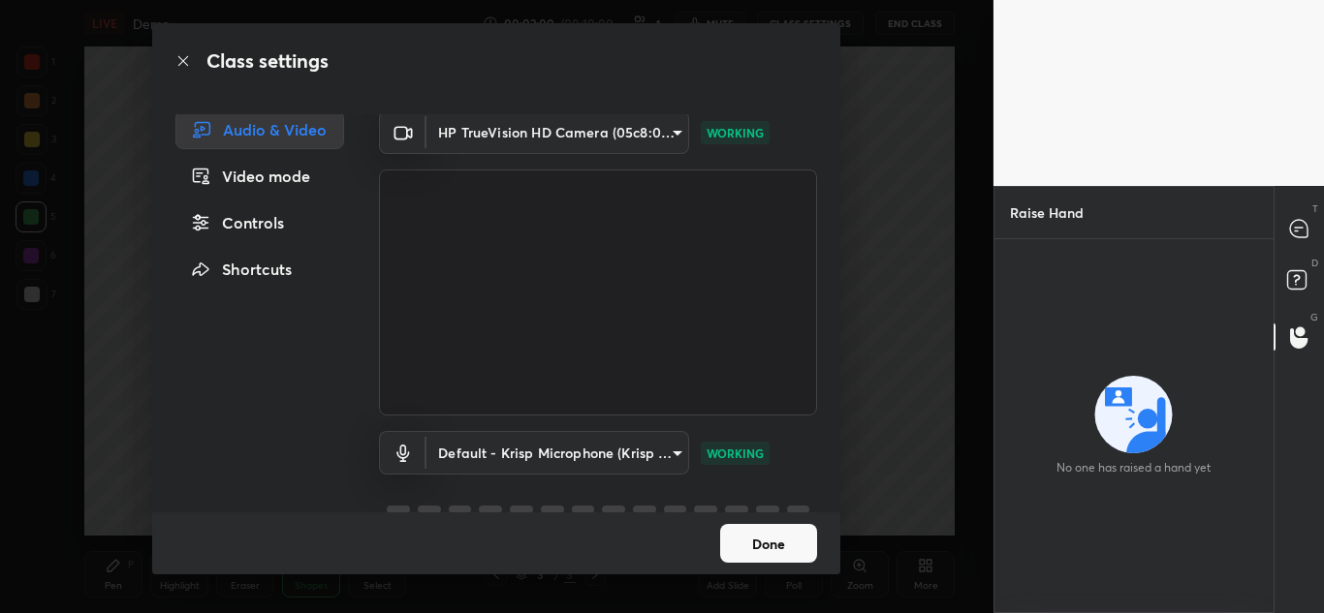
scroll to position [42, 0]
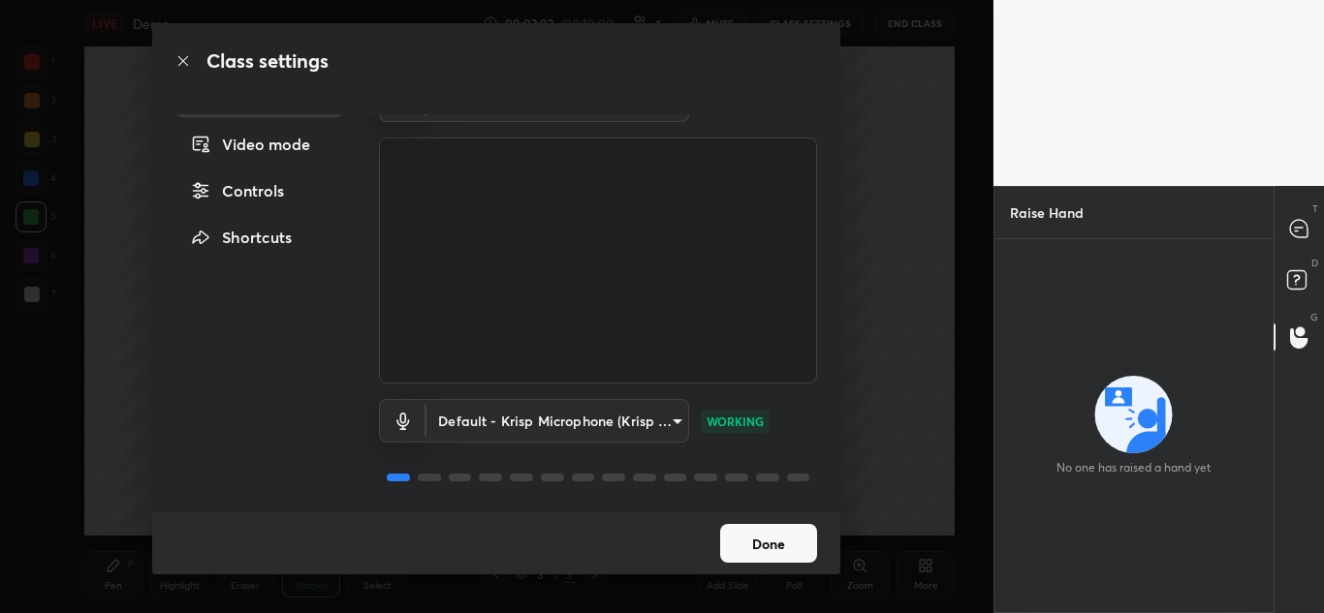
click at [761, 542] on button "Done" at bounding box center [768, 543] width 97 height 39
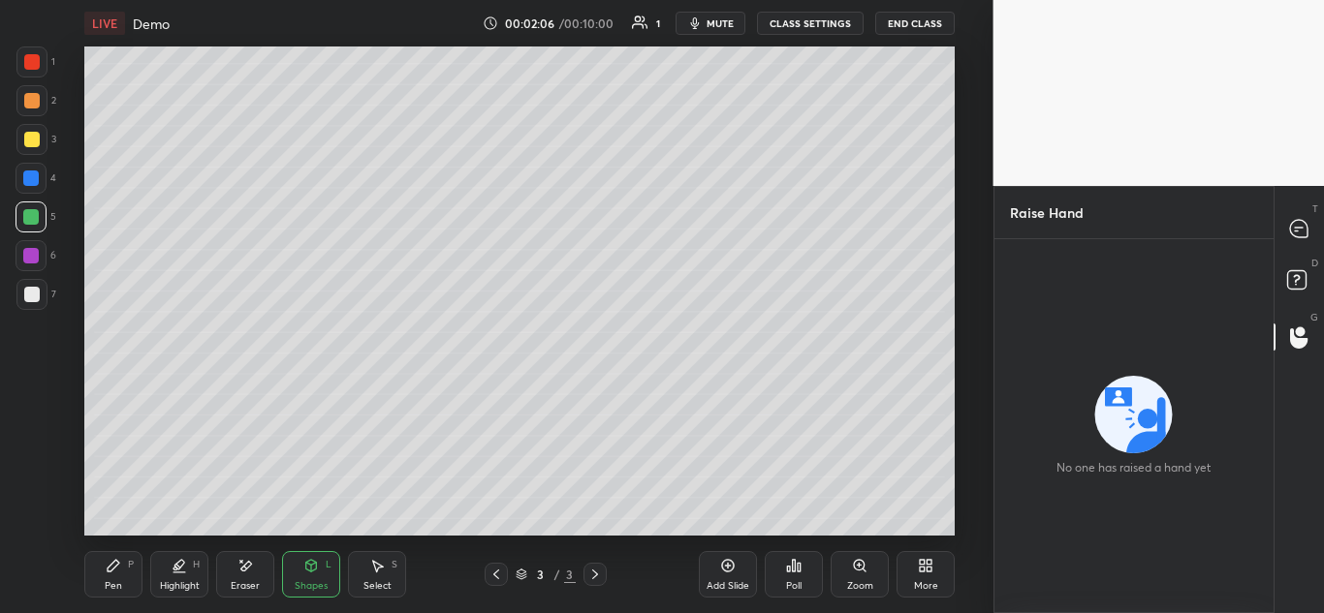
click at [718, 22] on span "mute" at bounding box center [720, 23] width 27 height 14
click at [721, 23] on span "unmute" at bounding box center [719, 23] width 42 height 14
click at [896, 25] on button "End Class" at bounding box center [914, 23] width 79 height 23
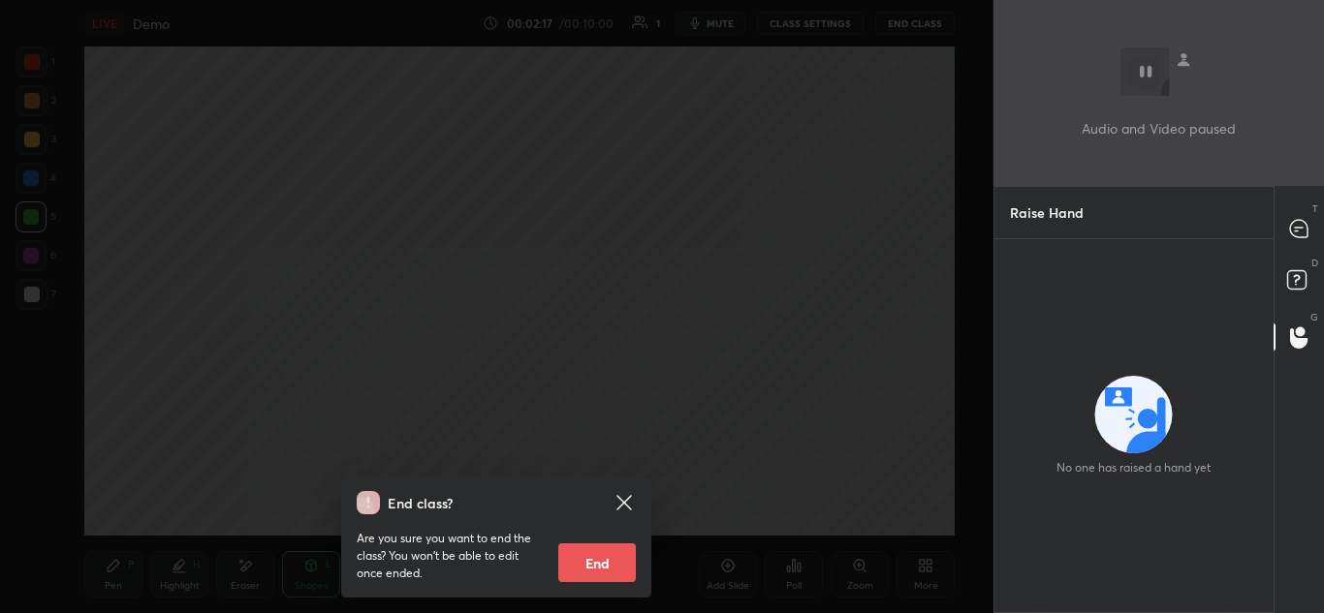
click at [585, 559] on button "End" at bounding box center [597, 563] width 78 height 39
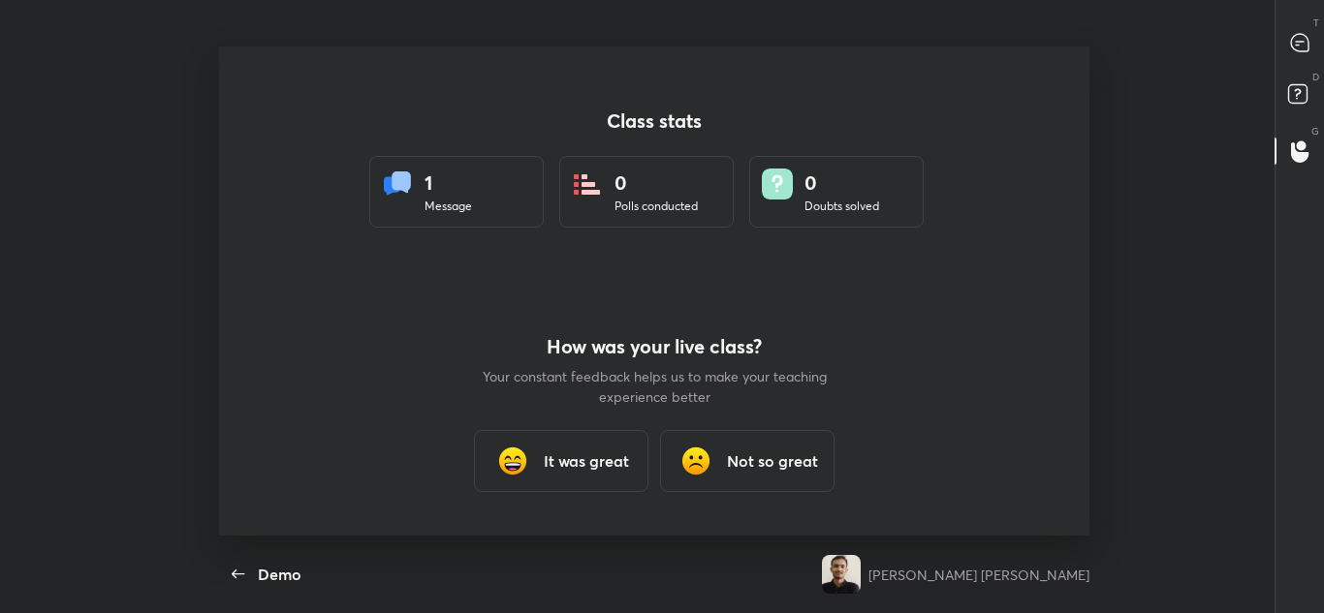
scroll to position [489, 1308]
click at [241, 578] on icon "button" at bounding box center [238, 574] width 23 height 23
